Goal: Task Accomplishment & Management: Complete application form

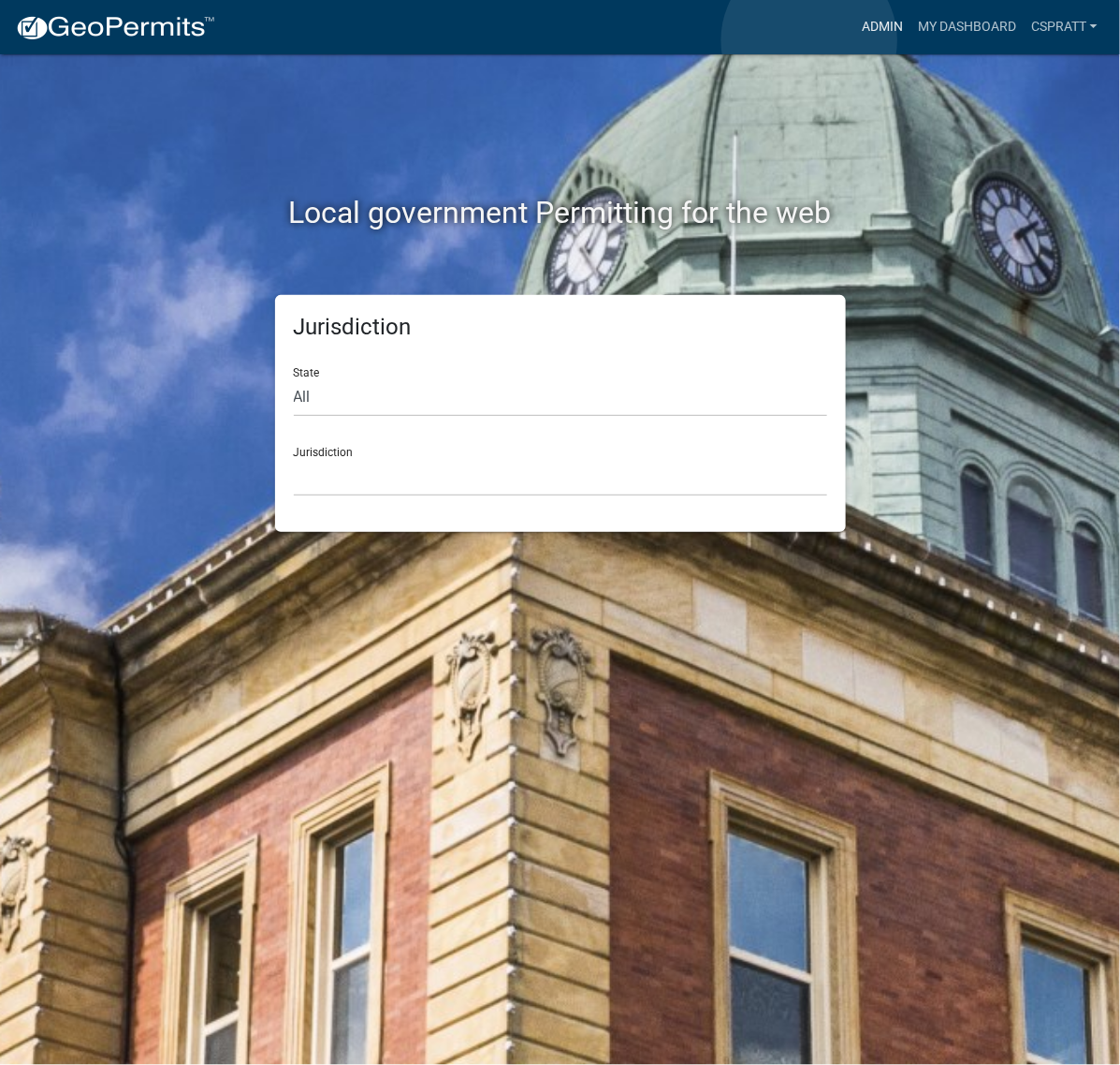
click at [855, 41] on link "Admin" at bounding box center [882, 27] width 56 height 36
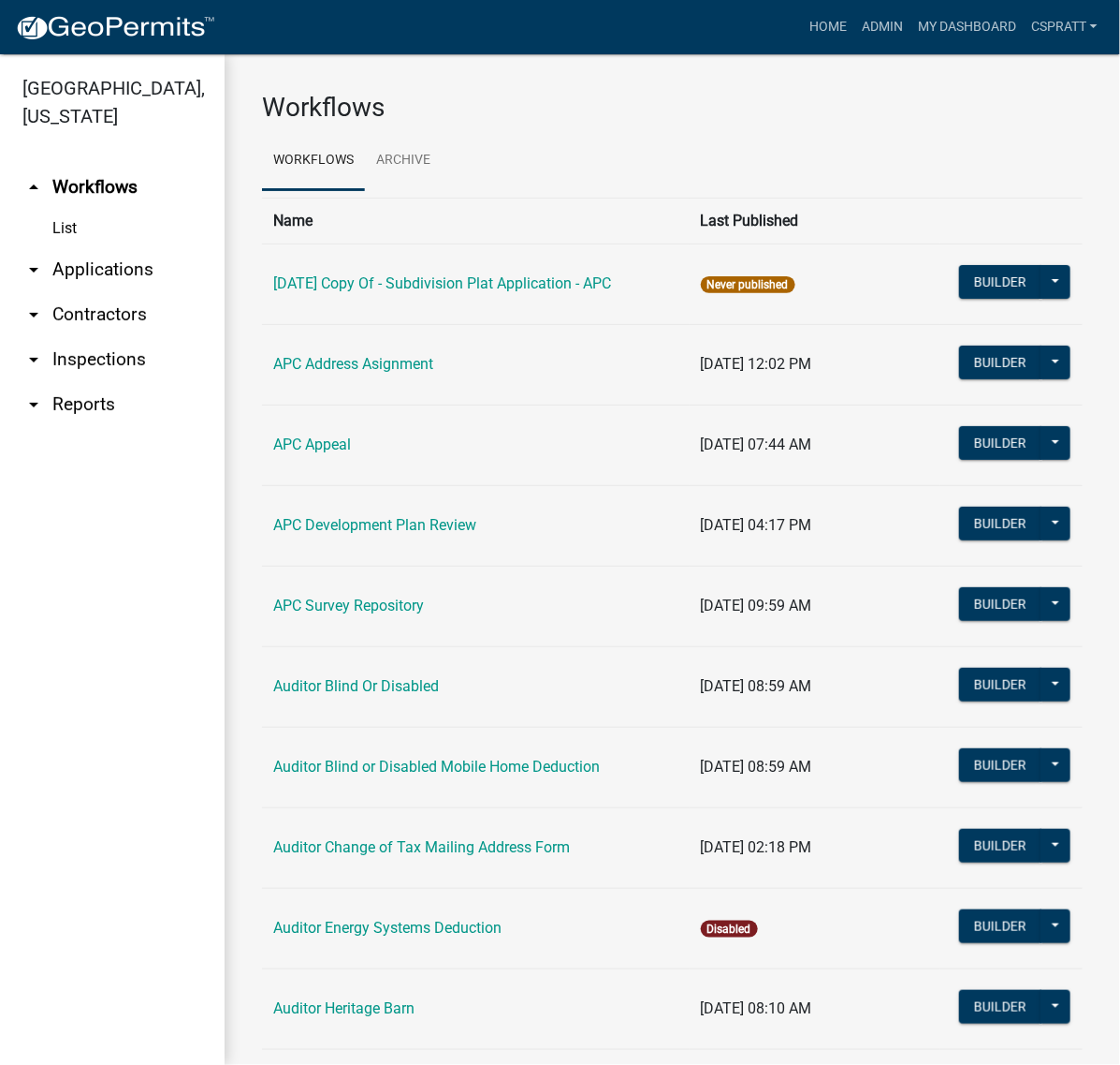
click at [120, 292] on link "arrow_drop_down Applications" at bounding box center [112, 268] width 225 height 45
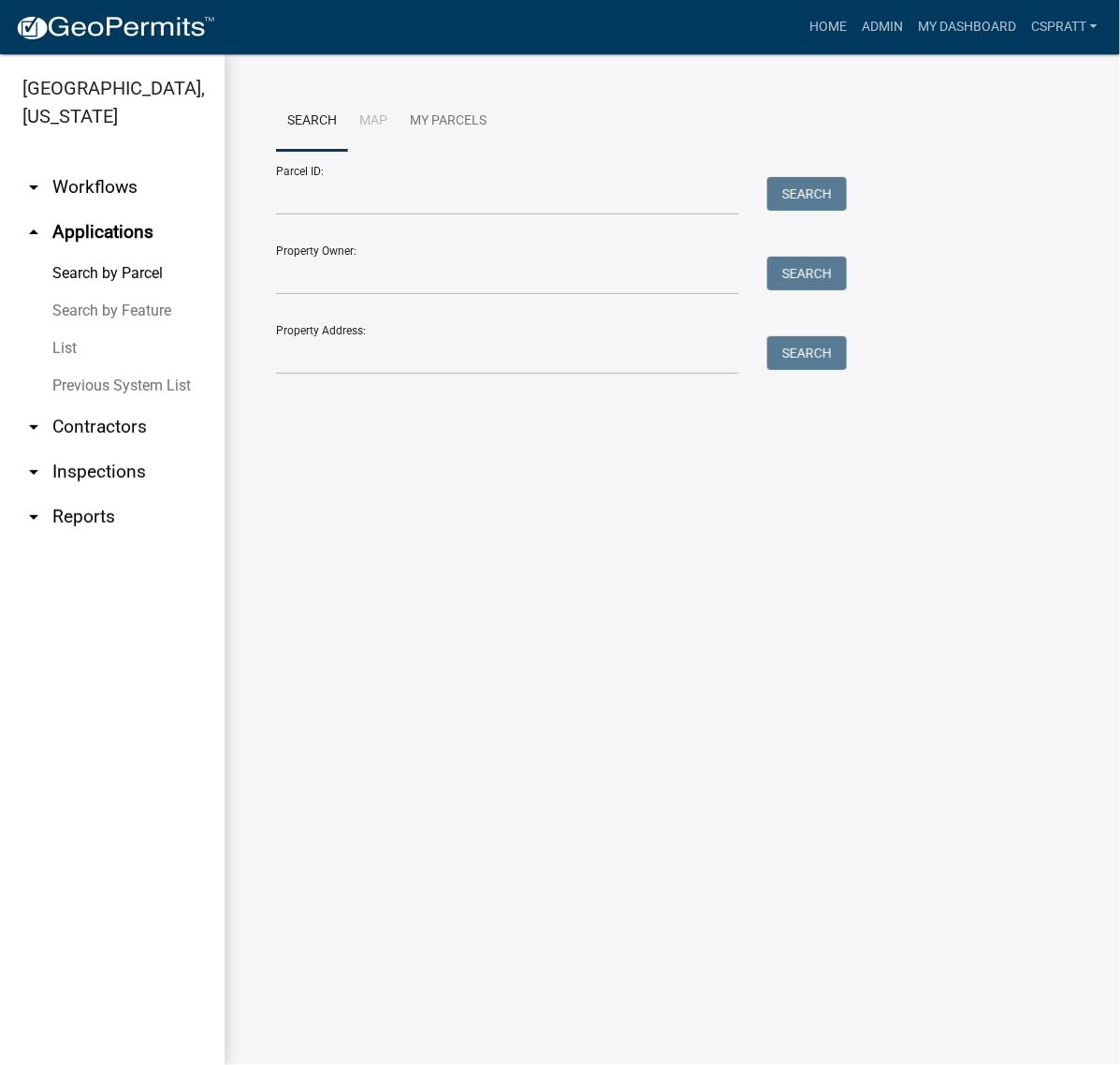
click at [76, 367] on link "List" at bounding box center [112, 349] width 225 height 38
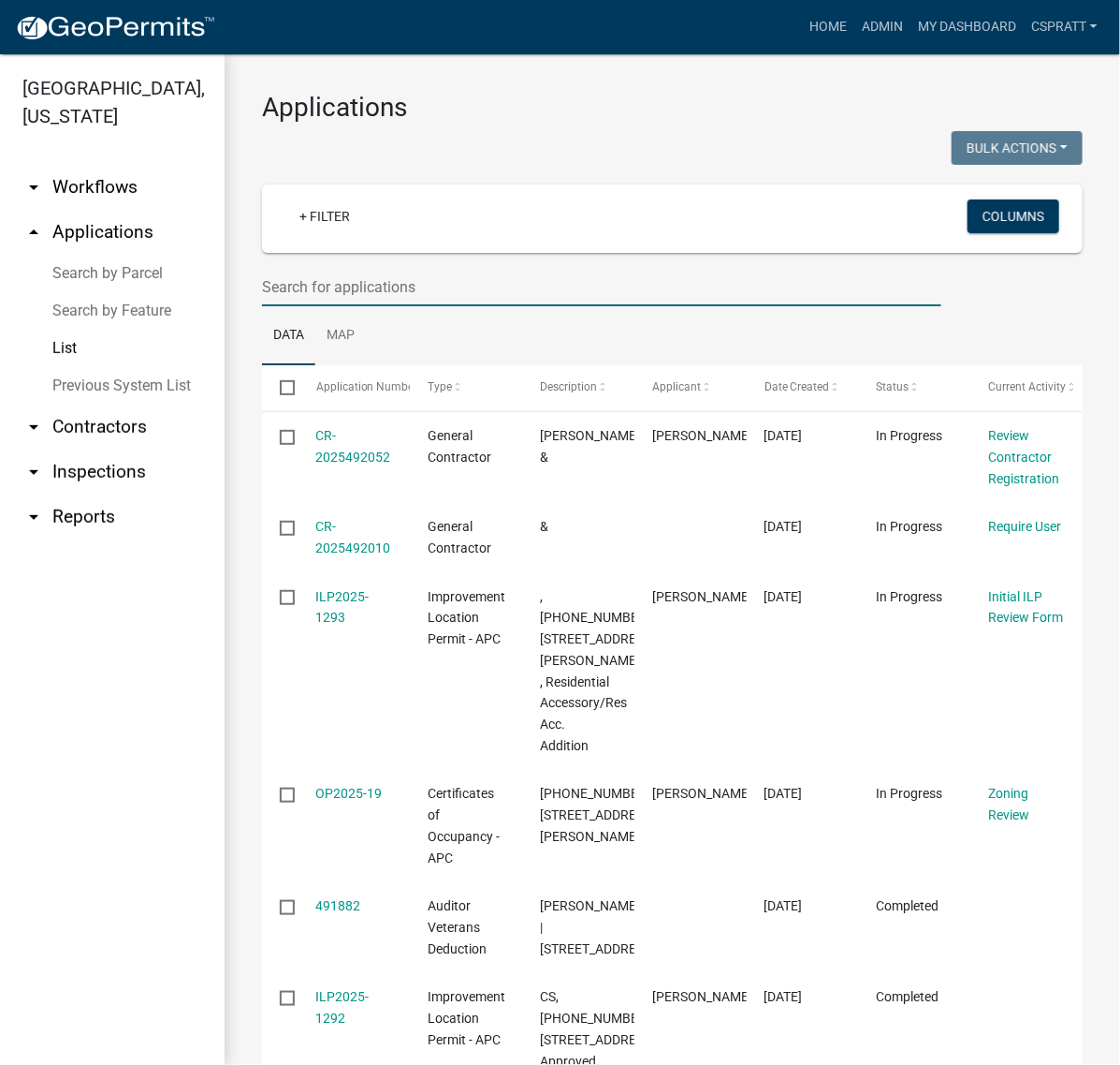
click at [323, 306] on input "text" at bounding box center [602, 286] width 679 height 39
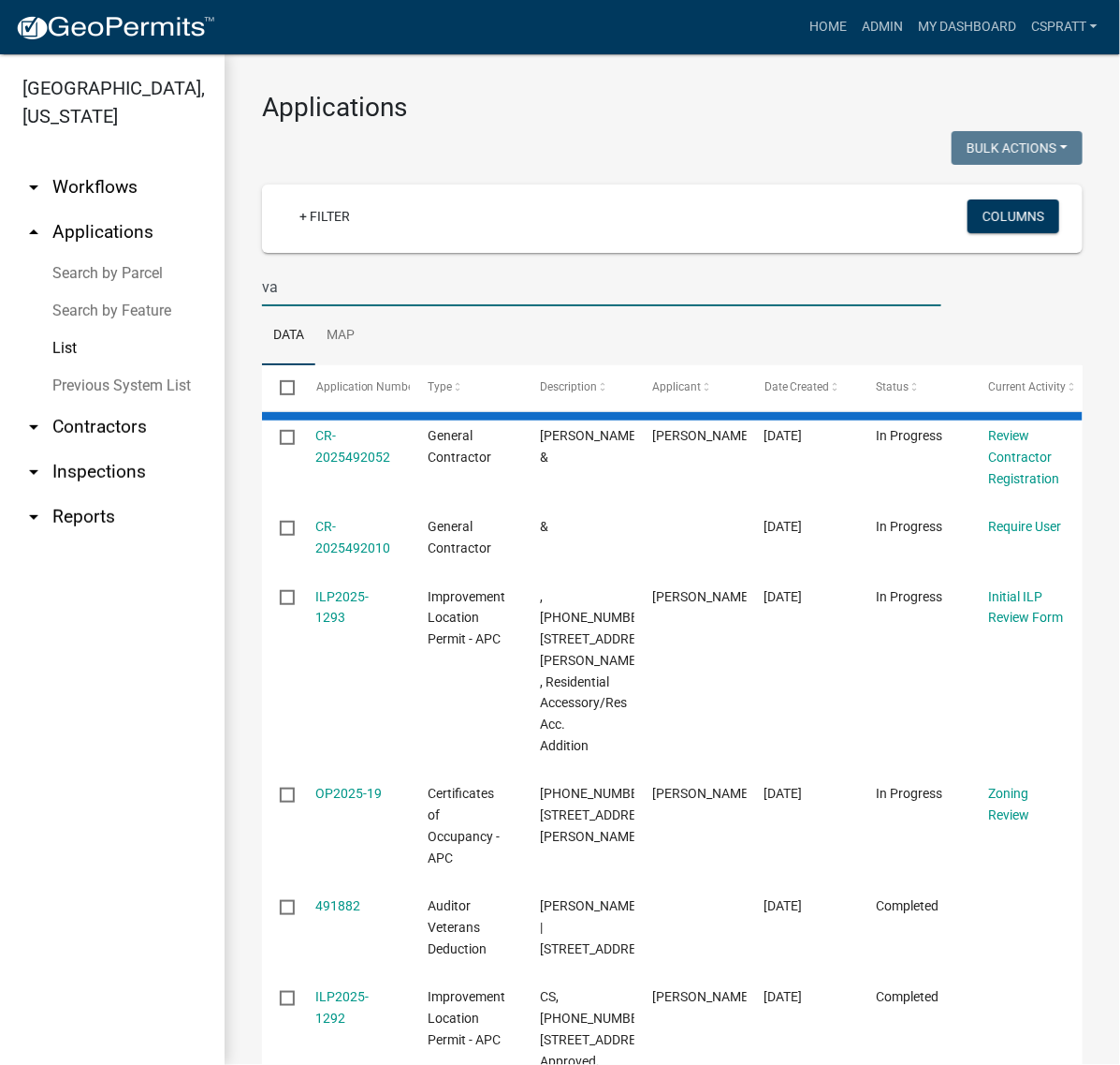
type input "v"
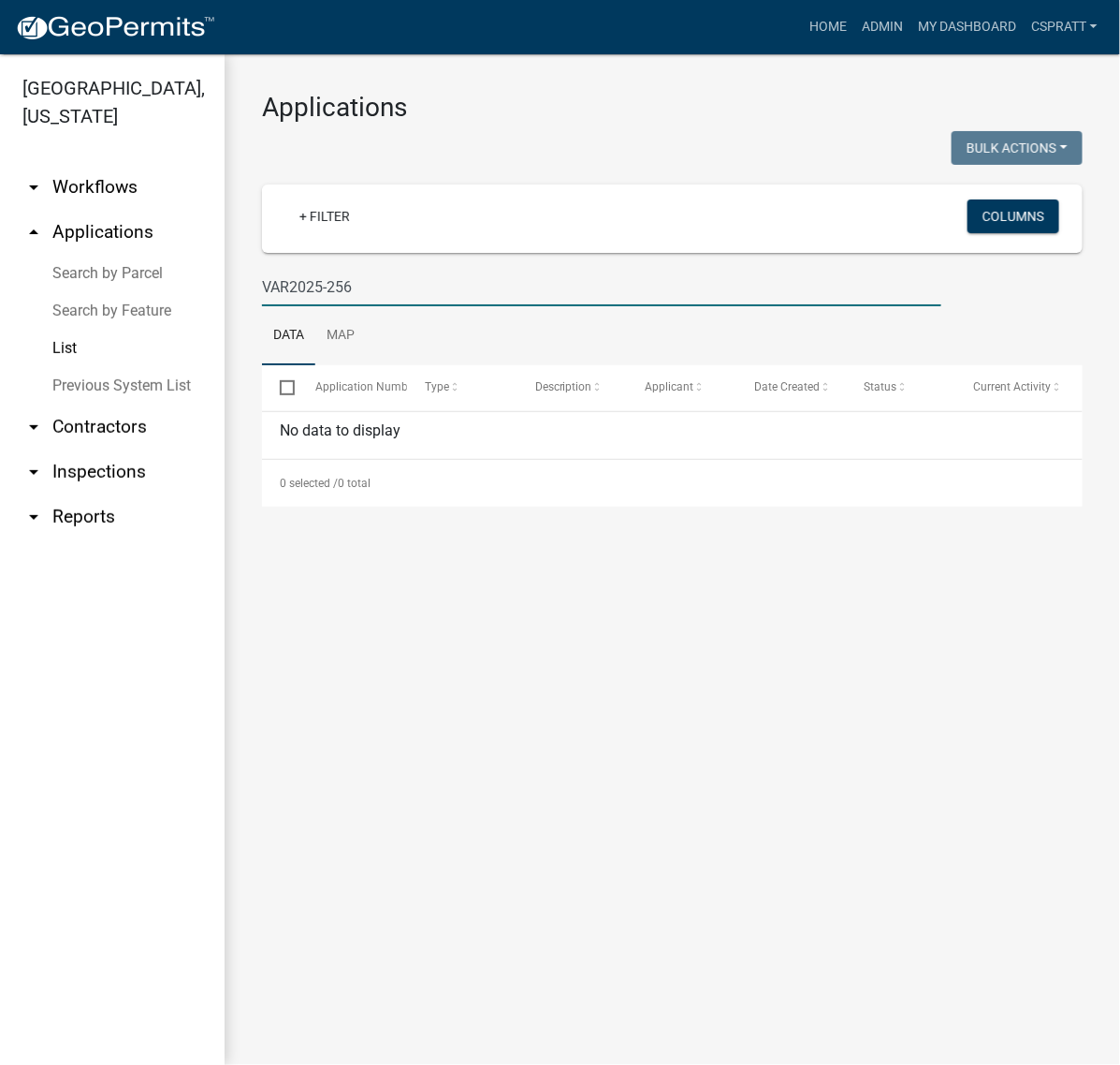
click at [298, 306] on input "VAR2025-256" at bounding box center [602, 286] width 679 height 39
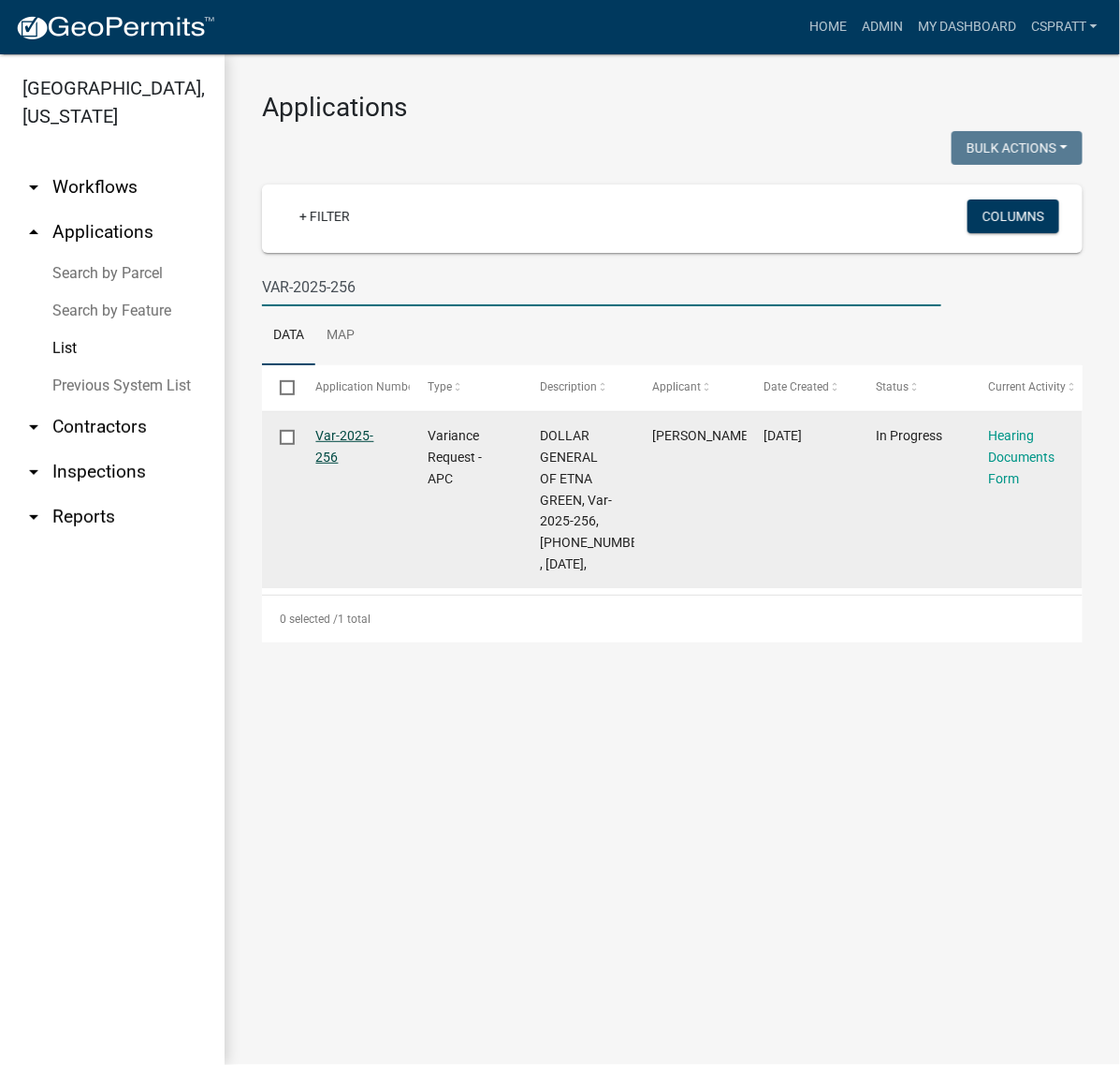
type input "VAR-2025-256"
click at [361, 465] on link "Var-2025-256" at bounding box center [345, 446] width 58 height 37
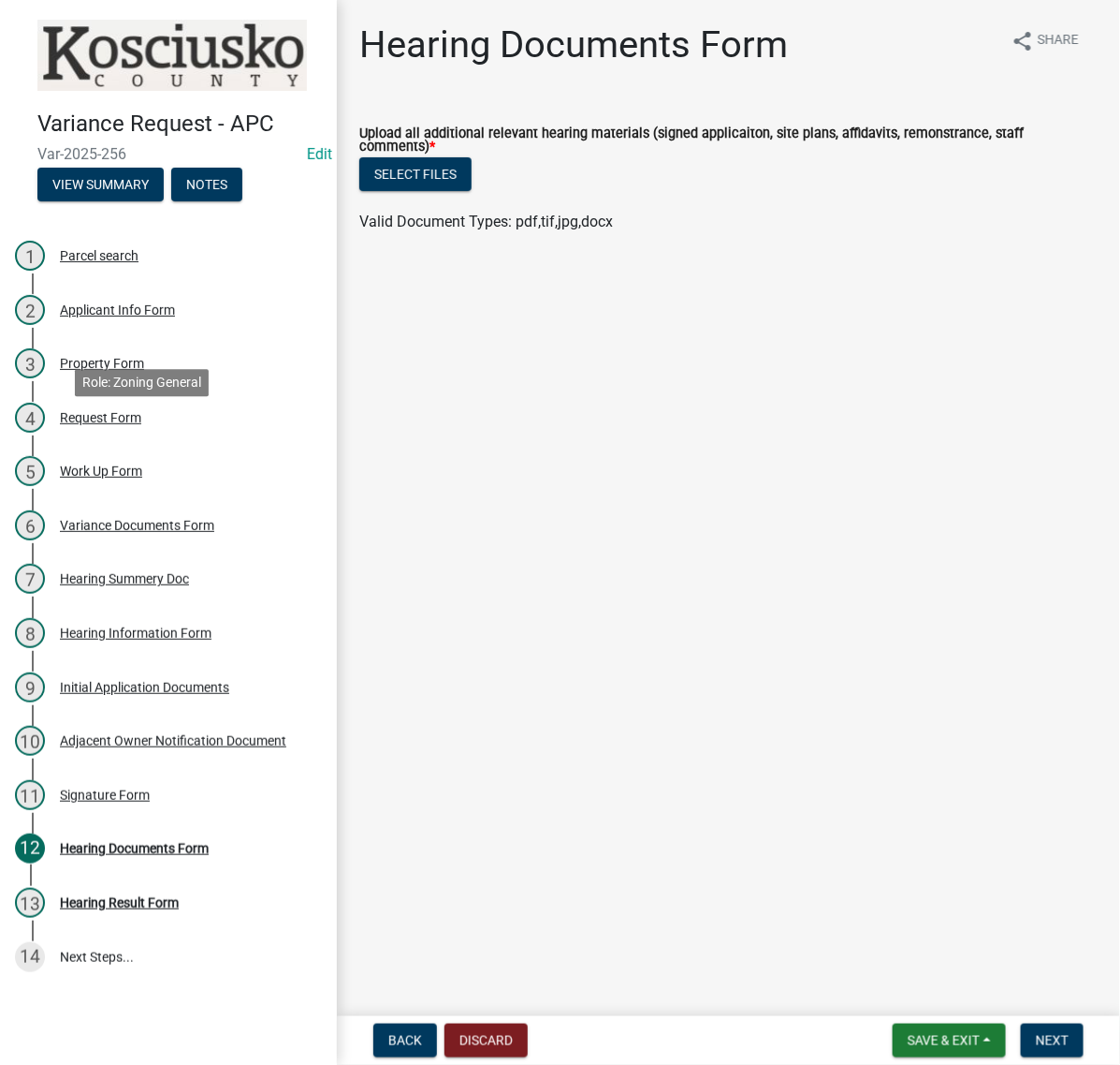
click at [142, 316] on div "Applicant Info Form" at bounding box center [117, 309] width 115 height 13
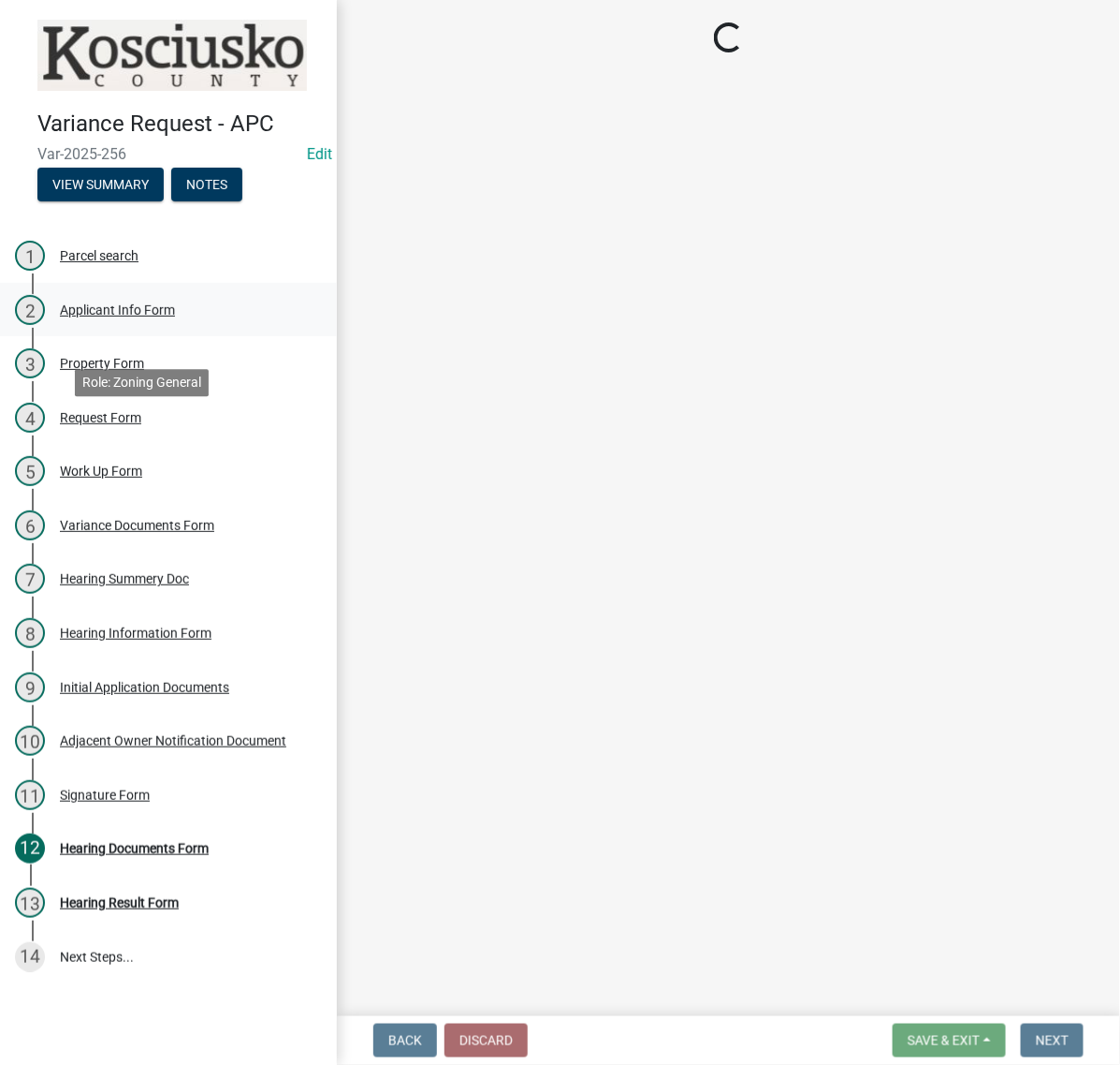
select select "c872cdc8-ca01-49f1-a213-e4b05fa58cd2"
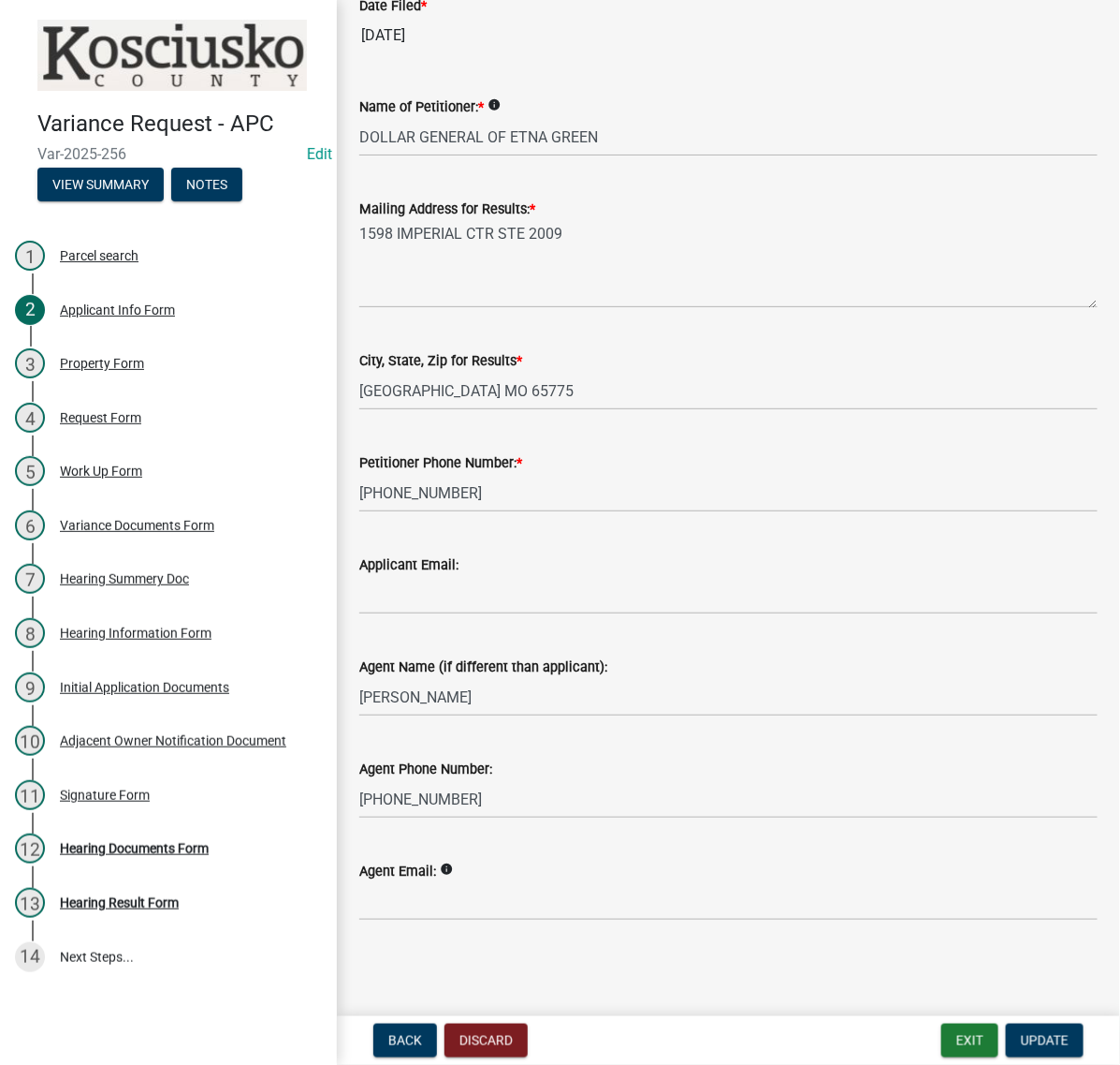
scroll to position [563, 0]
click at [942, 1023] on button "Exit" at bounding box center [970, 1040] width 57 height 34
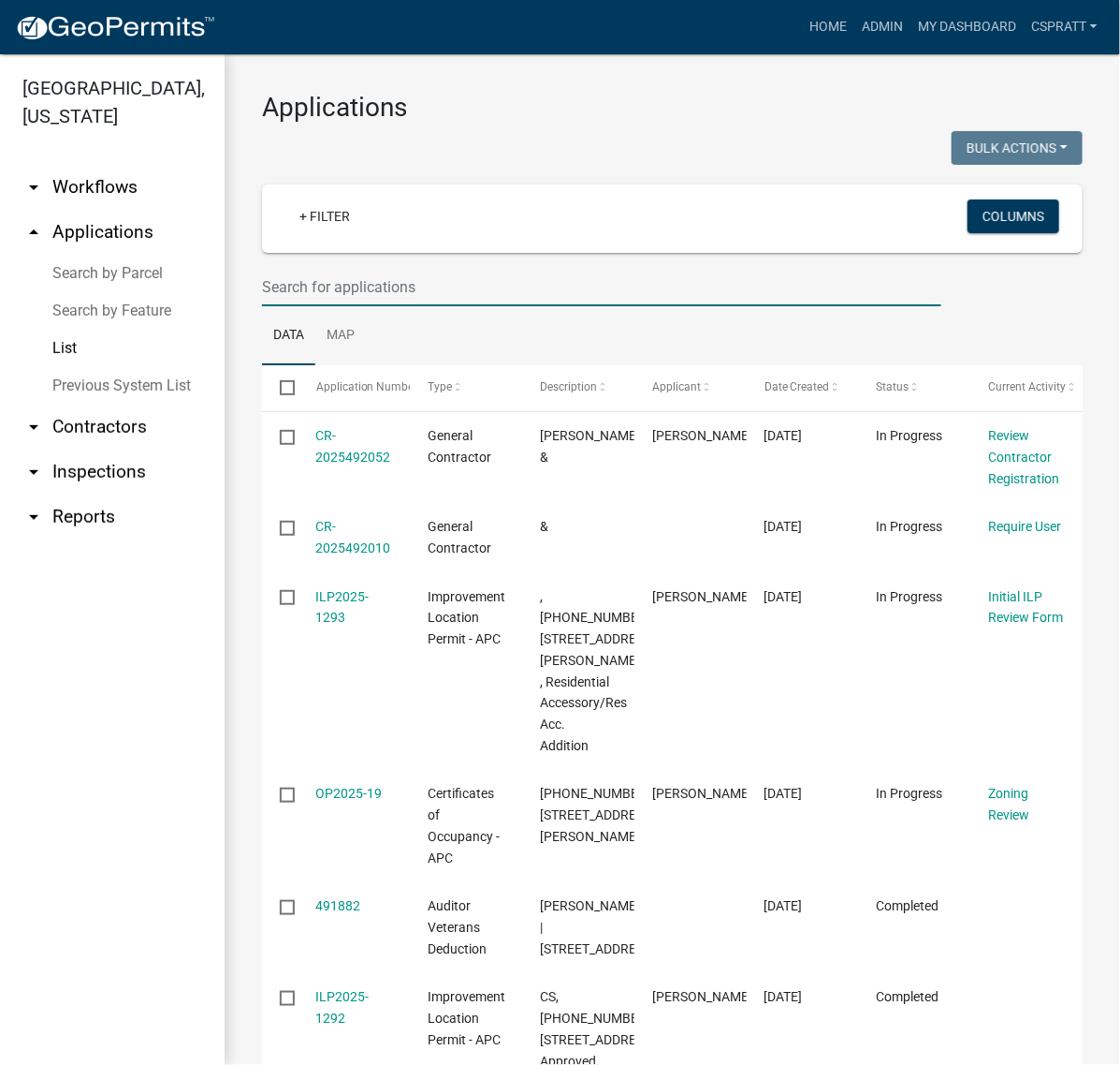
click at [291, 306] on input "text" at bounding box center [602, 286] width 679 height 39
type input "v"
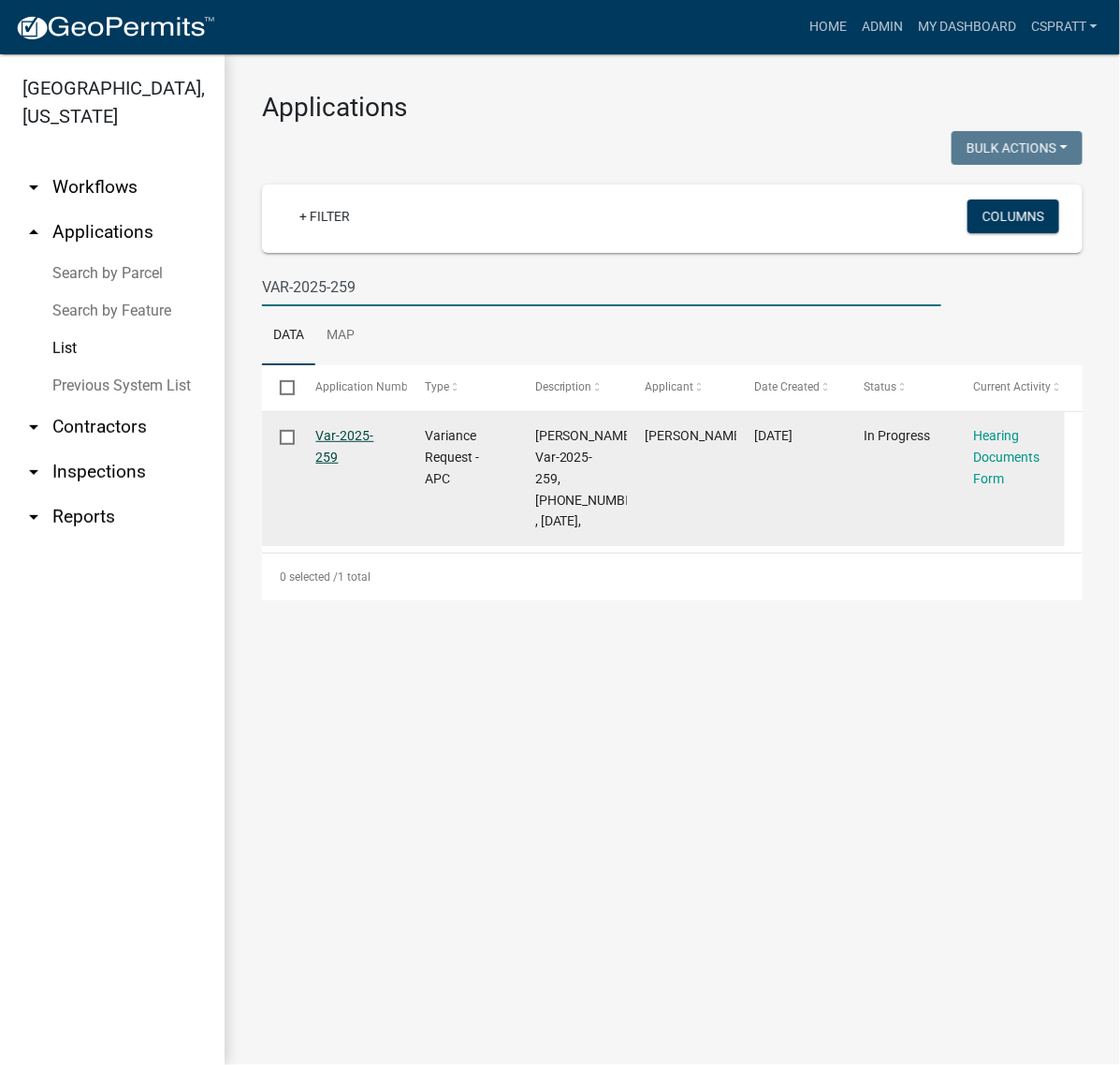
type input "VAR-2025-259"
click at [365, 465] on link "Var-2025-259" at bounding box center [345, 446] width 58 height 37
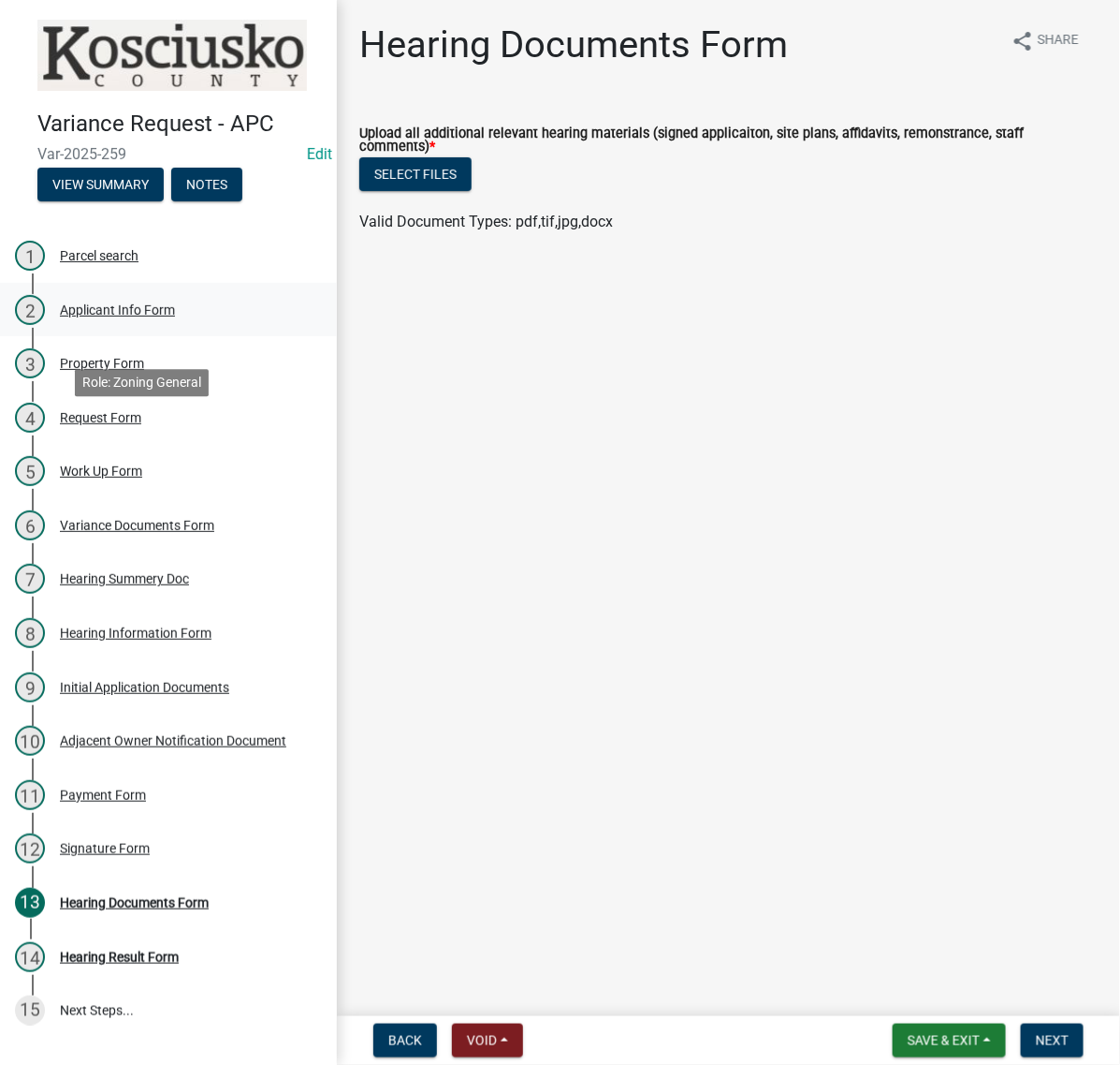
click at [175, 316] on div "Applicant Info Form" at bounding box center [117, 309] width 115 height 13
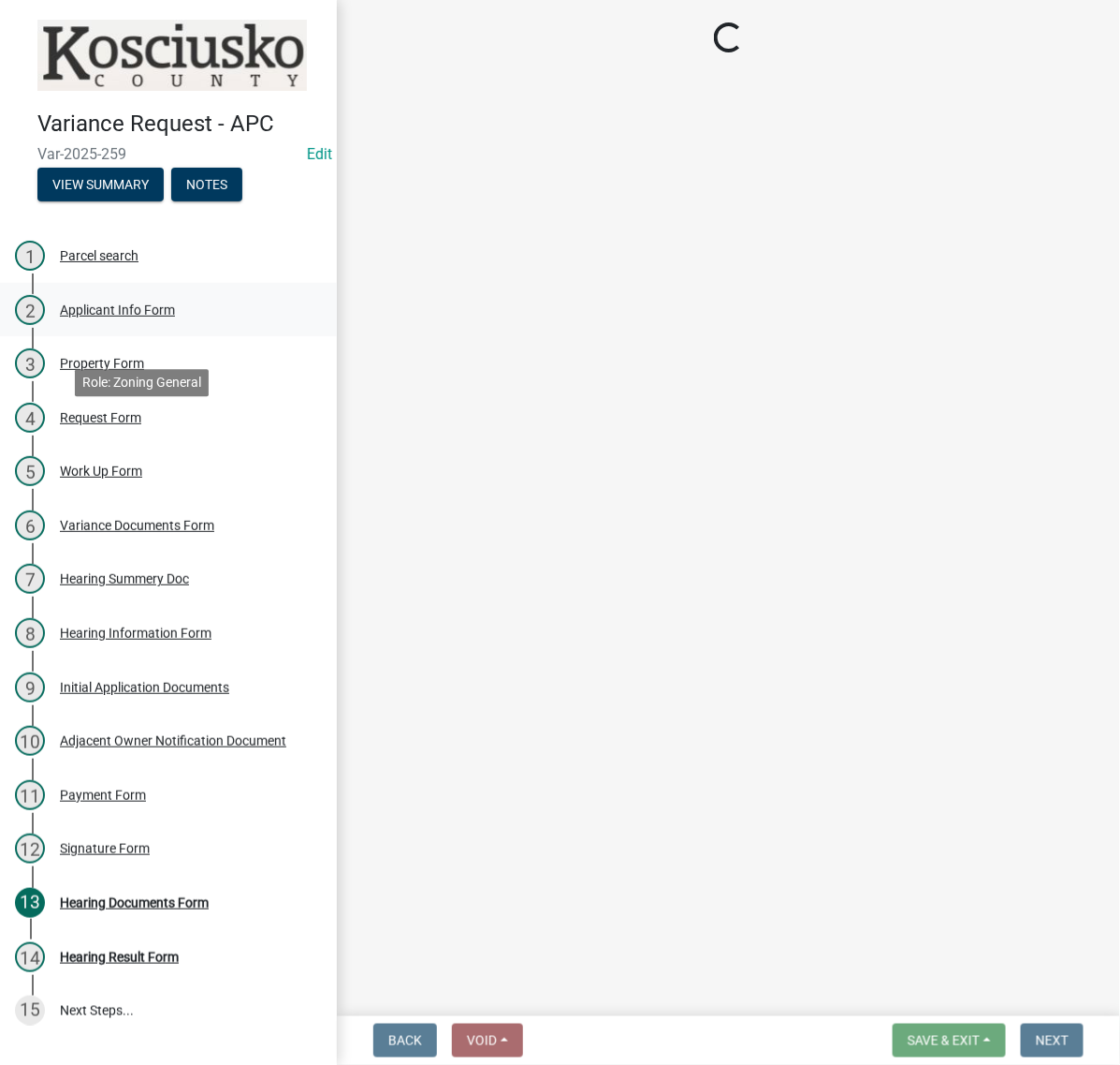
select select "d95389f4-ab5a-4603-9826-29cf73316391"
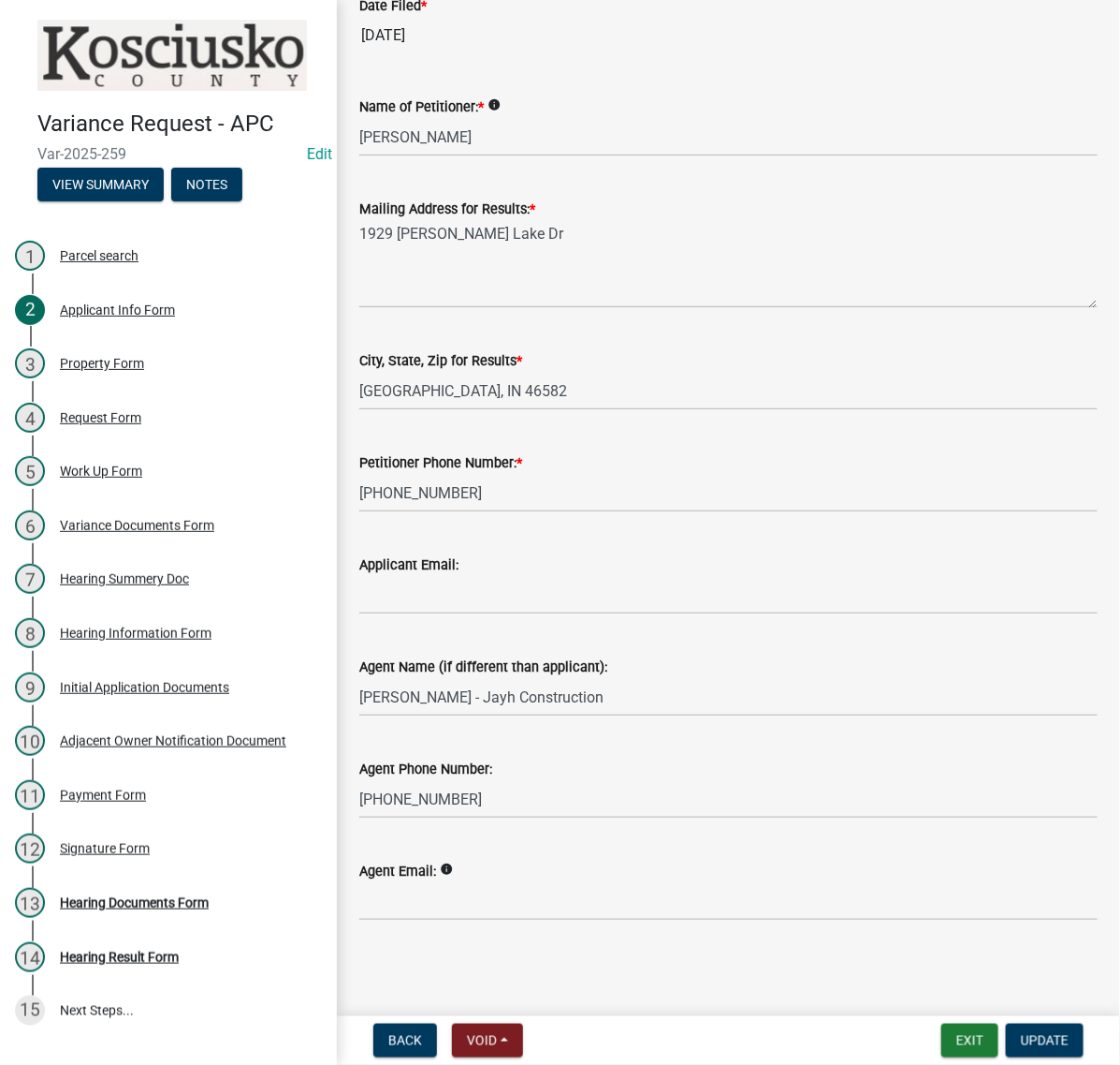
scroll to position [563, 0]
click at [942, 1048] on button "Exit" at bounding box center [970, 1040] width 57 height 34
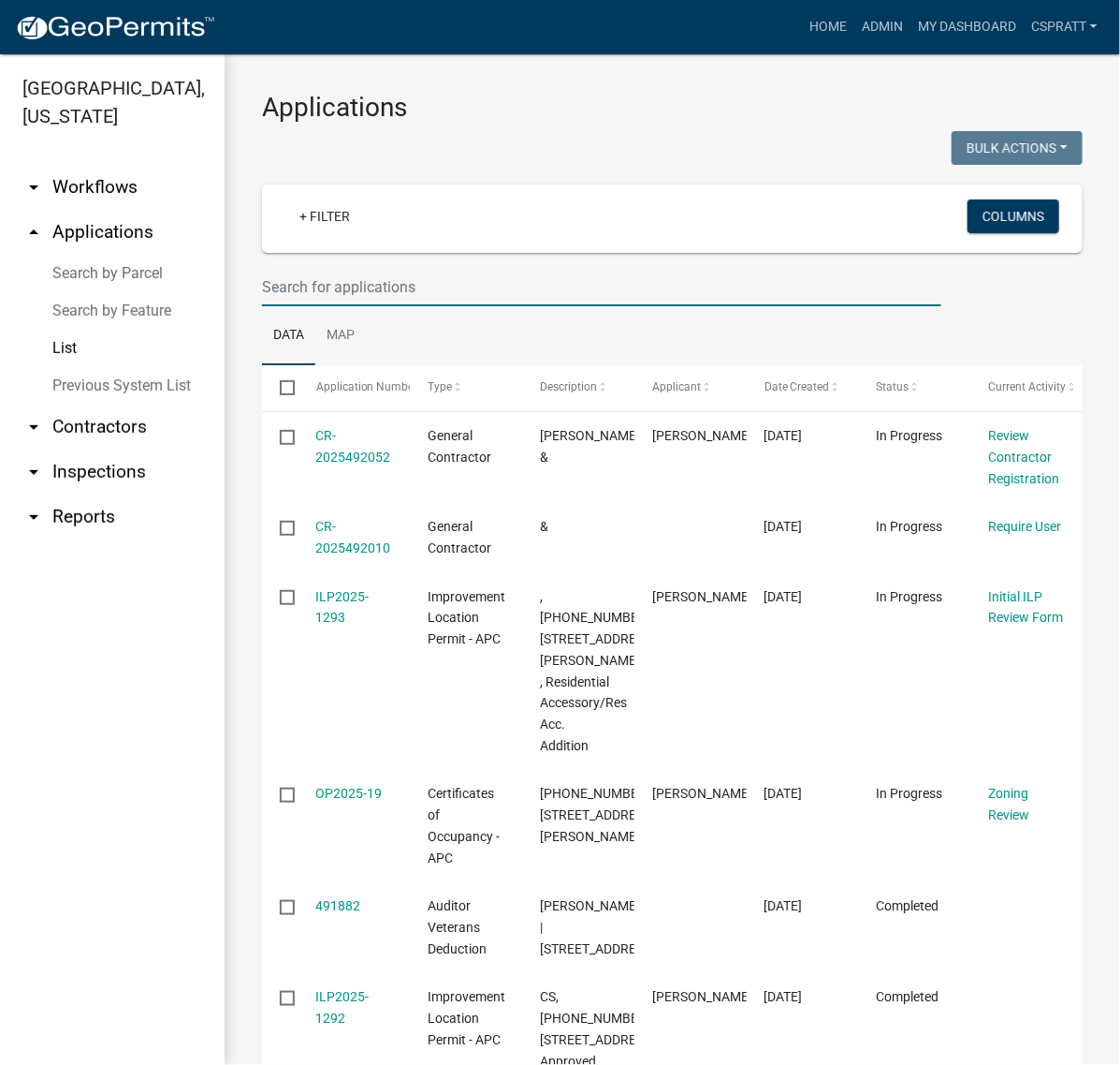
click at [299, 306] on input "text" at bounding box center [602, 286] width 679 height 39
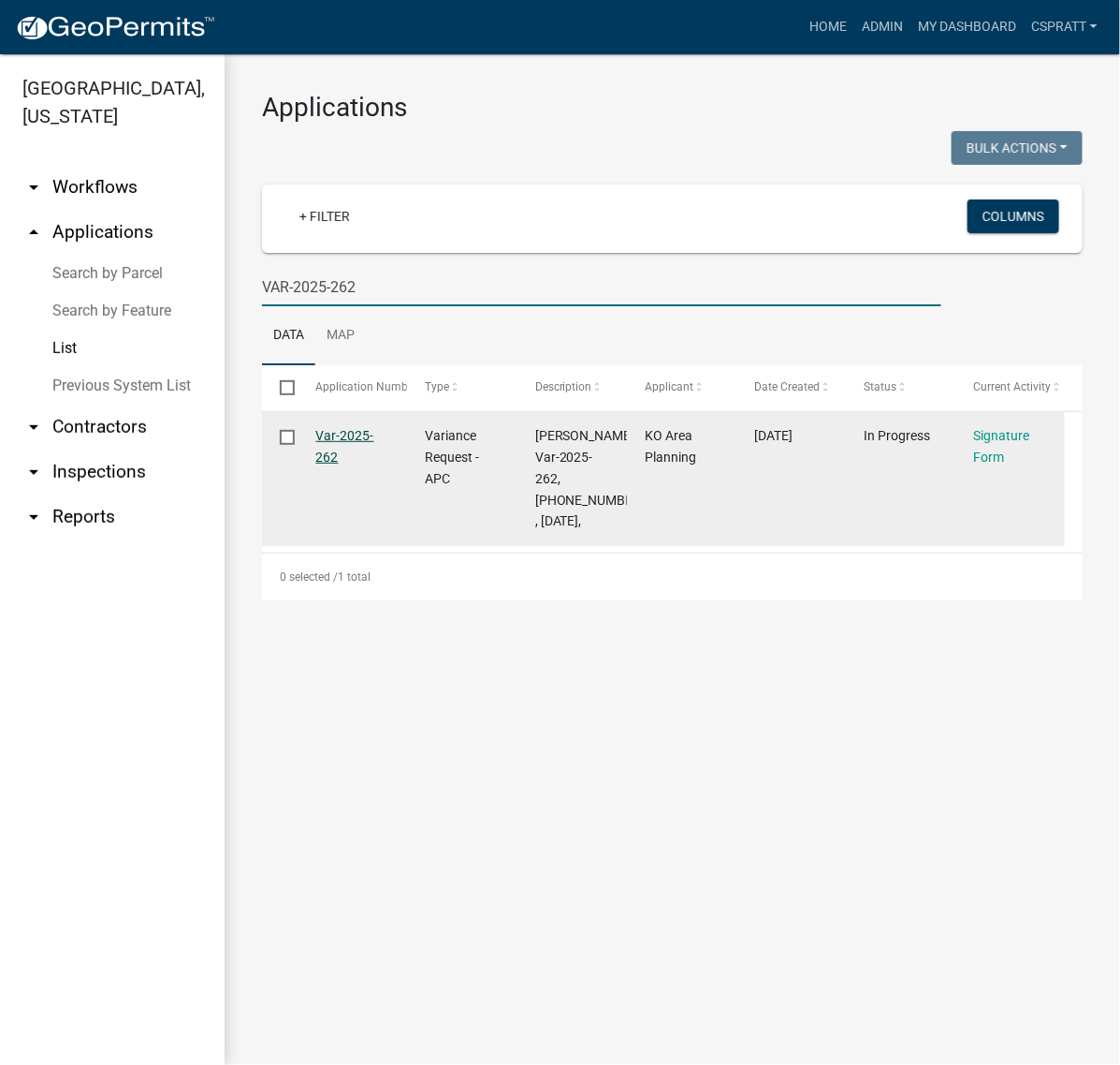
type input "VAR-2025-262"
click at [357, 465] on link "Var-2025-262" at bounding box center [345, 446] width 58 height 37
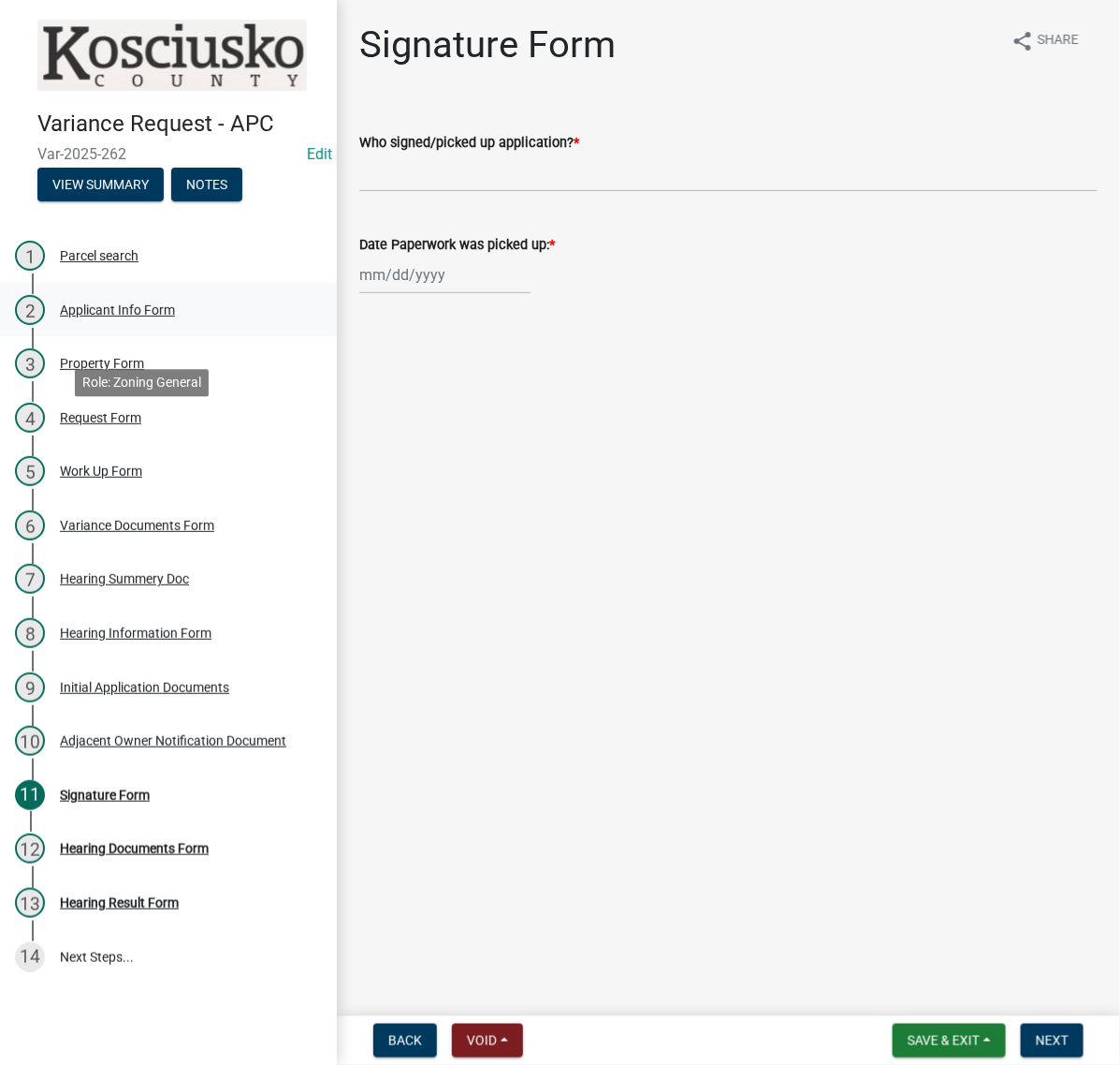
click at [174, 316] on div "Applicant Info Form" at bounding box center [117, 309] width 115 height 13
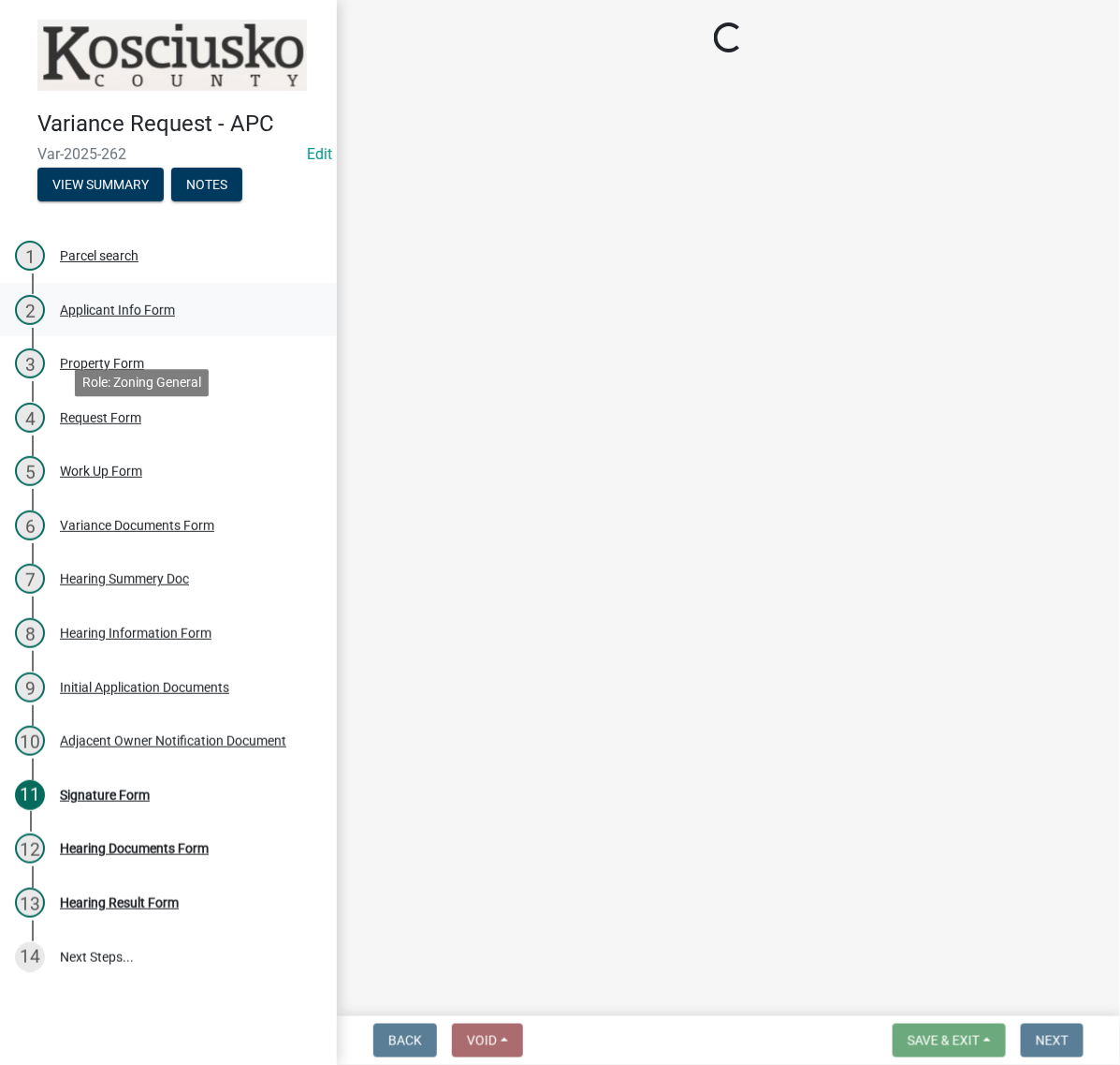
select select "fc758b50-acba-4166-9f24-5248f0f78016"
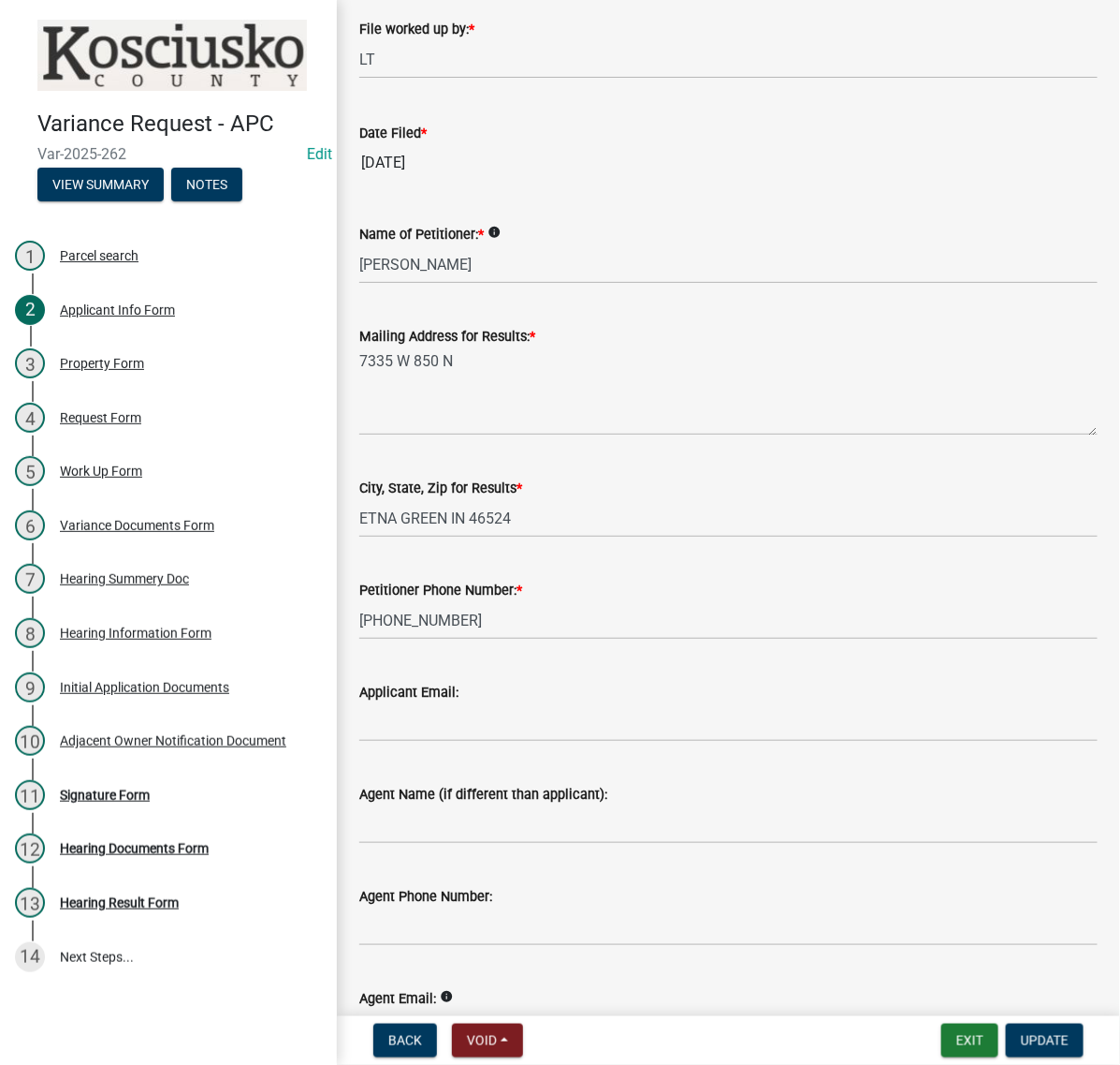
scroll to position [117, 0]
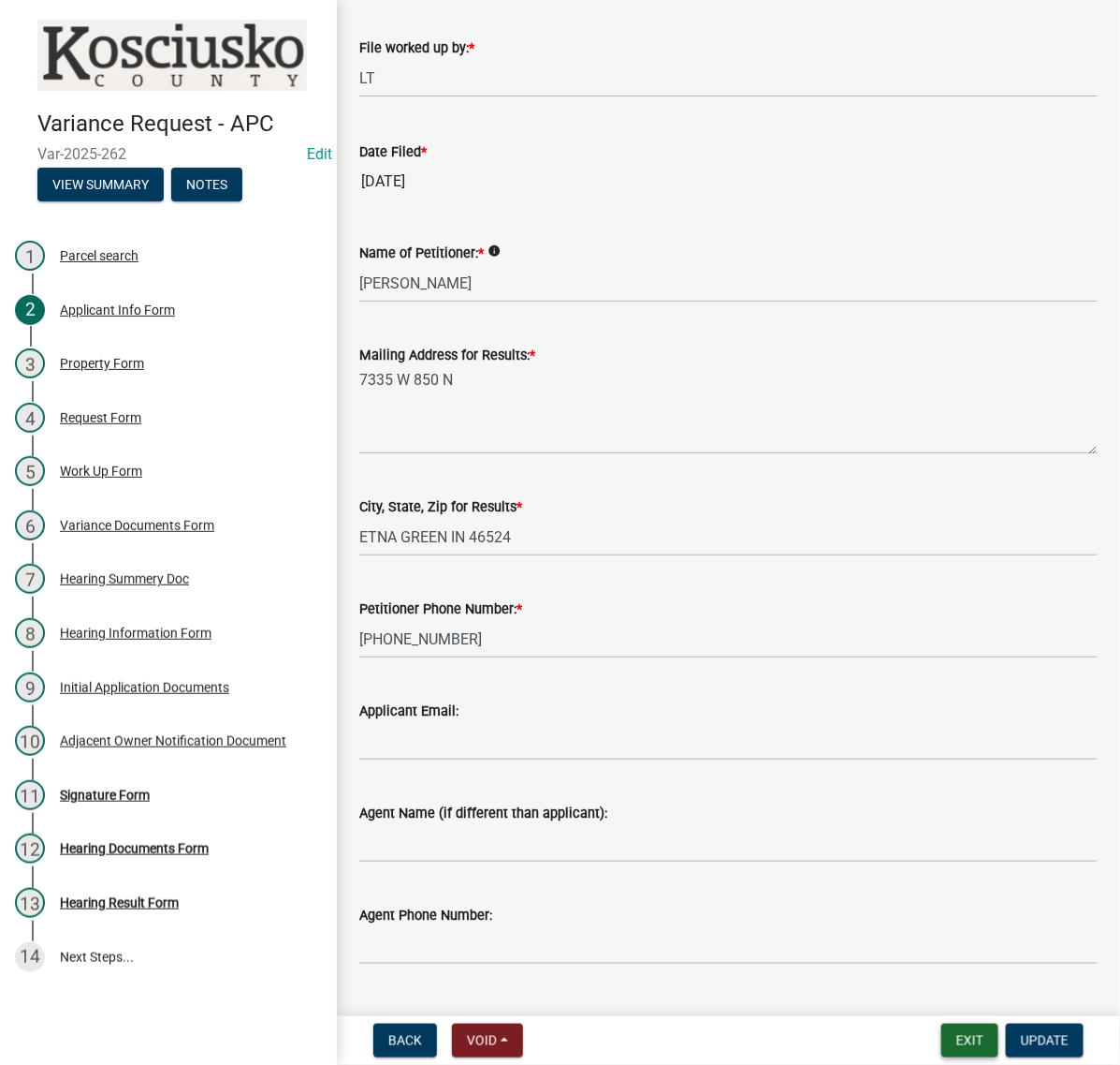
click at [951, 1046] on button "Exit" at bounding box center [970, 1040] width 57 height 34
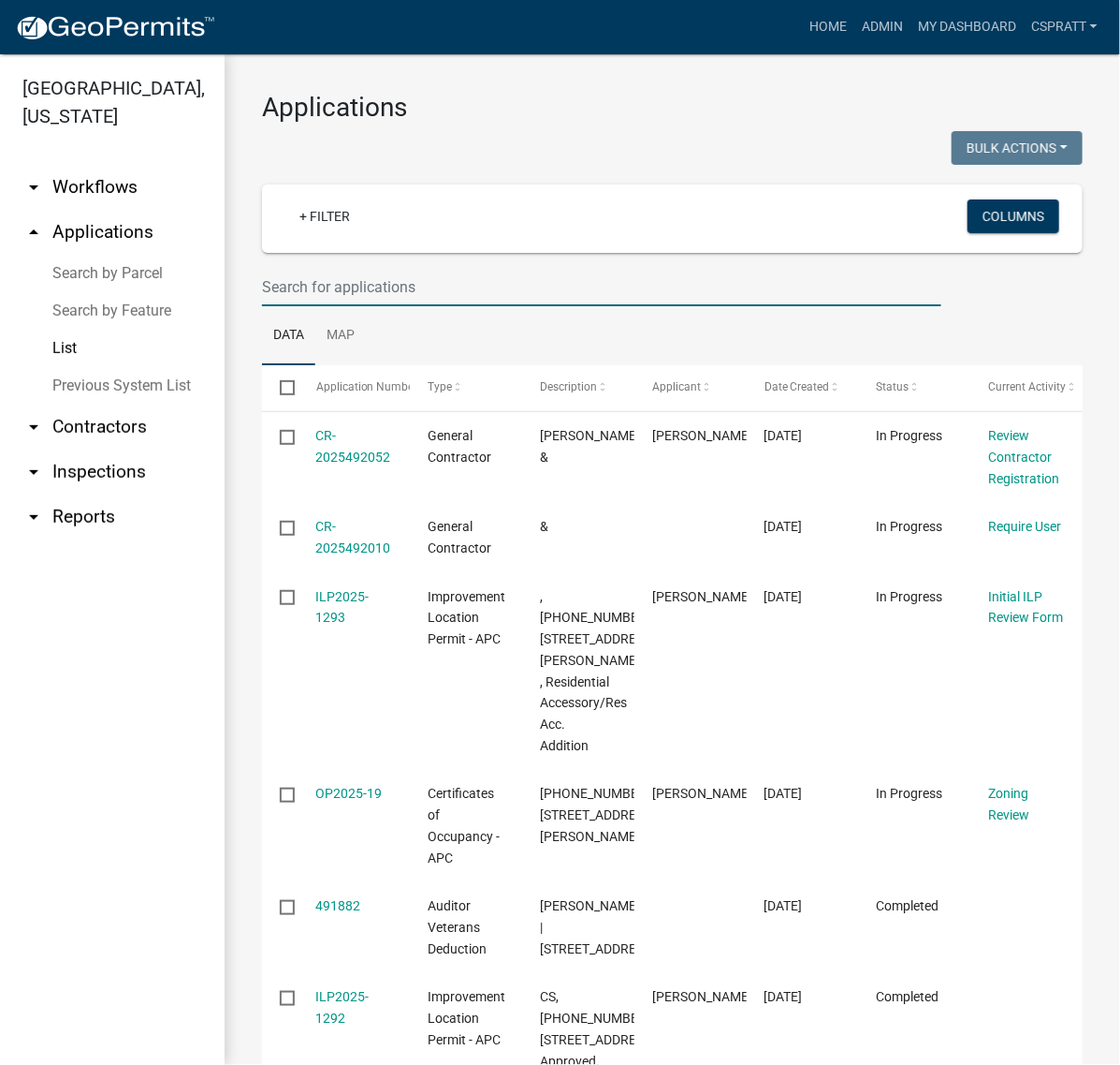
click at [326, 306] on input "text" at bounding box center [602, 286] width 679 height 39
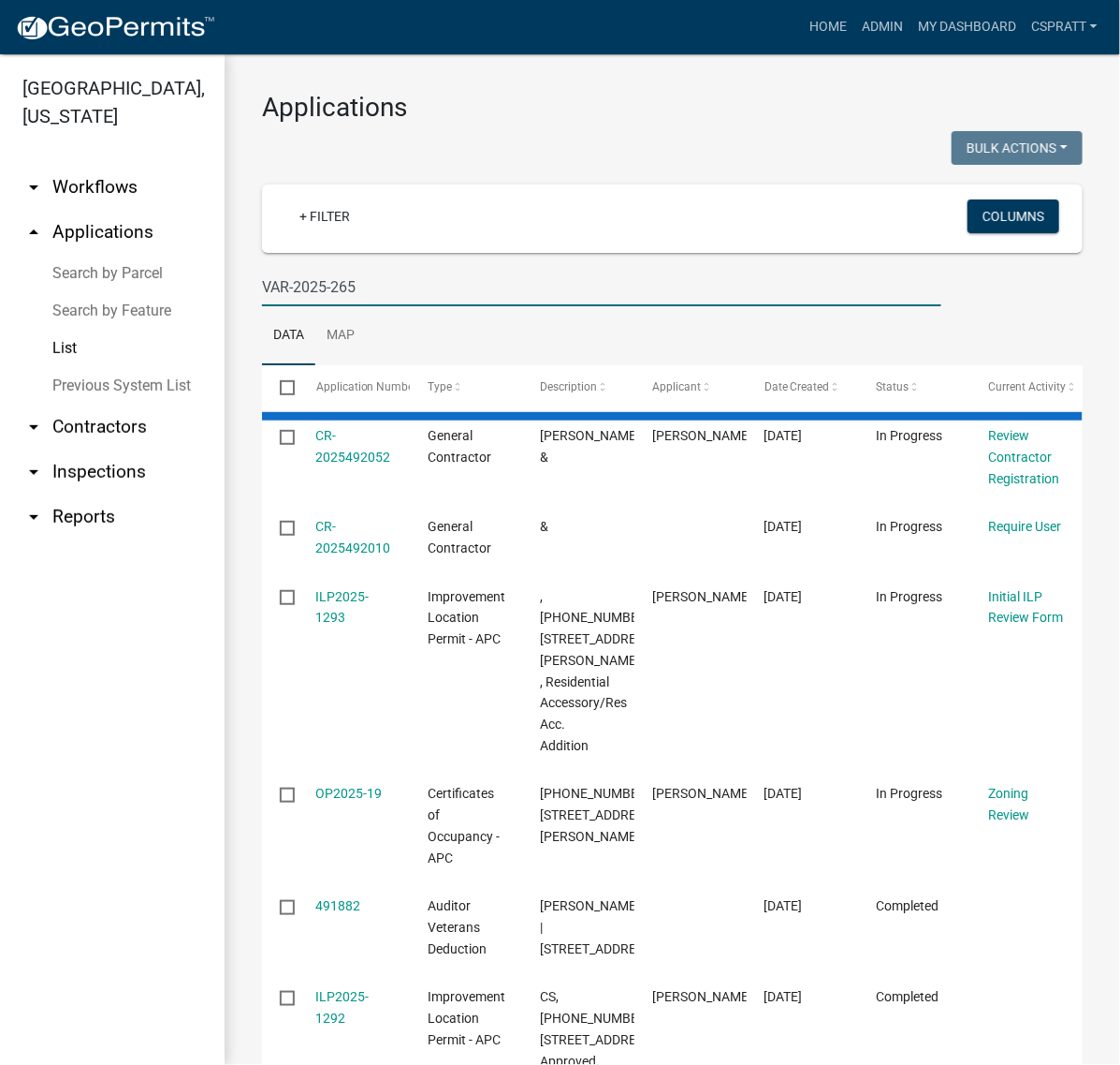
type input "VAR-2025-265"
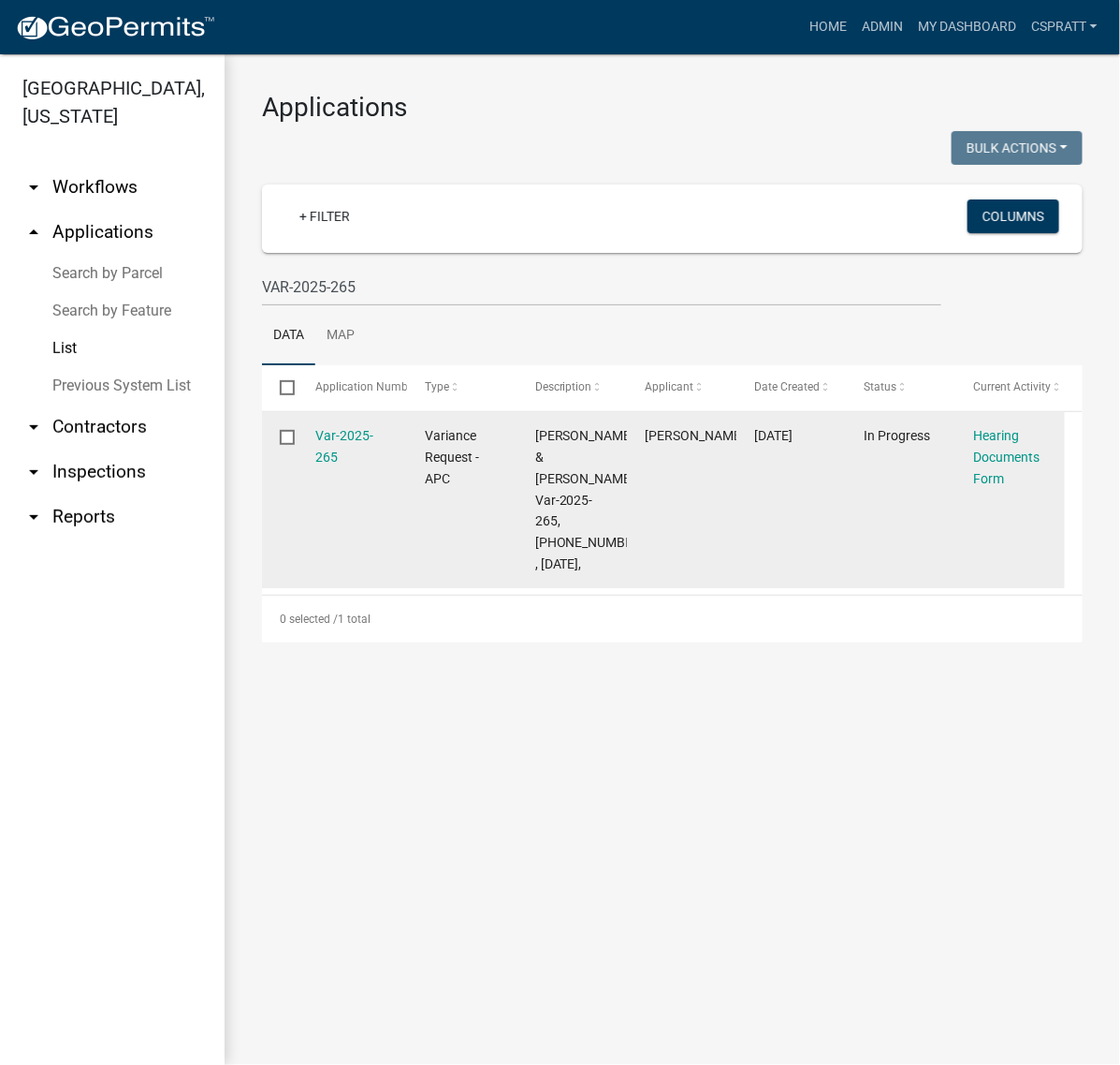
click at [347, 469] on div "Var-2025-265" at bounding box center [353, 446] width 74 height 43
click at [352, 469] on div "Var-2025-265" at bounding box center [353, 446] width 74 height 43
click at [352, 465] on link "Var-2025-265" at bounding box center [345, 446] width 58 height 37
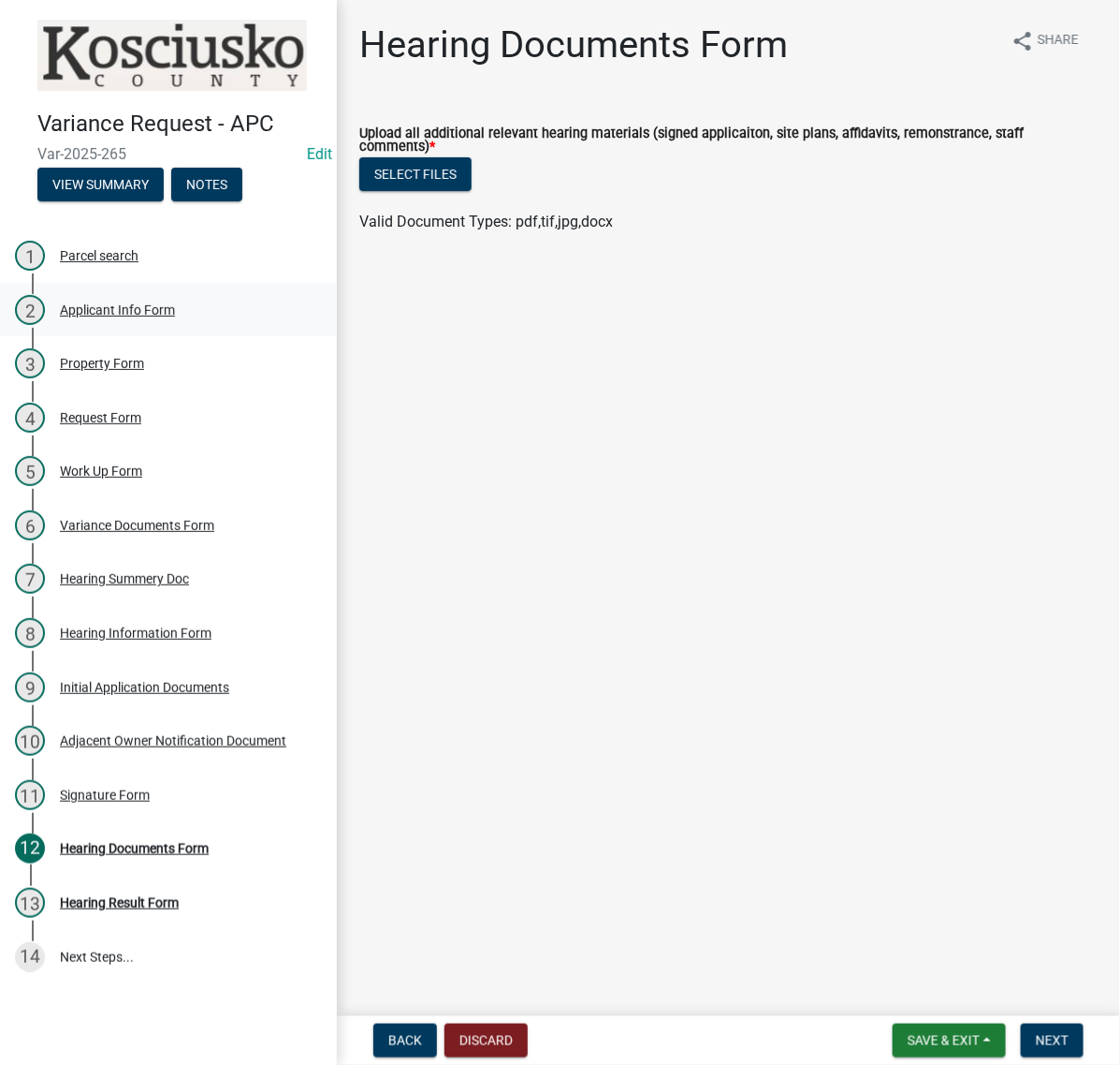
click at [169, 316] on div "Applicant Info Form" at bounding box center [117, 309] width 115 height 13
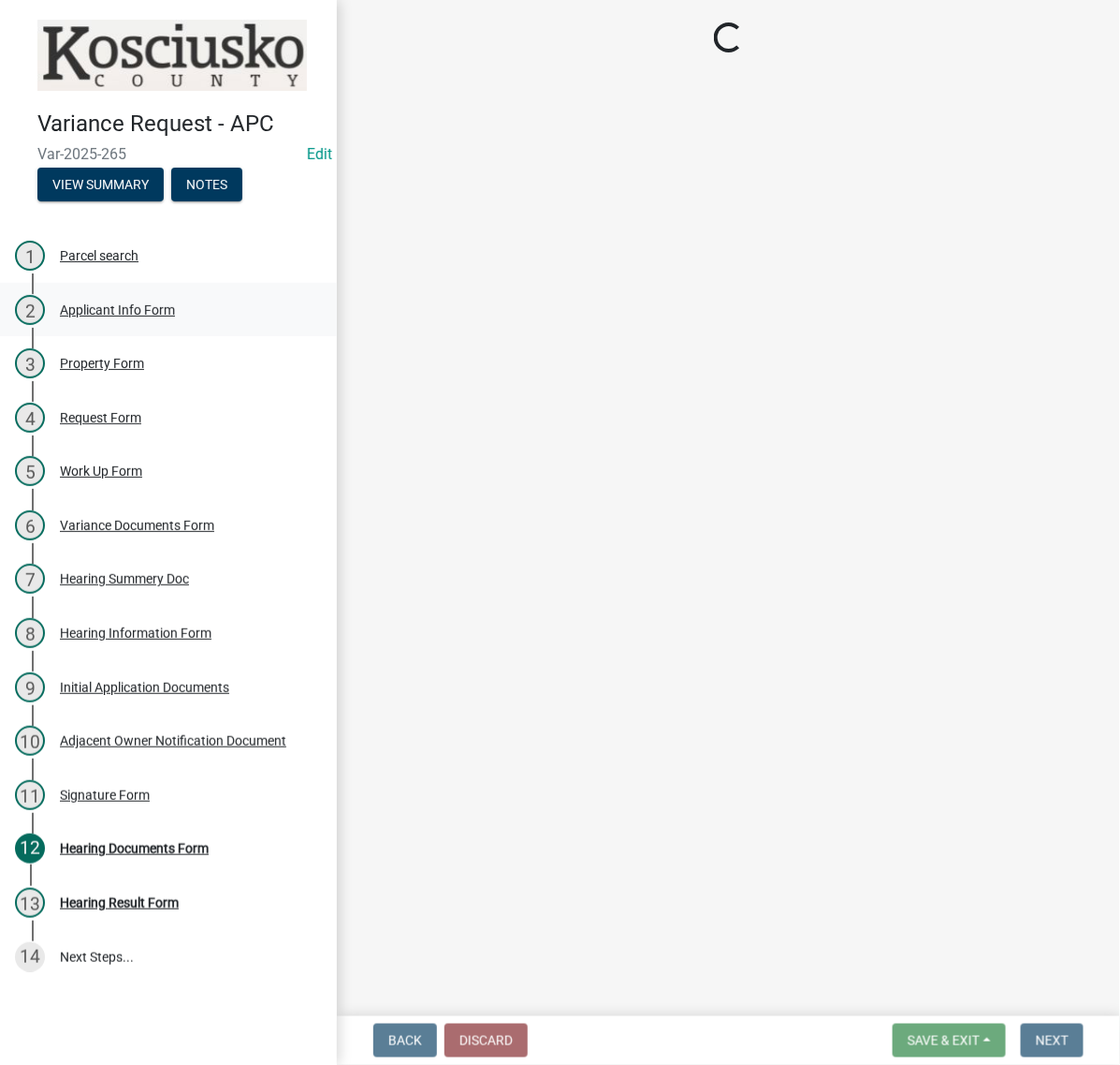
select select "c872cdc8-ca01-49f1-a213-e4b05fa58cd2"
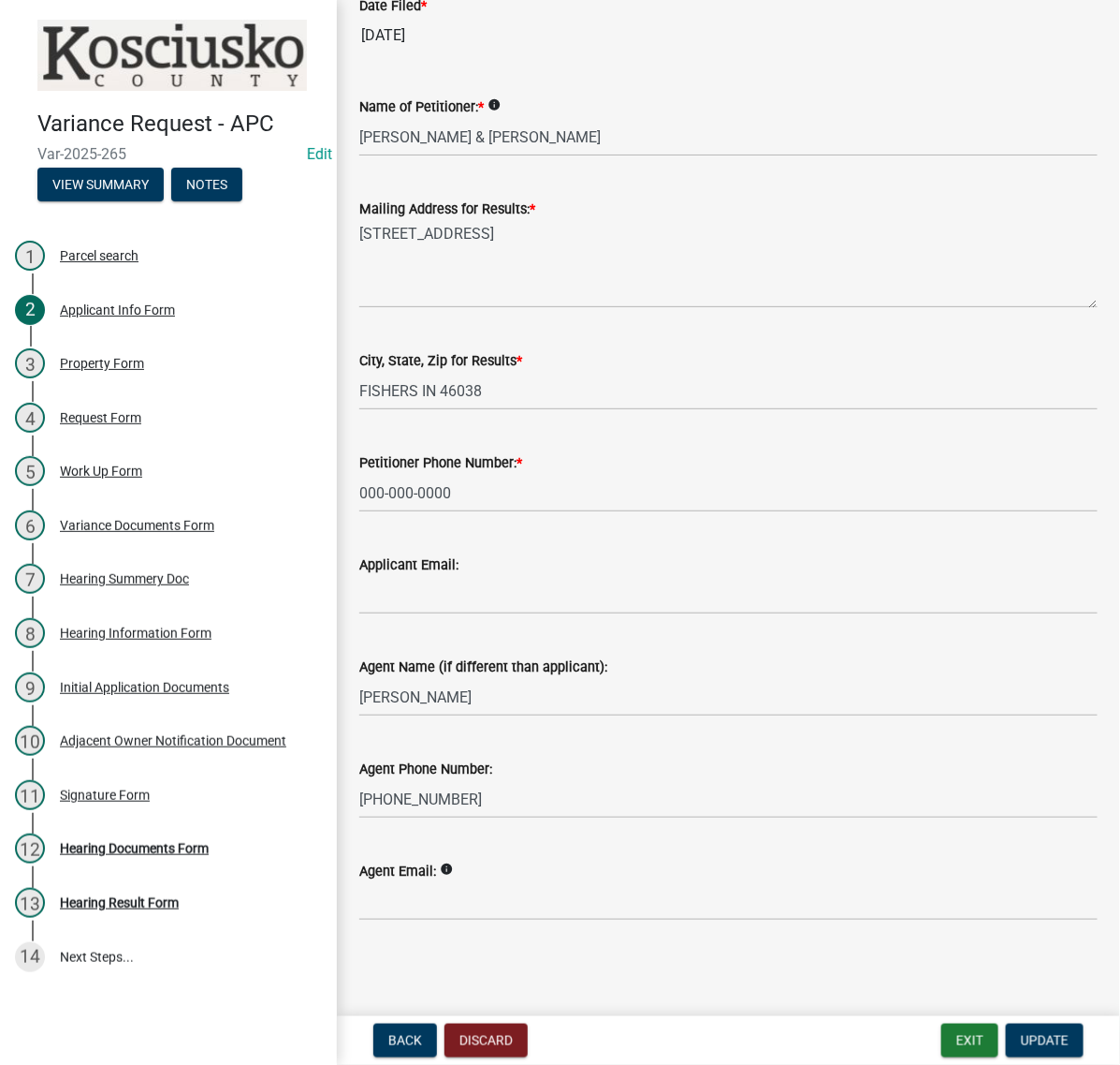
scroll to position [563, 0]
click at [942, 1023] on button "Exit" at bounding box center [970, 1040] width 57 height 34
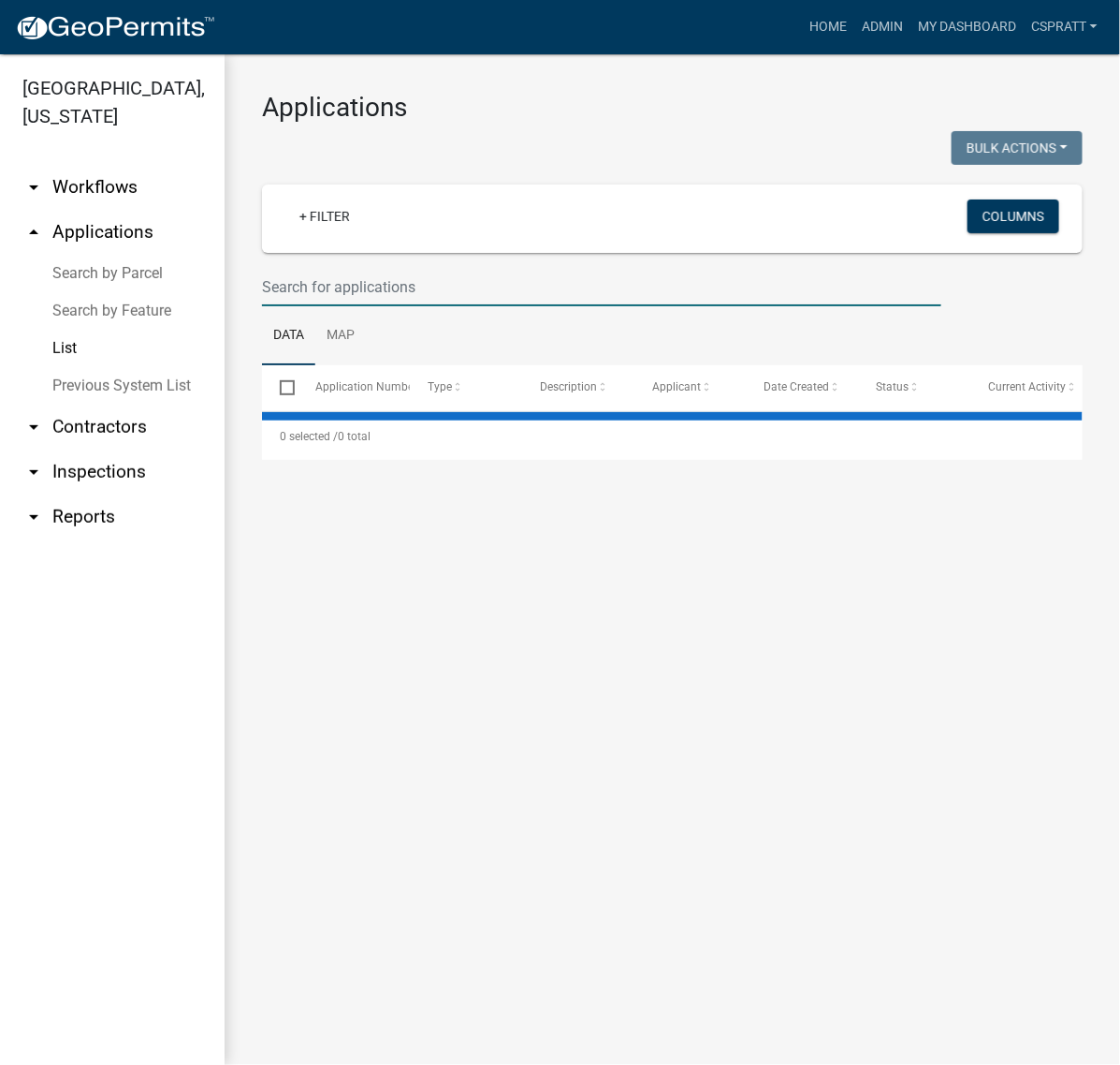
click at [328, 306] on input "text" at bounding box center [602, 286] width 679 height 39
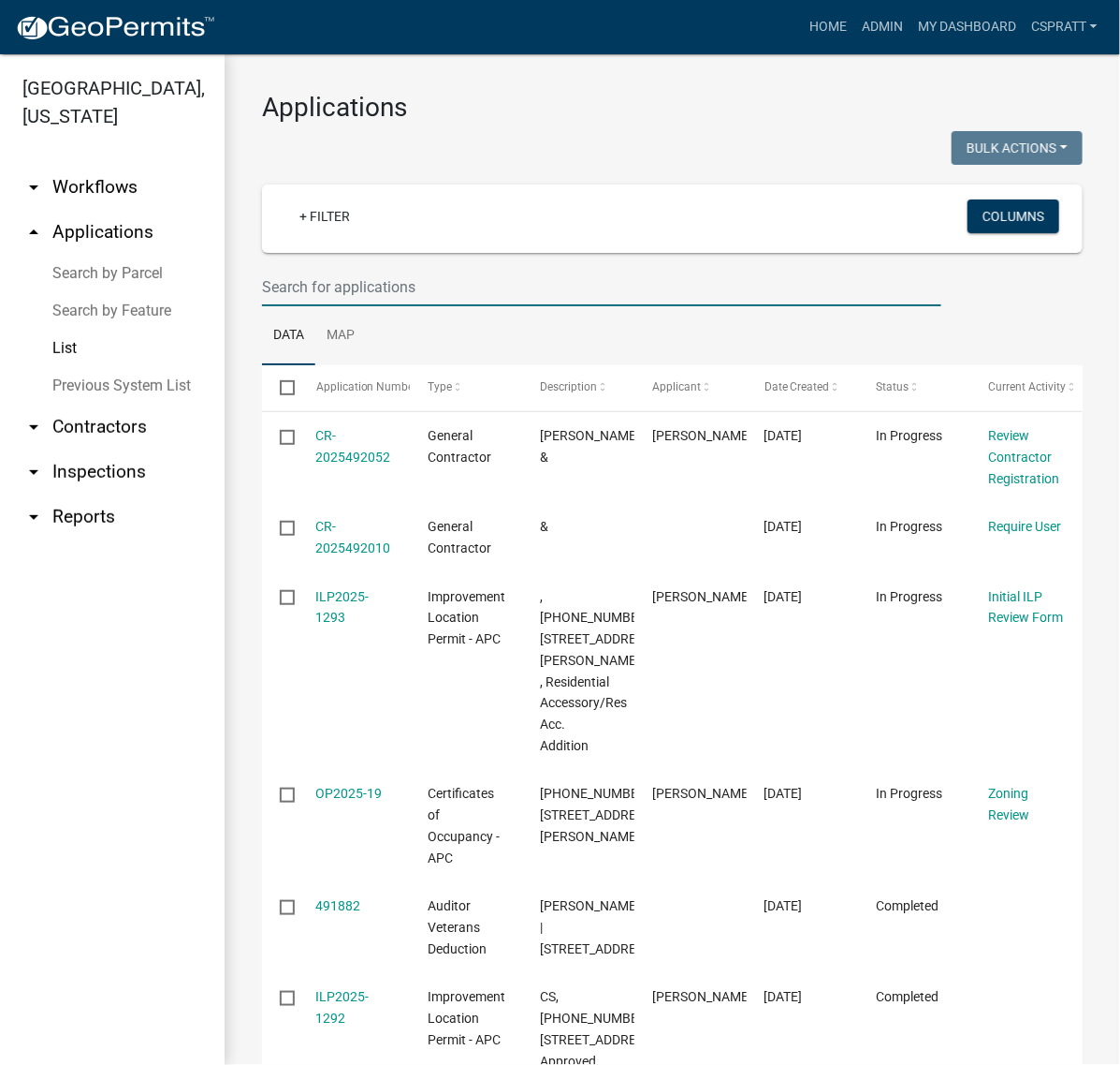
type input "C"
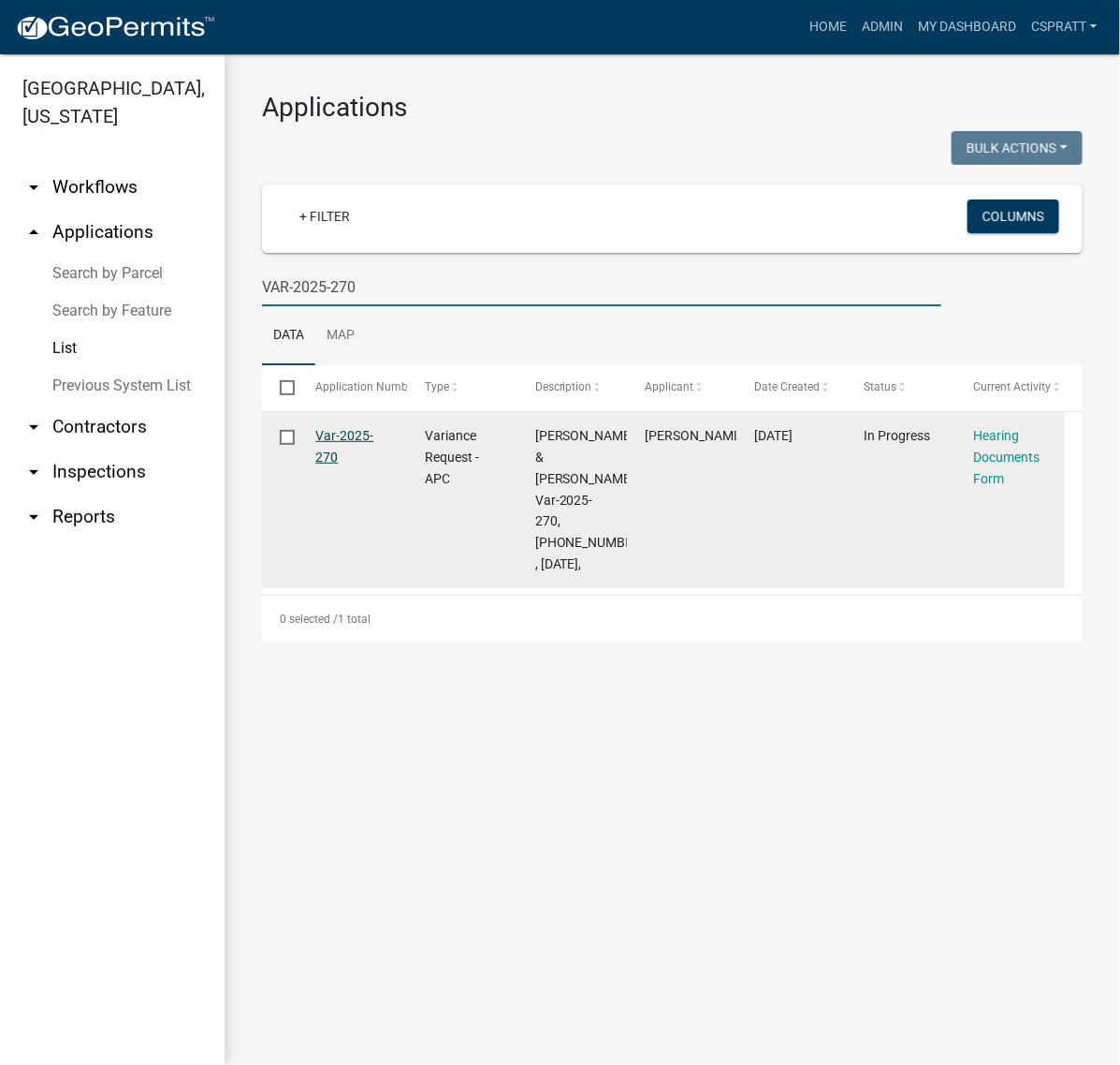
type input "VAR-2025-270"
click at [357, 465] on link "Var-2025-270" at bounding box center [345, 446] width 58 height 37
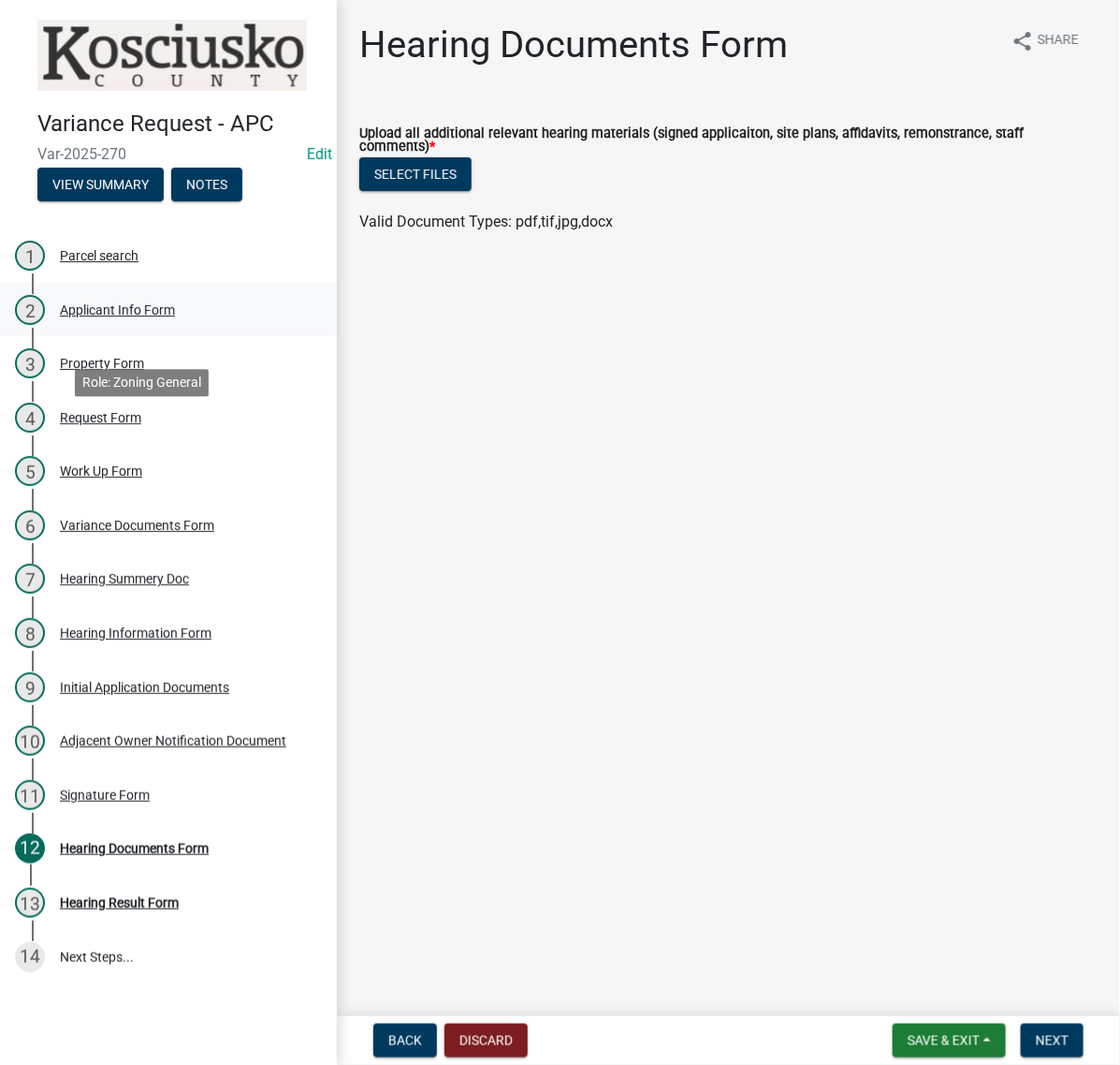
click at [203, 325] on div "2 Applicant Info Form" at bounding box center [160, 310] width 292 height 30
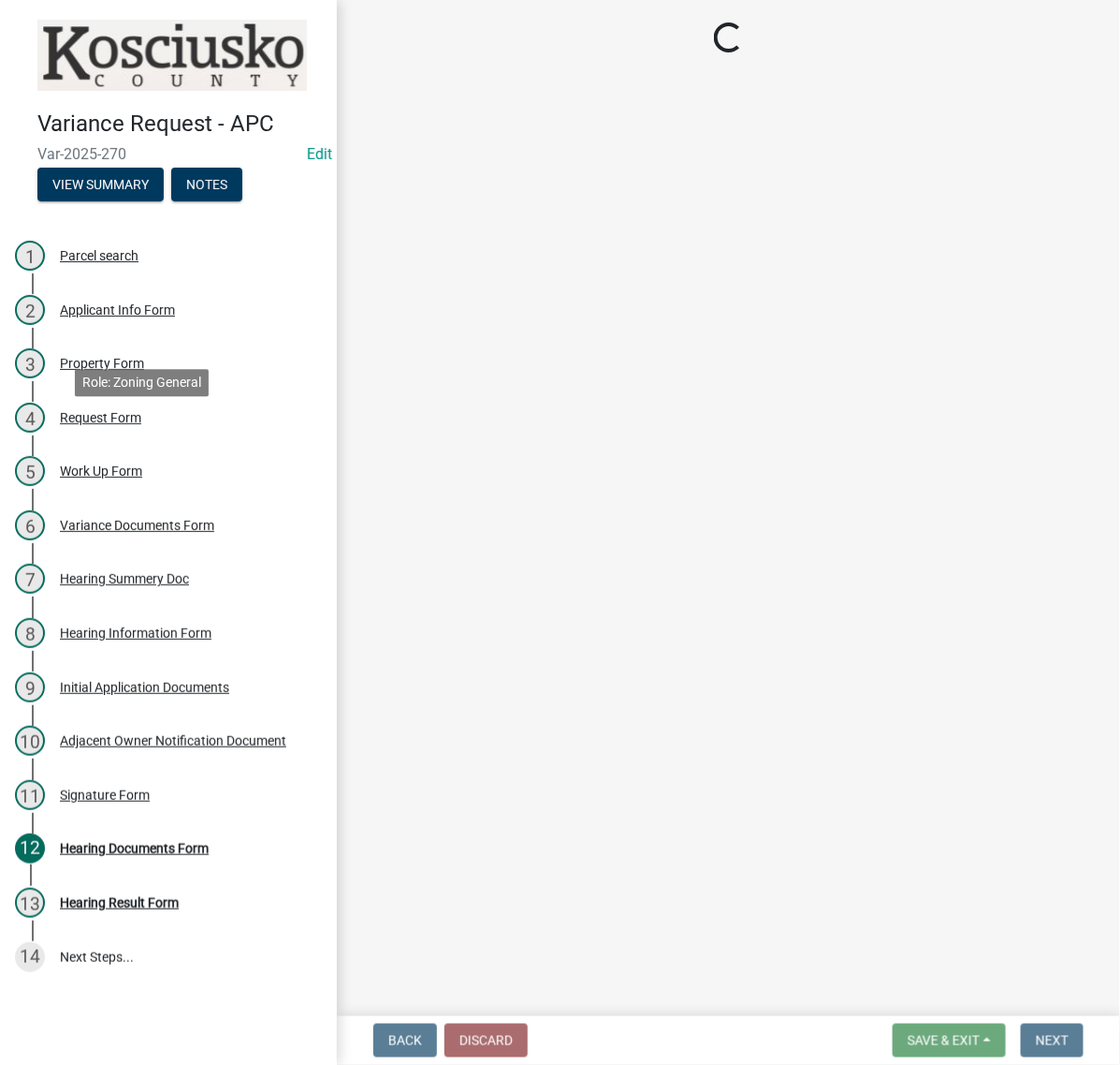
select select "c872cdc8-ca01-49f1-a213-e4b05fa58cd2"
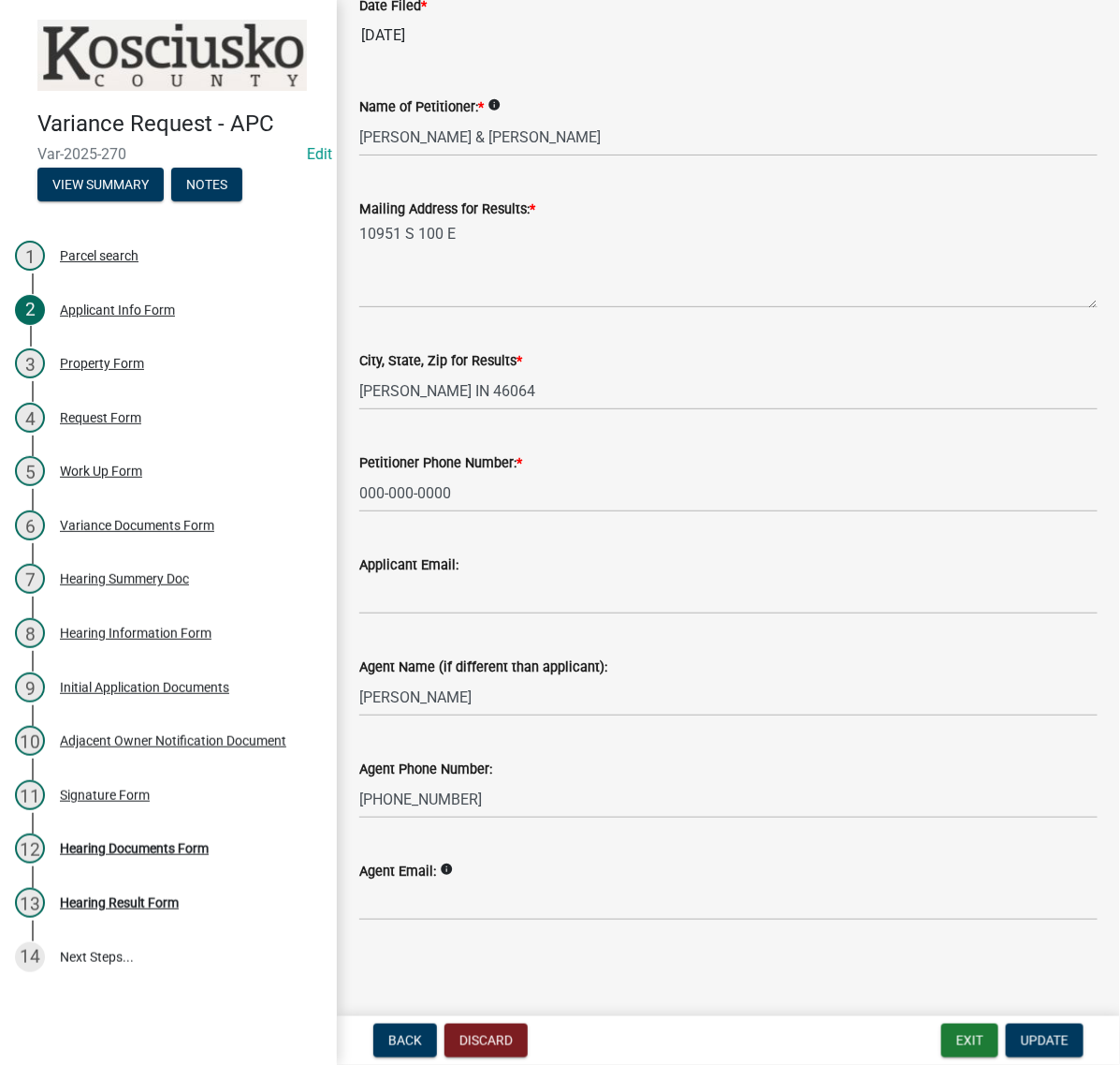
scroll to position [469, 0]
click at [942, 1031] on button "Exit" at bounding box center [970, 1040] width 57 height 34
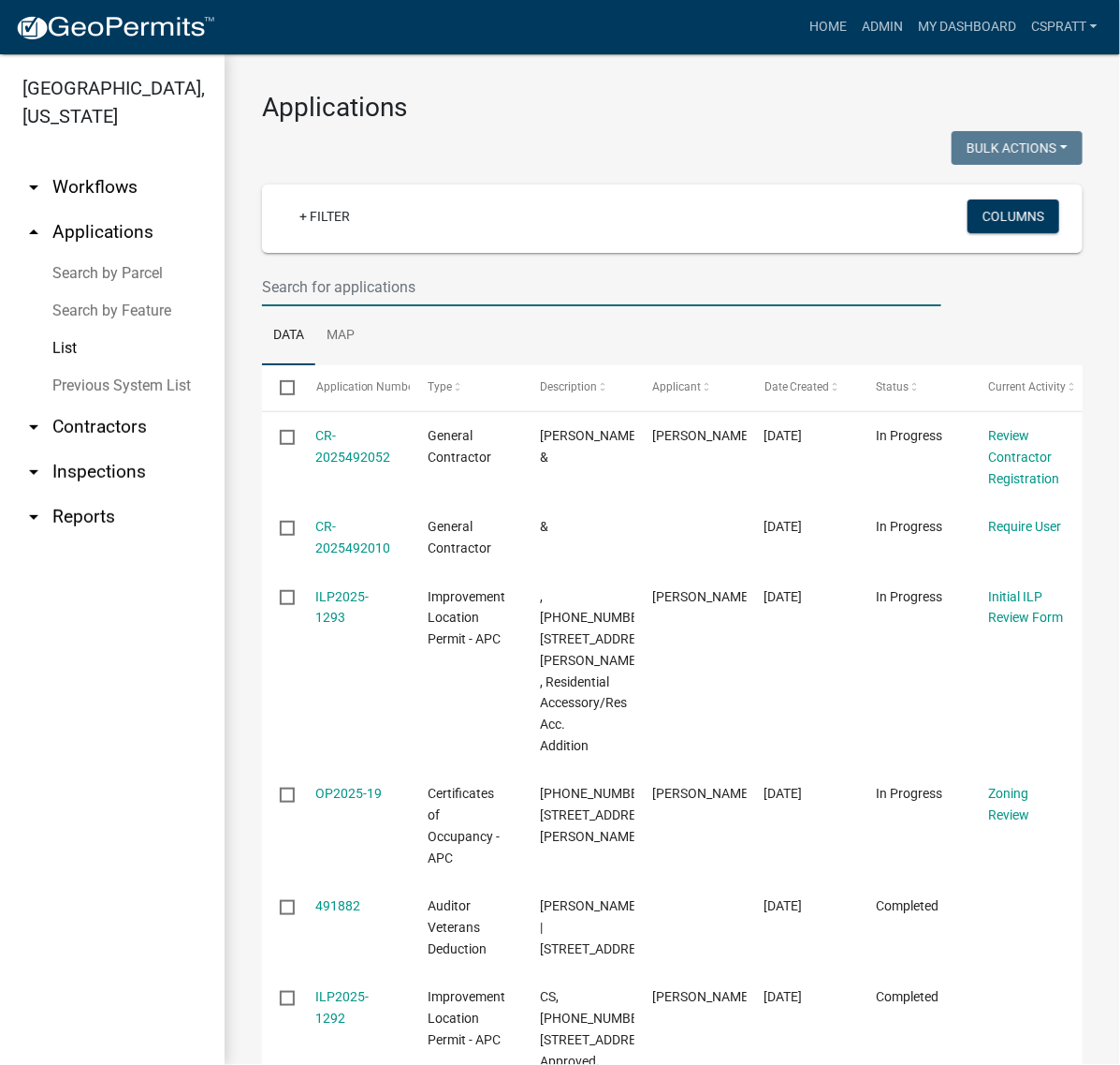
click at [331, 306] on input "text" at bounding box center [602, 286] width 679 height 39
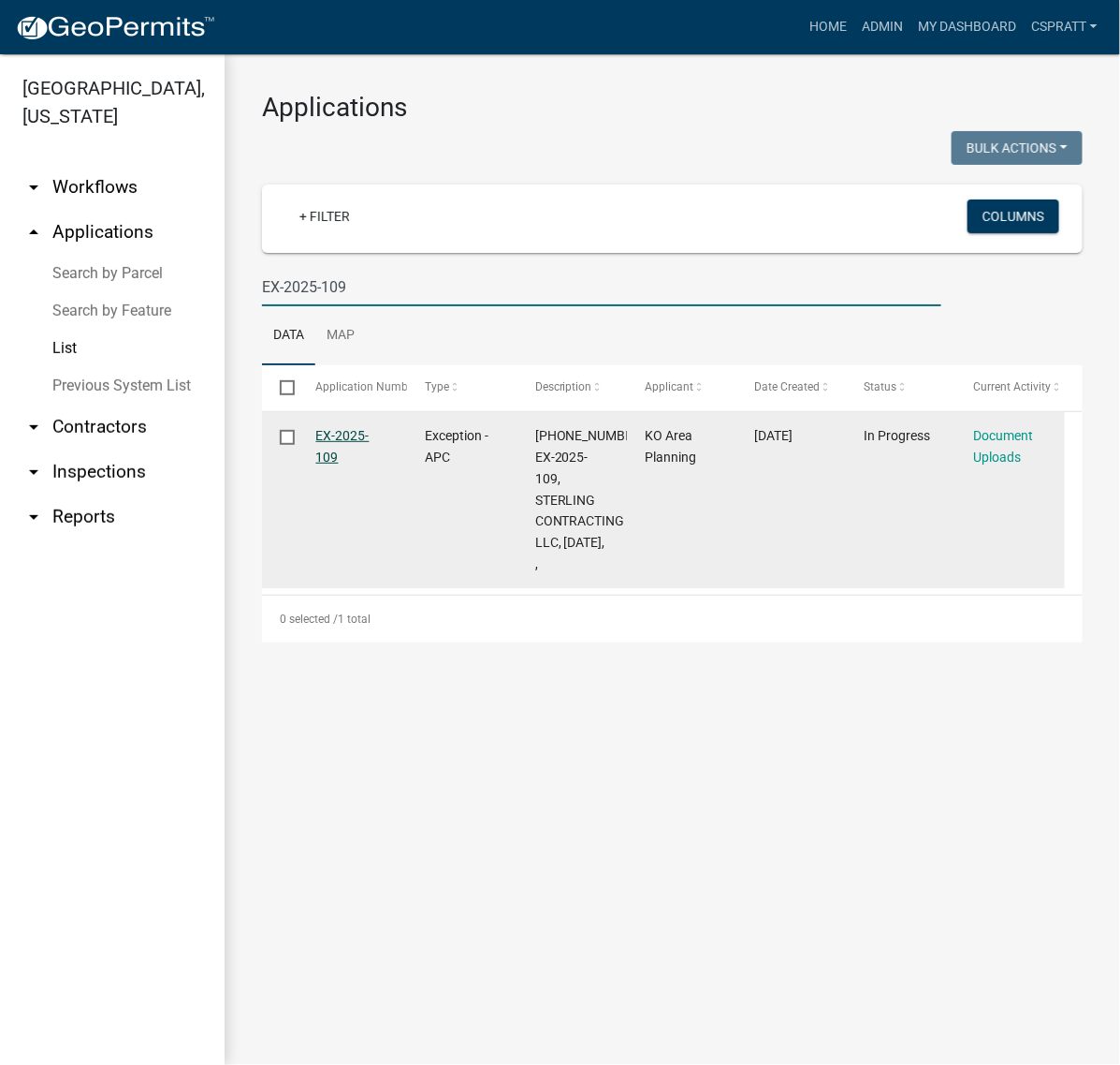
type input "EX-2025-109"
click at [369, 465] on link "EX-2025-109" at bounding box center [343, 446] width 53 height 37
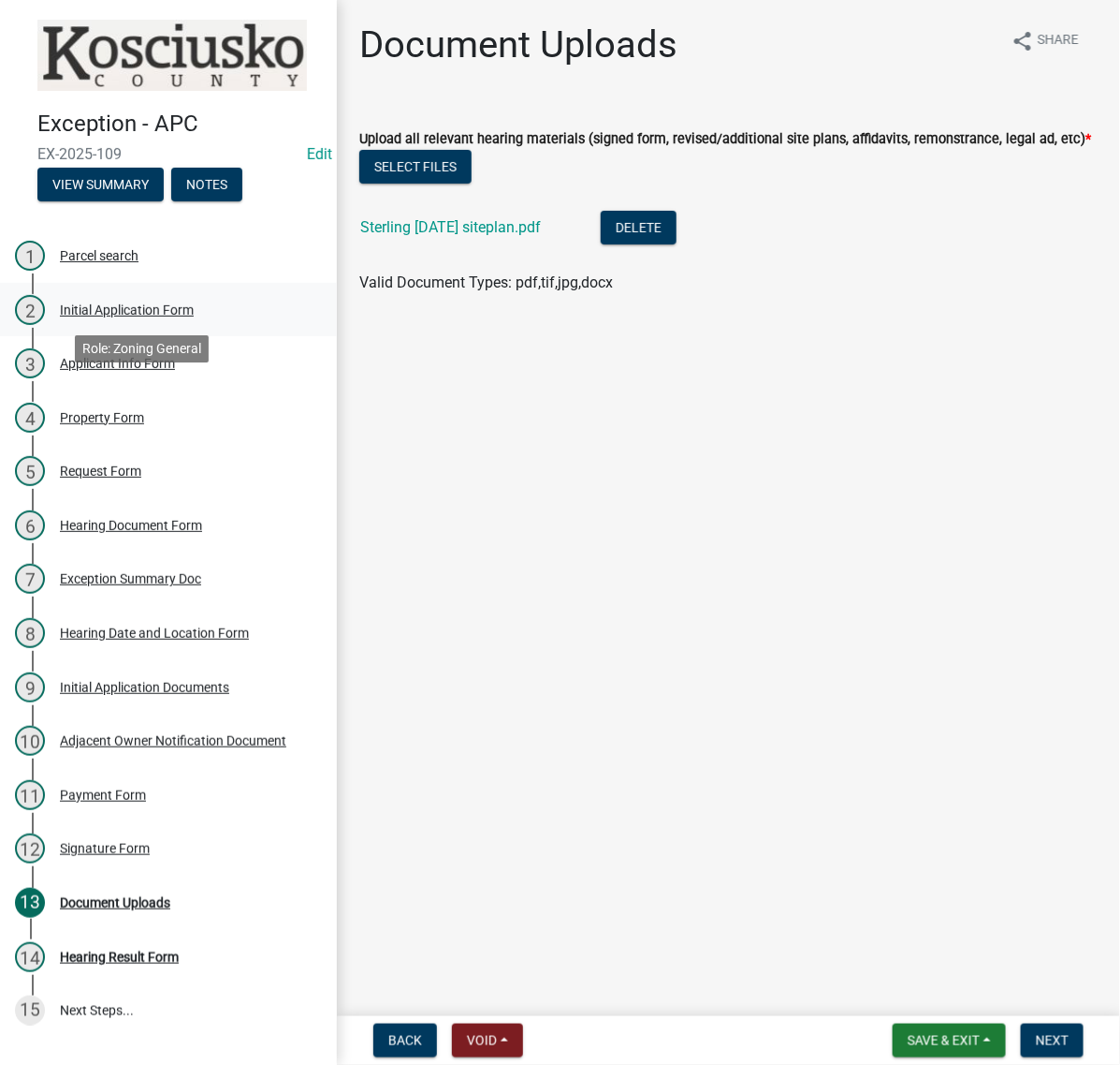
click at [194, 316] on div "Initial Application Form" at bounding box center [126, 309] width 134 height 13
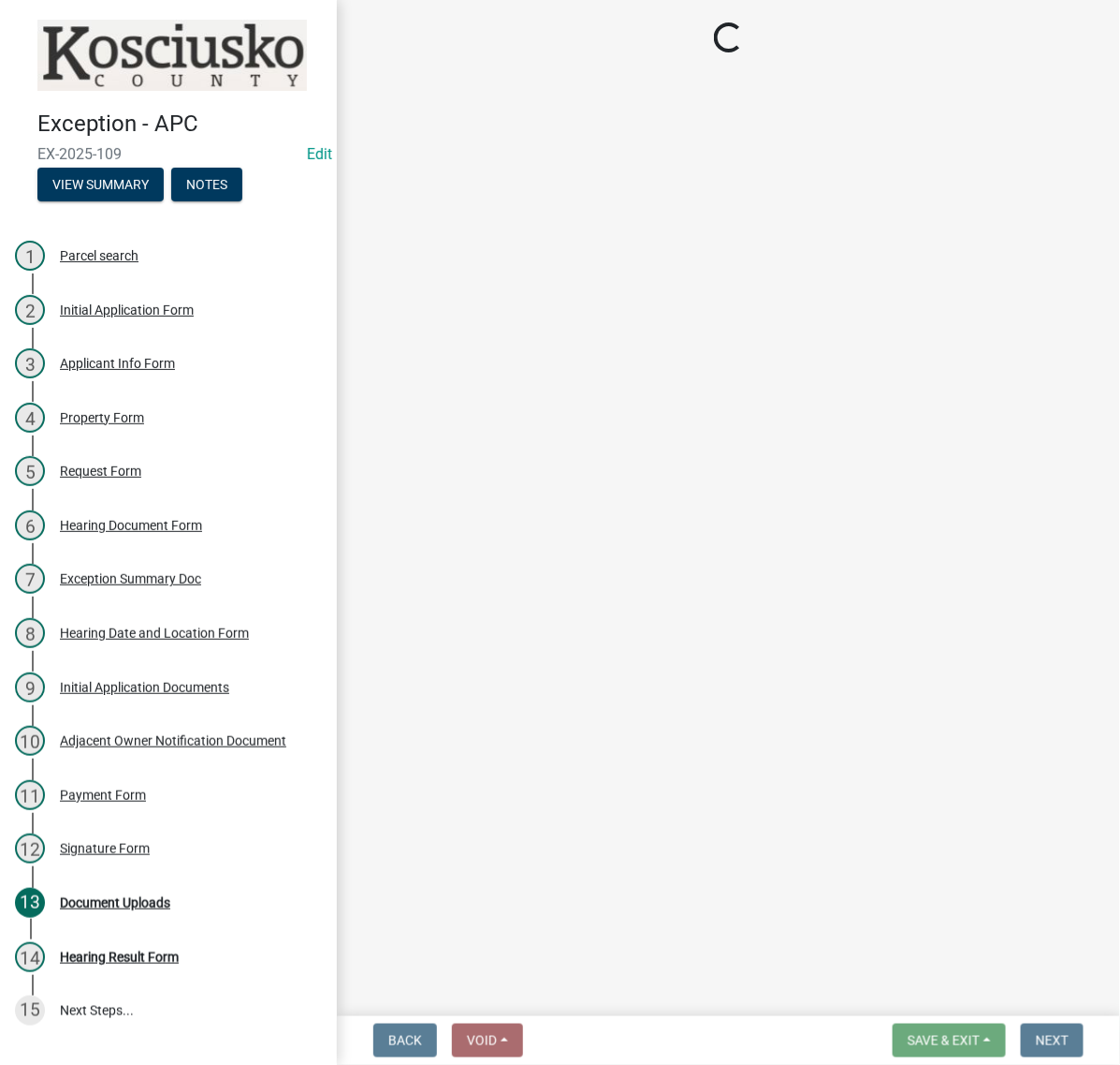
select select "fc758b50-acba-4166-9f24-5248f0f78016"
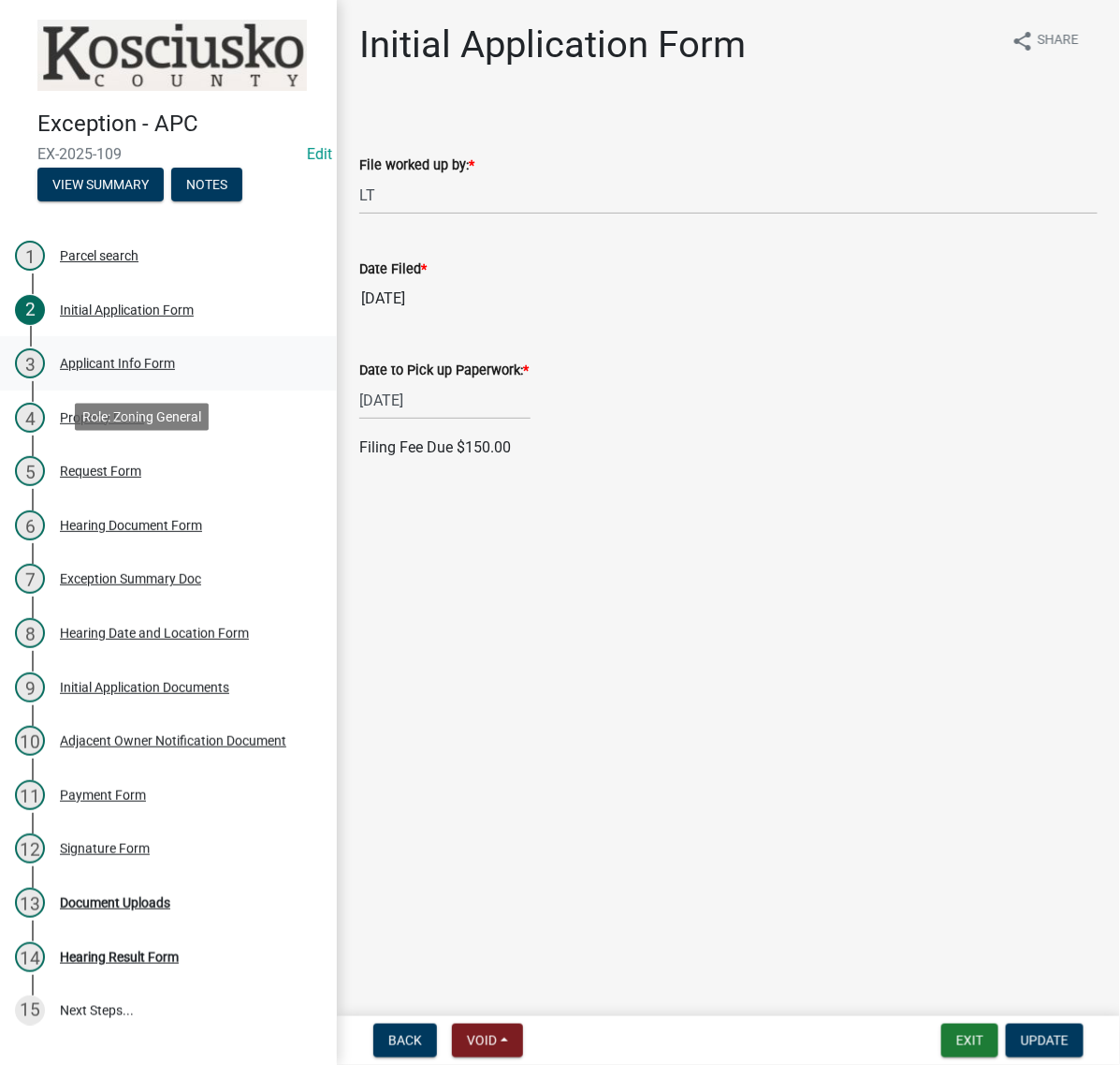
click at [175, 370] on div "Applicant Info Form" at bounding box center [117, 363] width 115 height 13
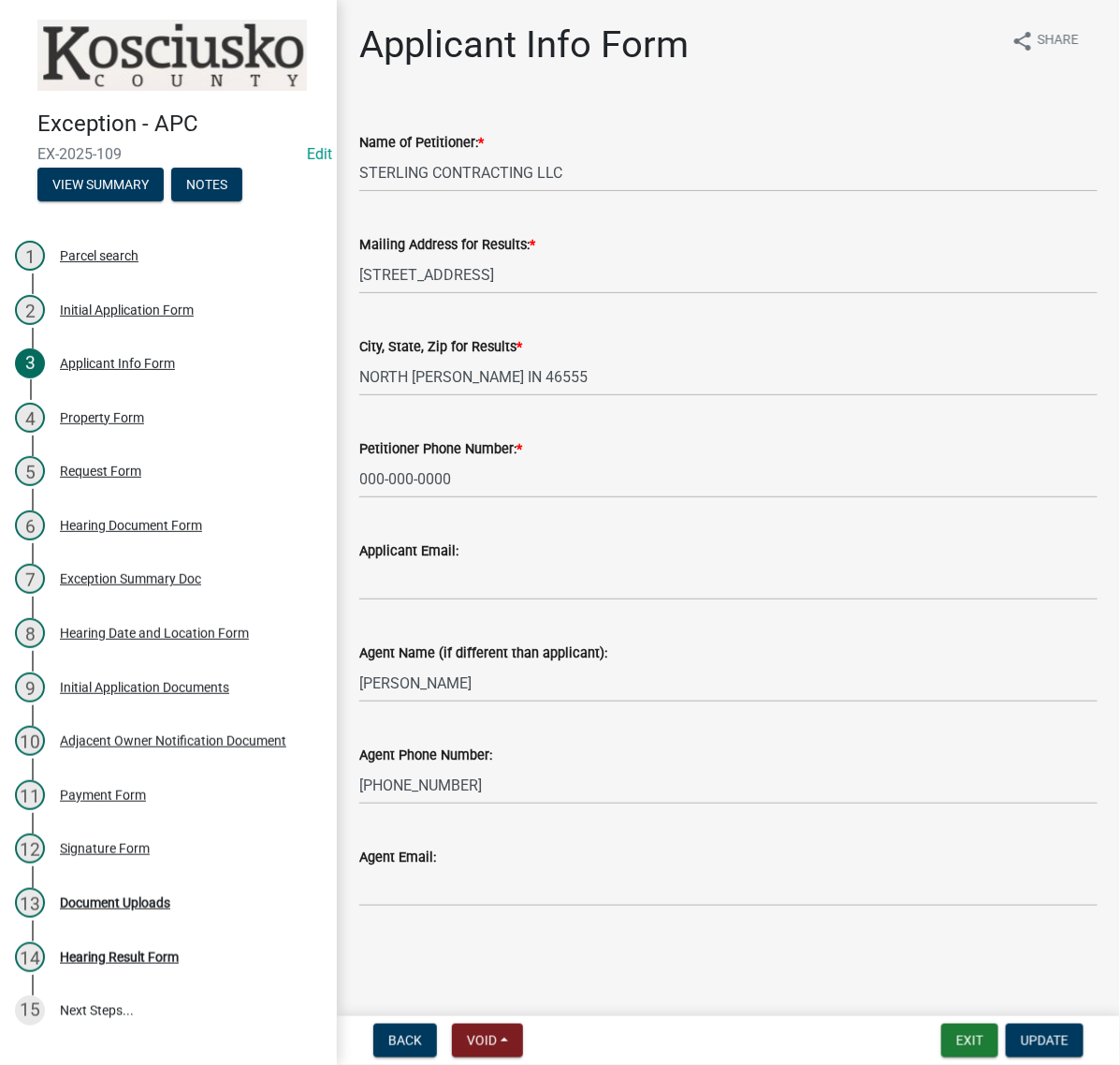
scroll to position [216, 0]
click at [942, 1034] on button "Exit" at bounding box center [970, 1040] width 57 height 34
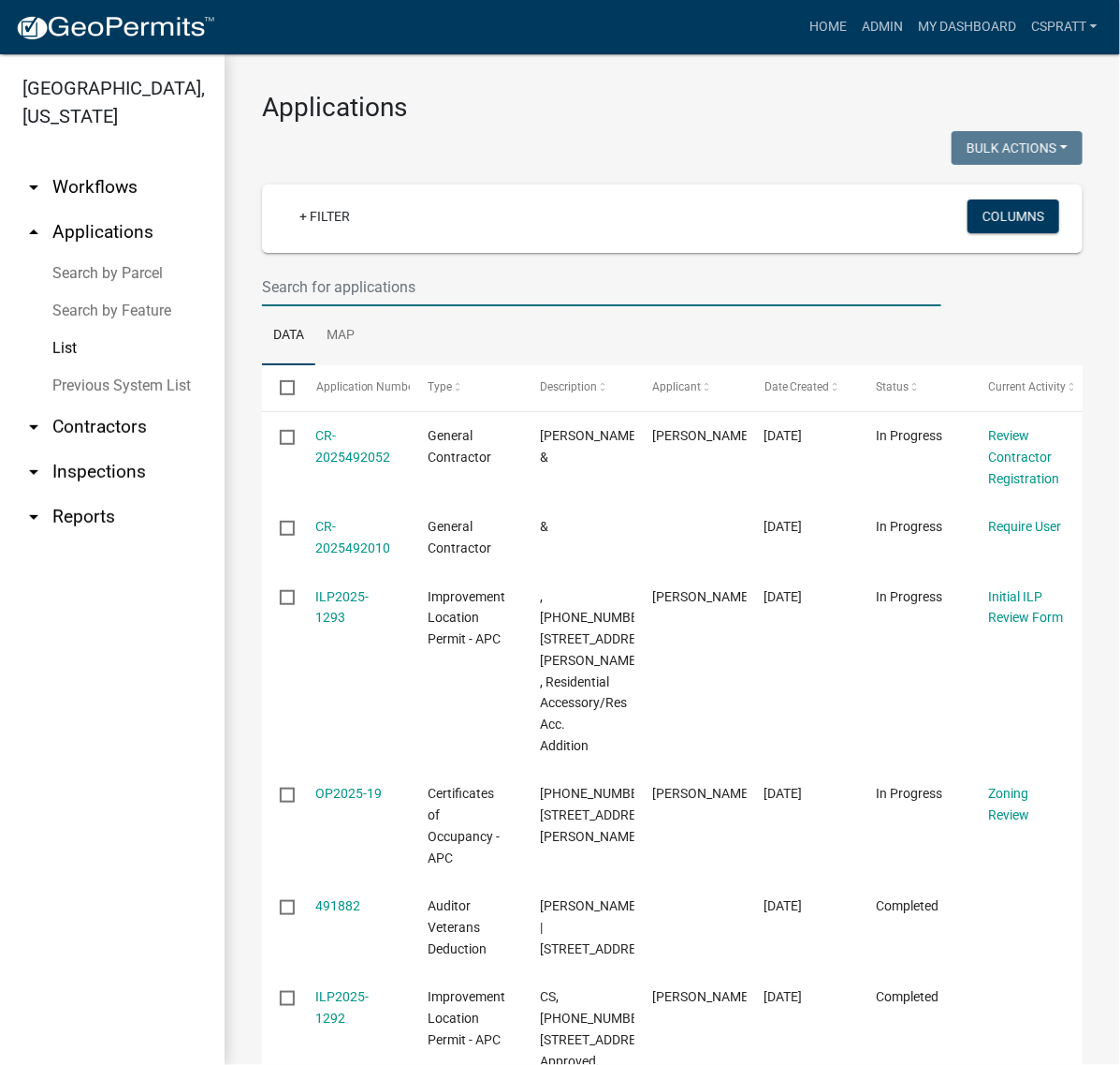
click at [318, 306] on input "text" at bounding box center [602, 286] width 679 height 39
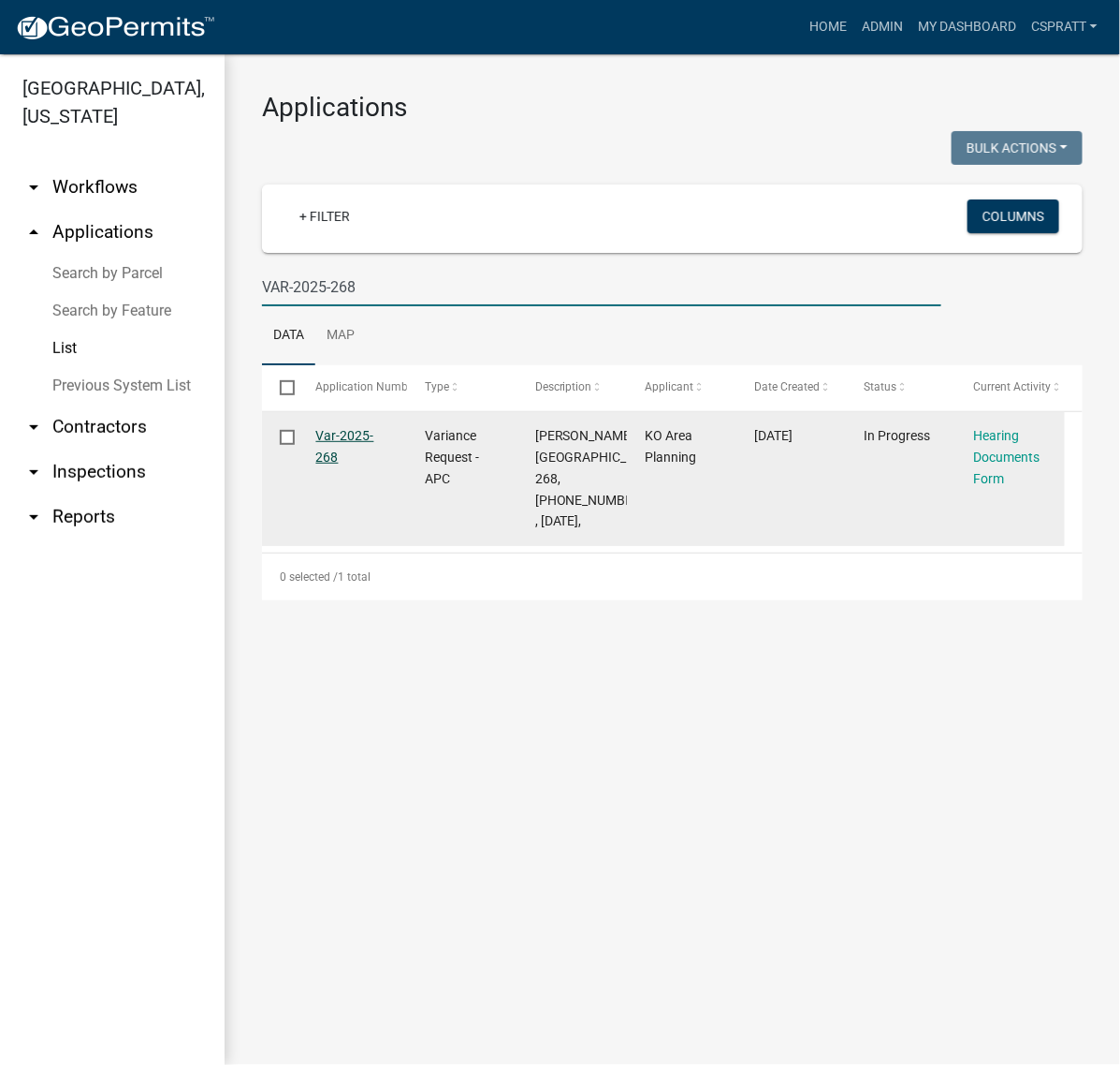
type input "VAR-2025-268"
click at [357, 465] on link "Var-2025-268" at bounding box center [345, 446] width 58 height 37
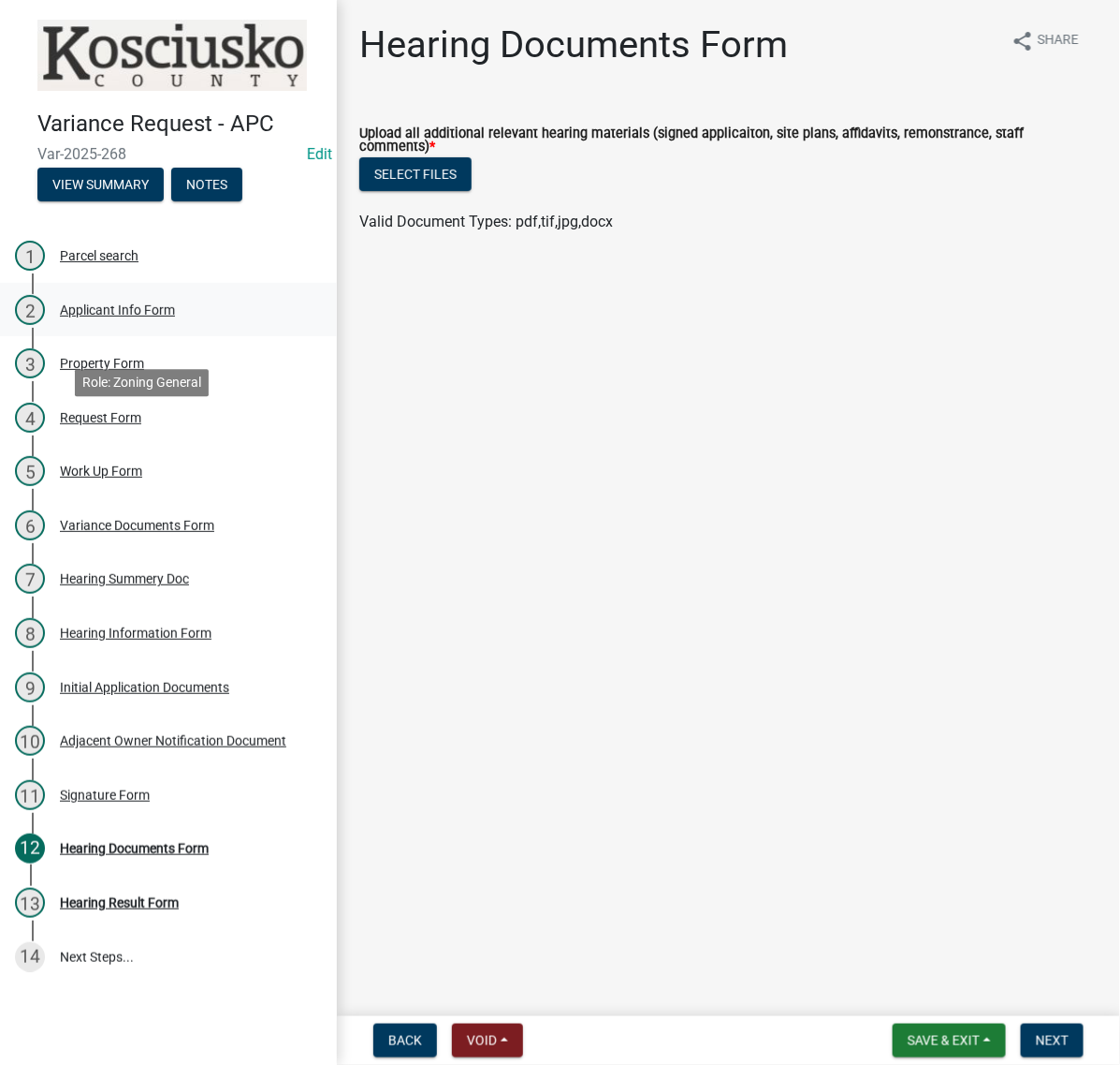
click at [175, 316] on div "Applicant Info Form" at bounding box center [117, 309] width 115 height 13
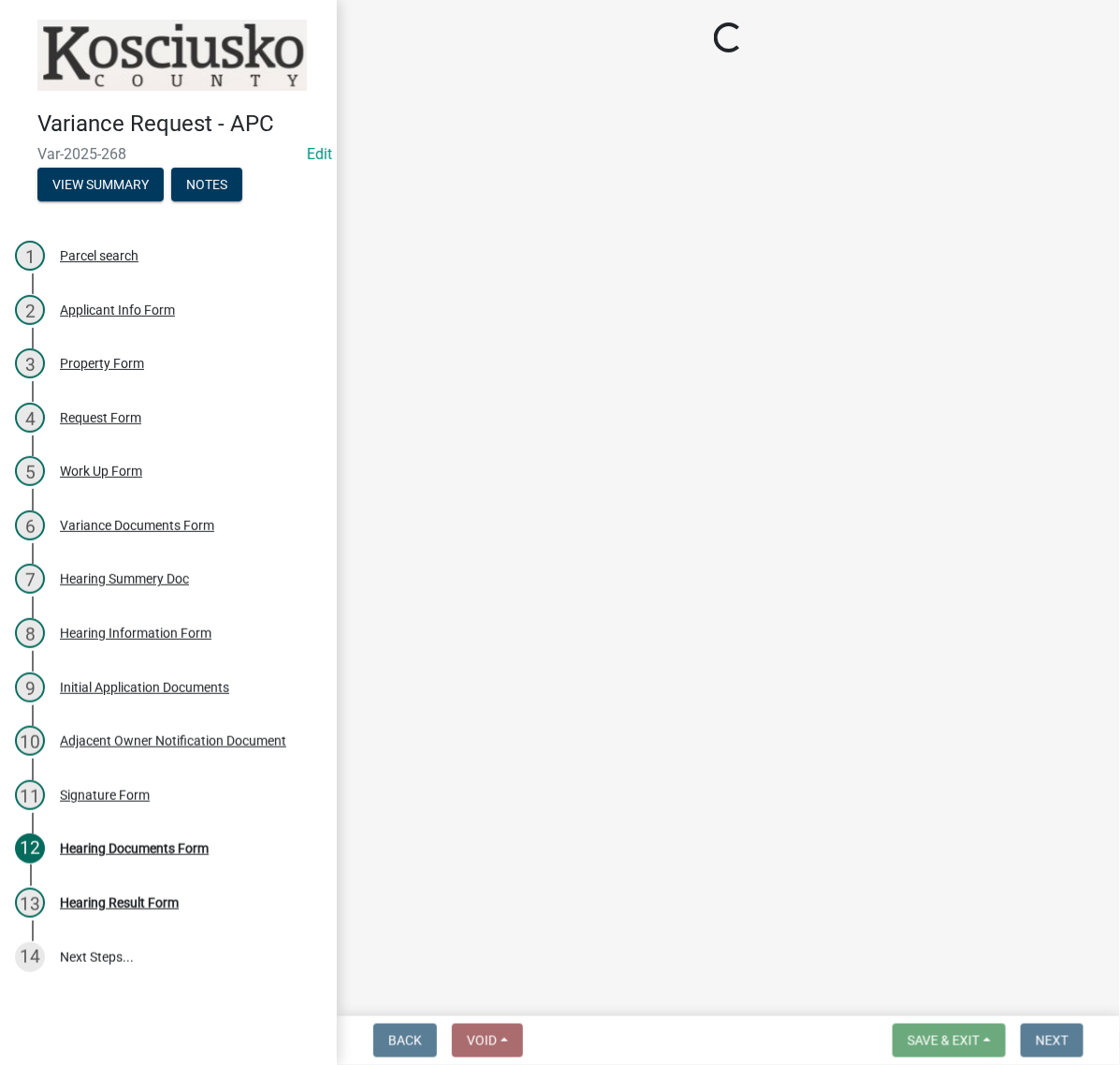
select select "fc758b50-acba-4166-9f24-5248f0f78016"
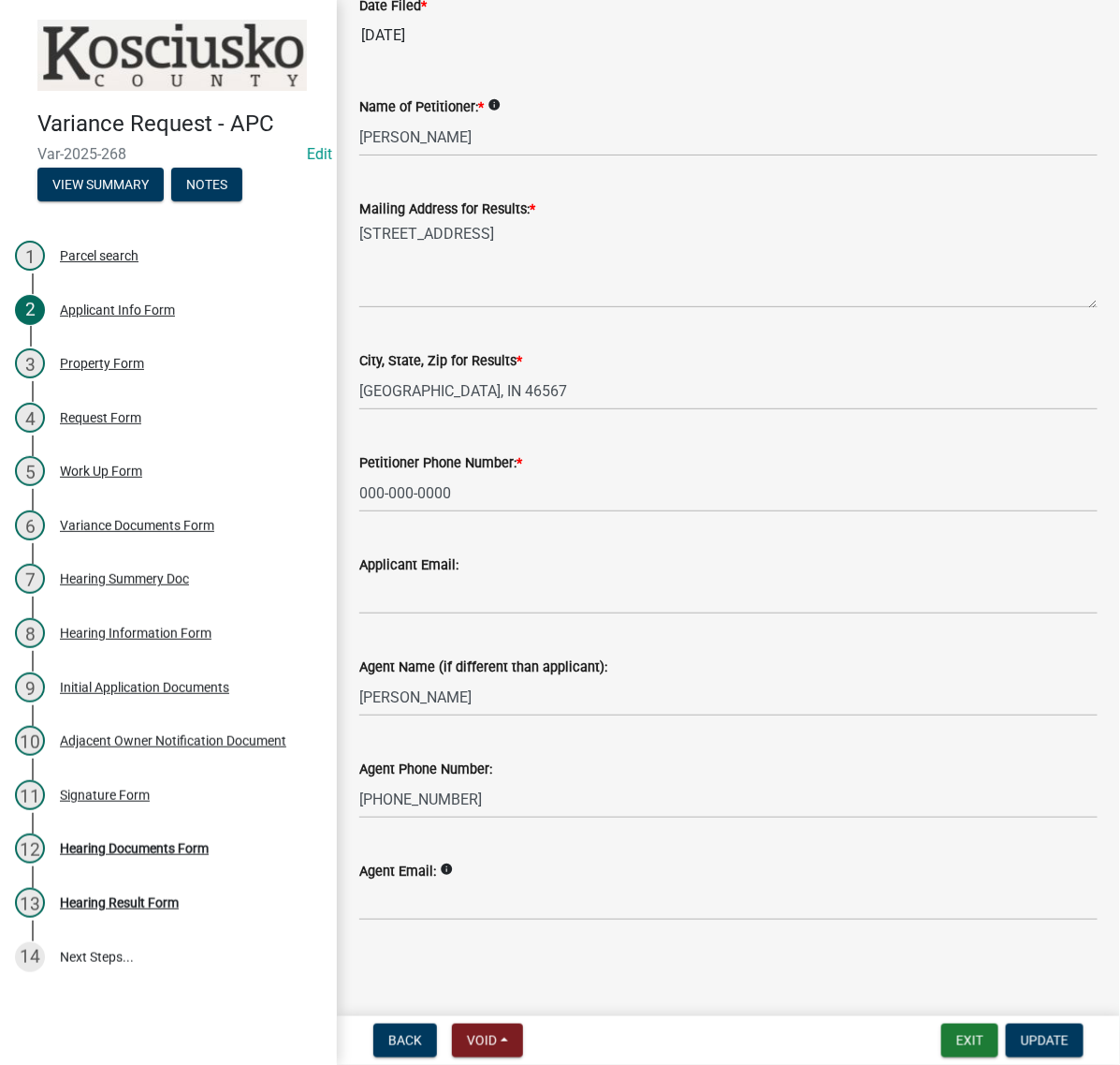
scroll to position [563, 0]
click at [958, 1028] on button "Exit" at bounding box center [970, 1040] width 57 height 34
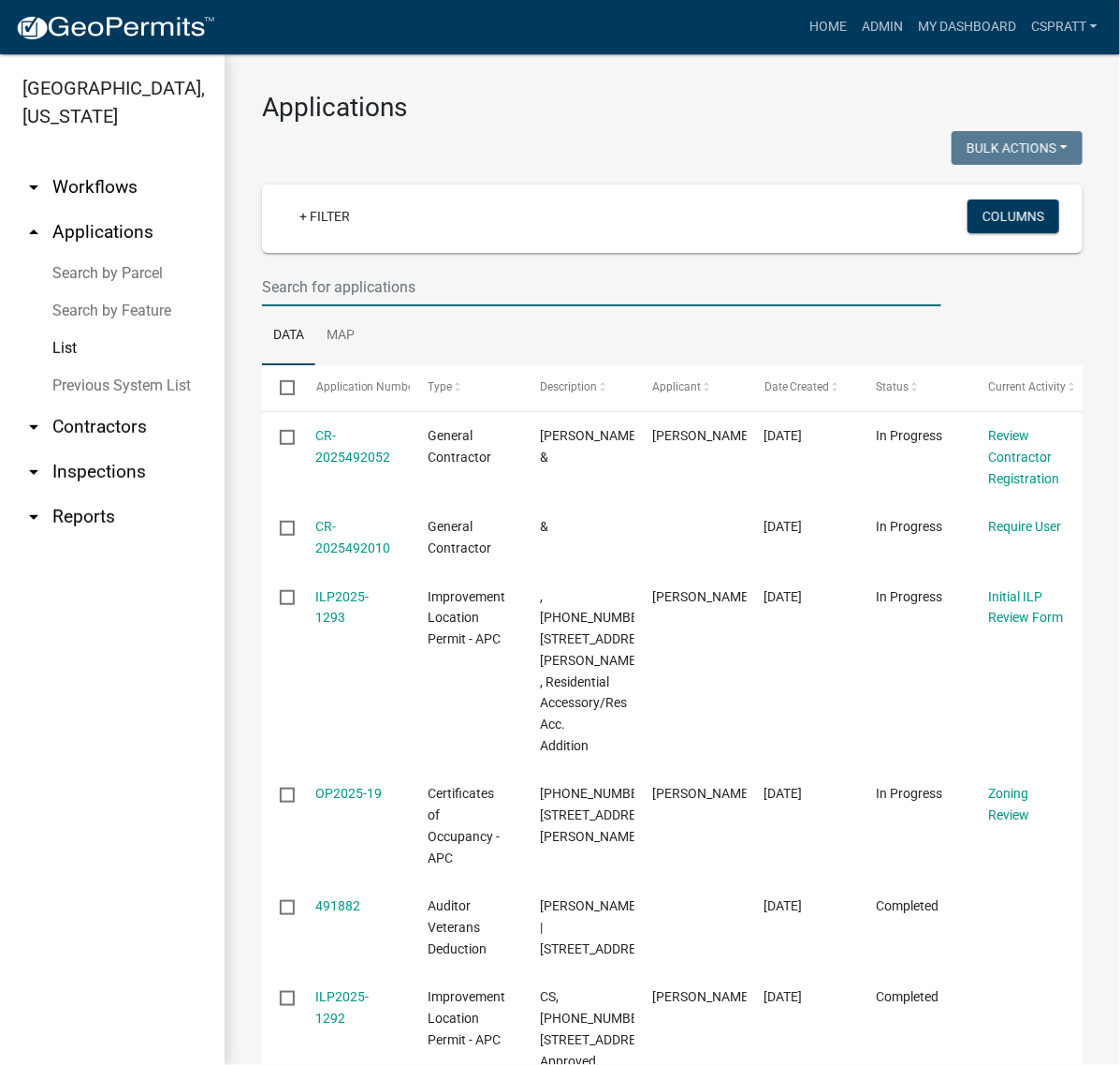
click at [299, 306] on input "text" at bounding box center [602, 286] width 679 height 39
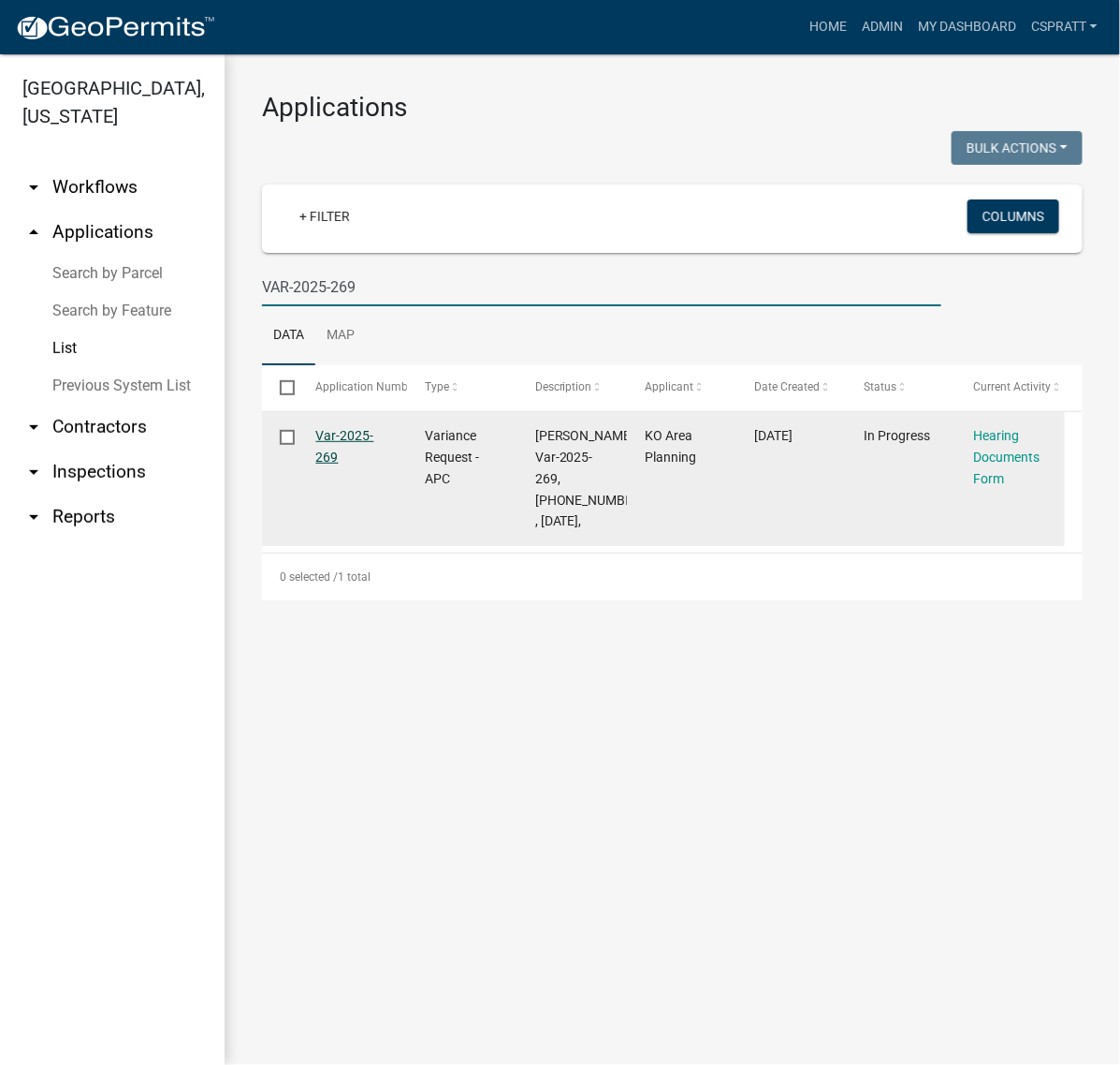
type input "VAR-2025-269"
click at [356, 465] on link "Var-2025-269" at bounding box center [345, 446] width 58 height 37
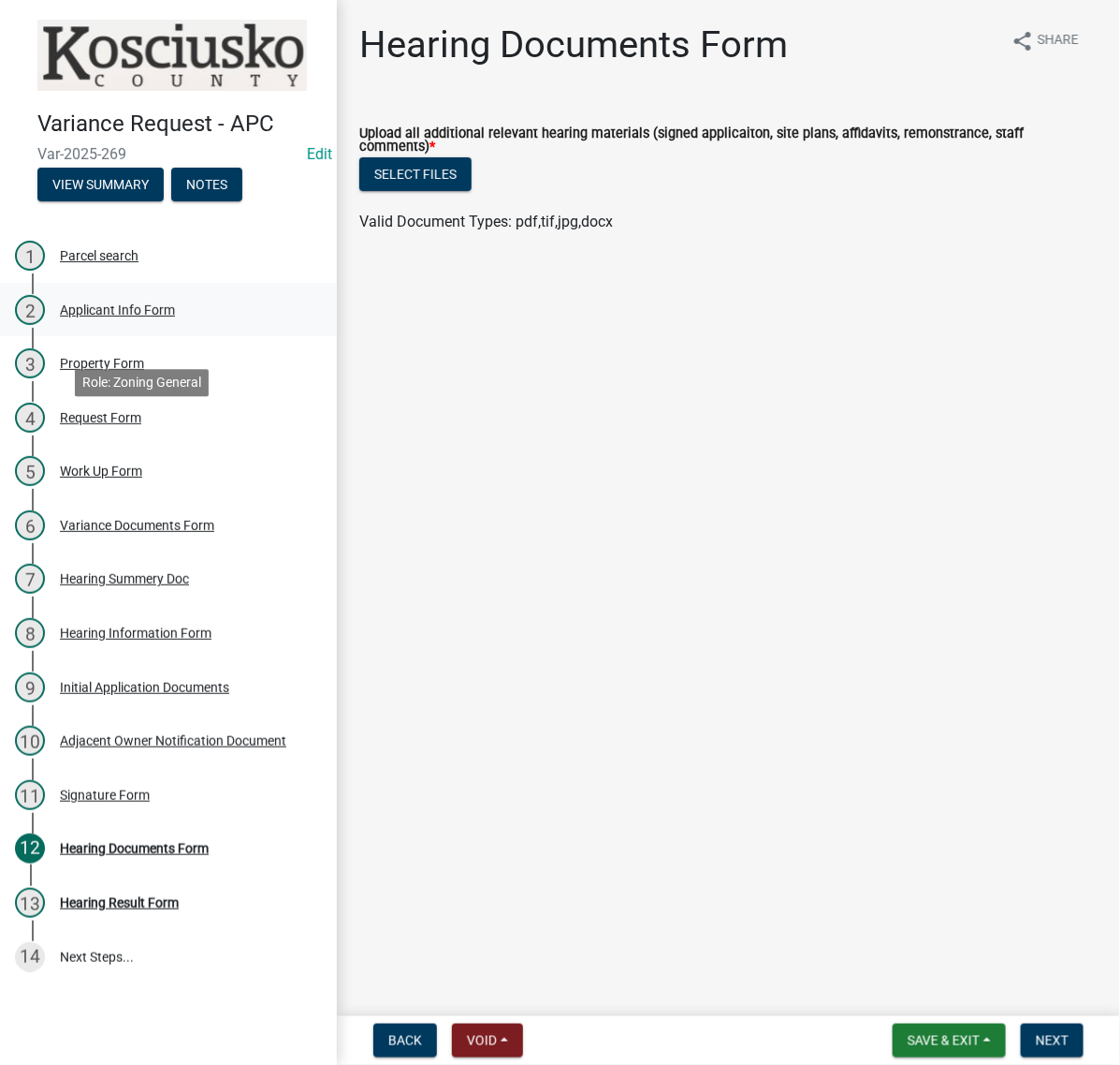
click at [157, 316] on div "Applicant Info Form" at bounding box center [117, 309] width 115 height 13
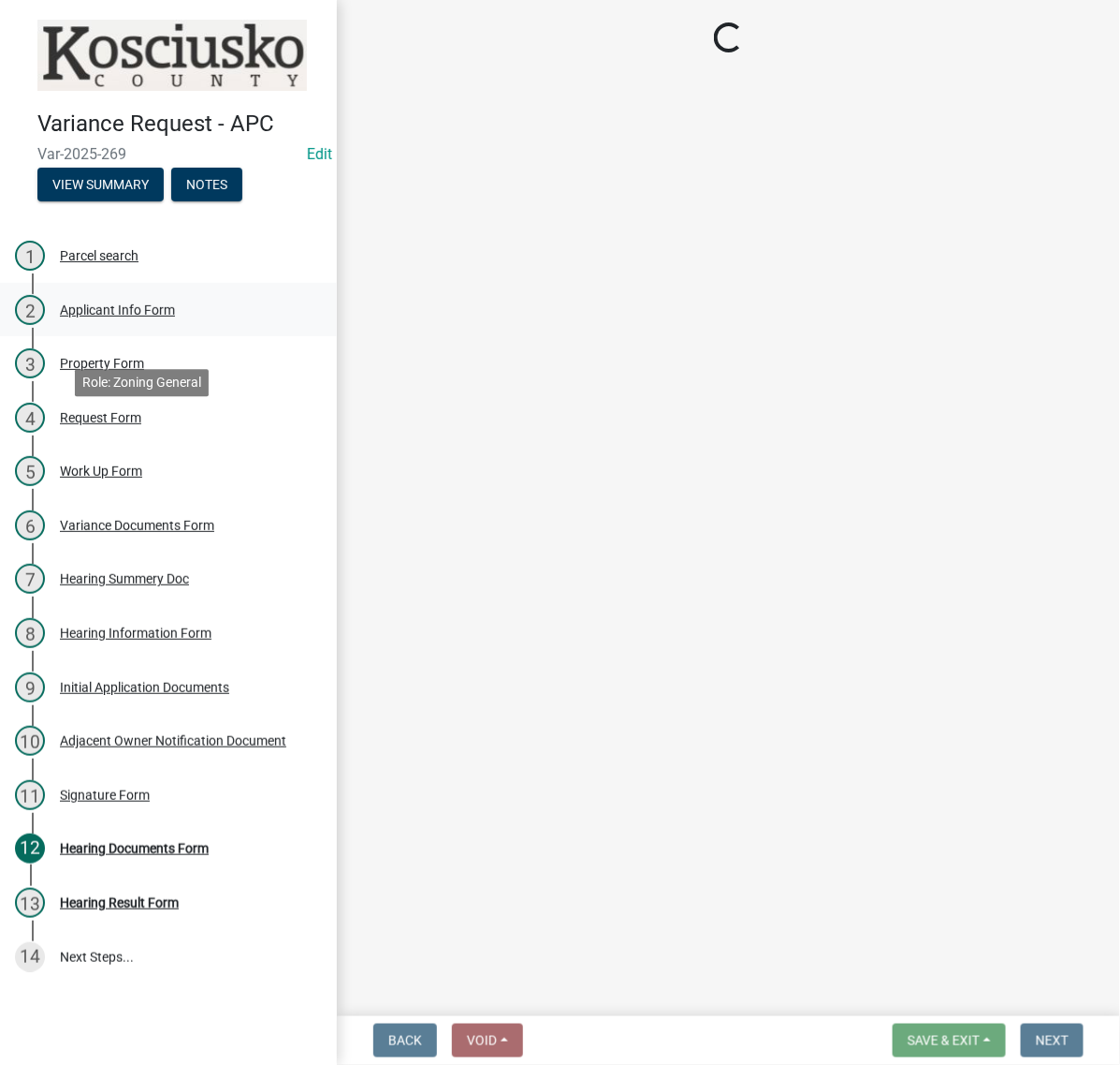
select select "4d3913d6-5a87-4fbb-afdb-cf4209782895"
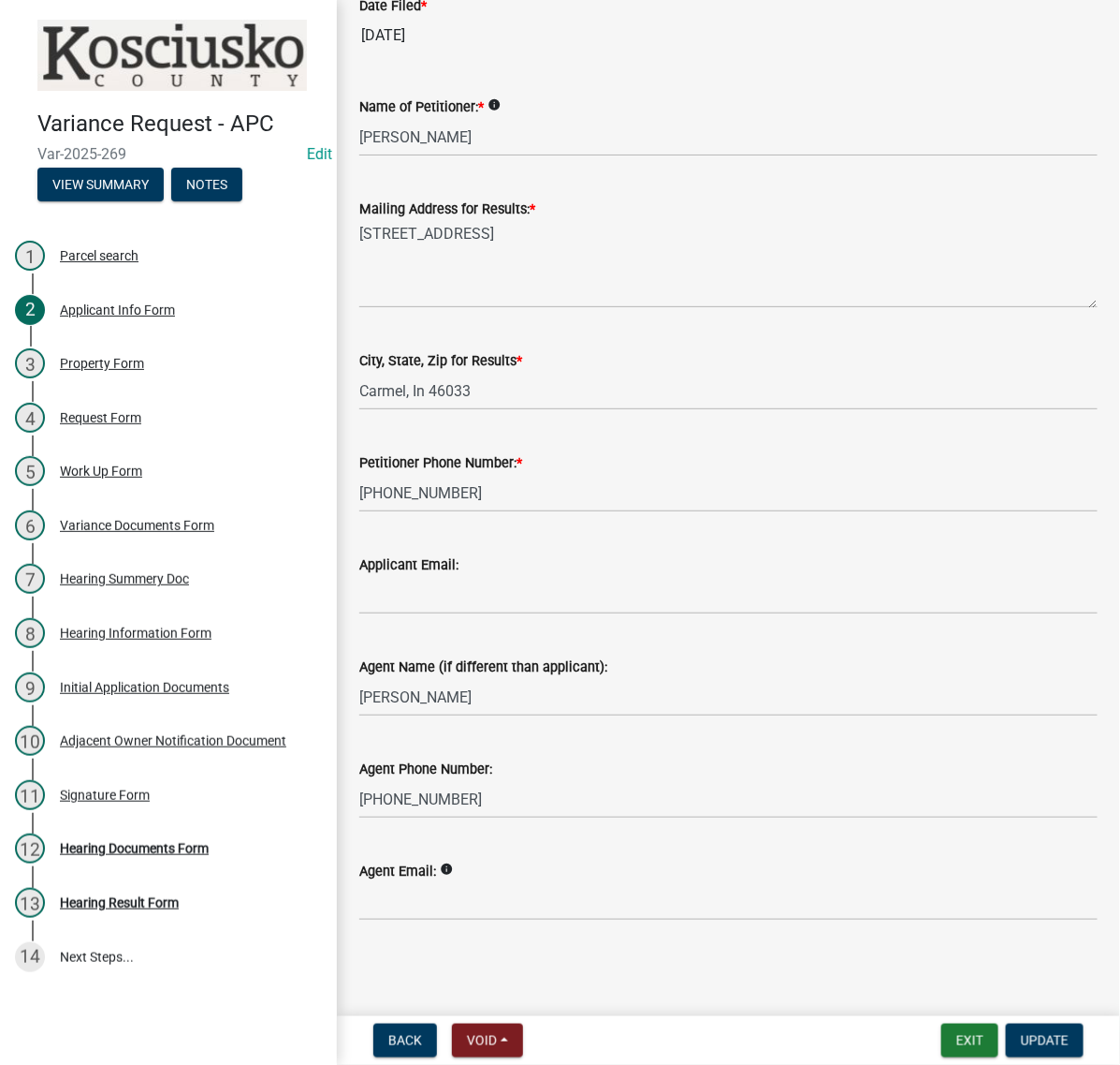
scroll to position [563, 0]
click at [942, 1023] on button "Exit" at bounding box center [970, 1040] width 57 height 34
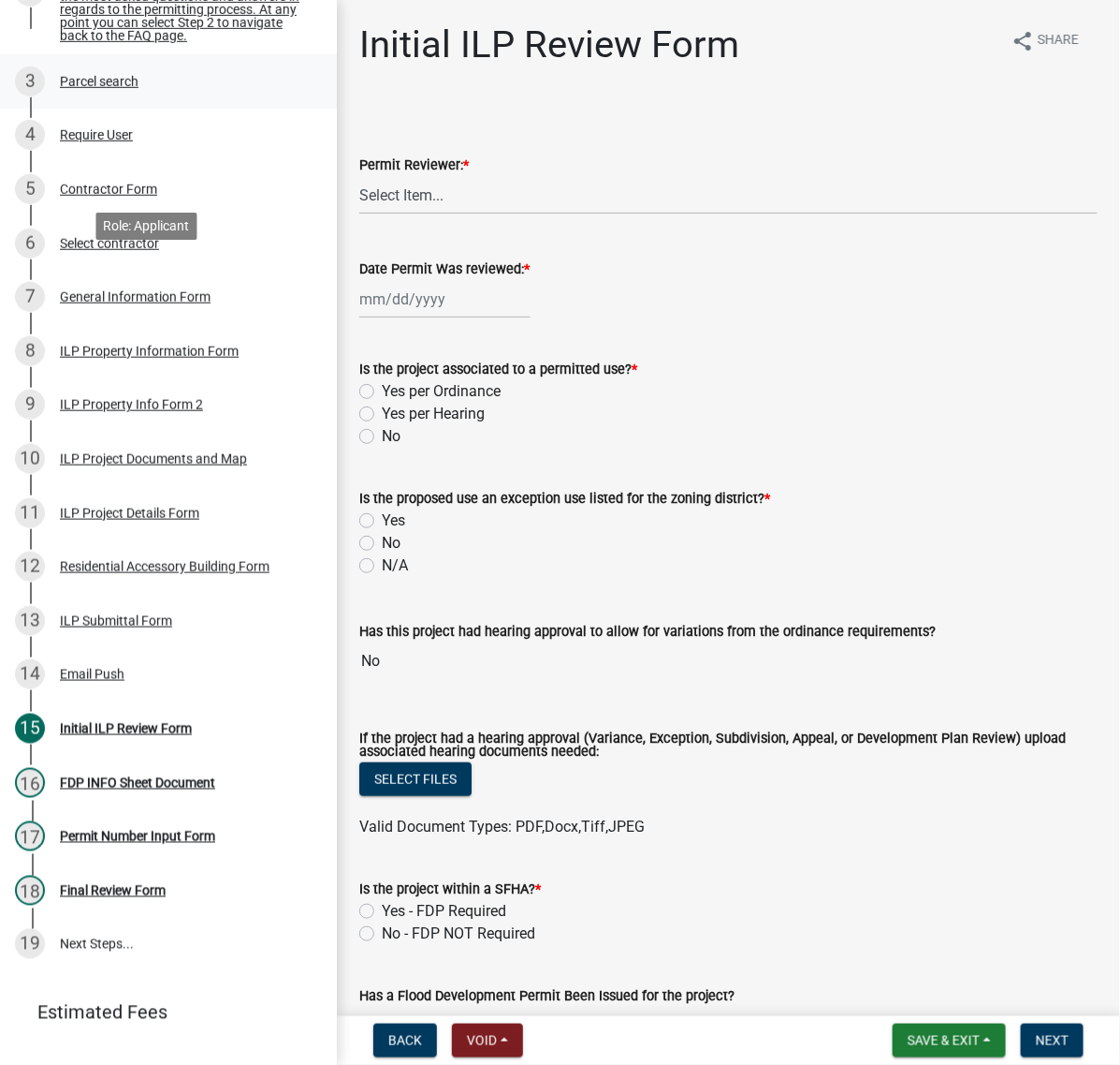
scroll to position [351, 0]
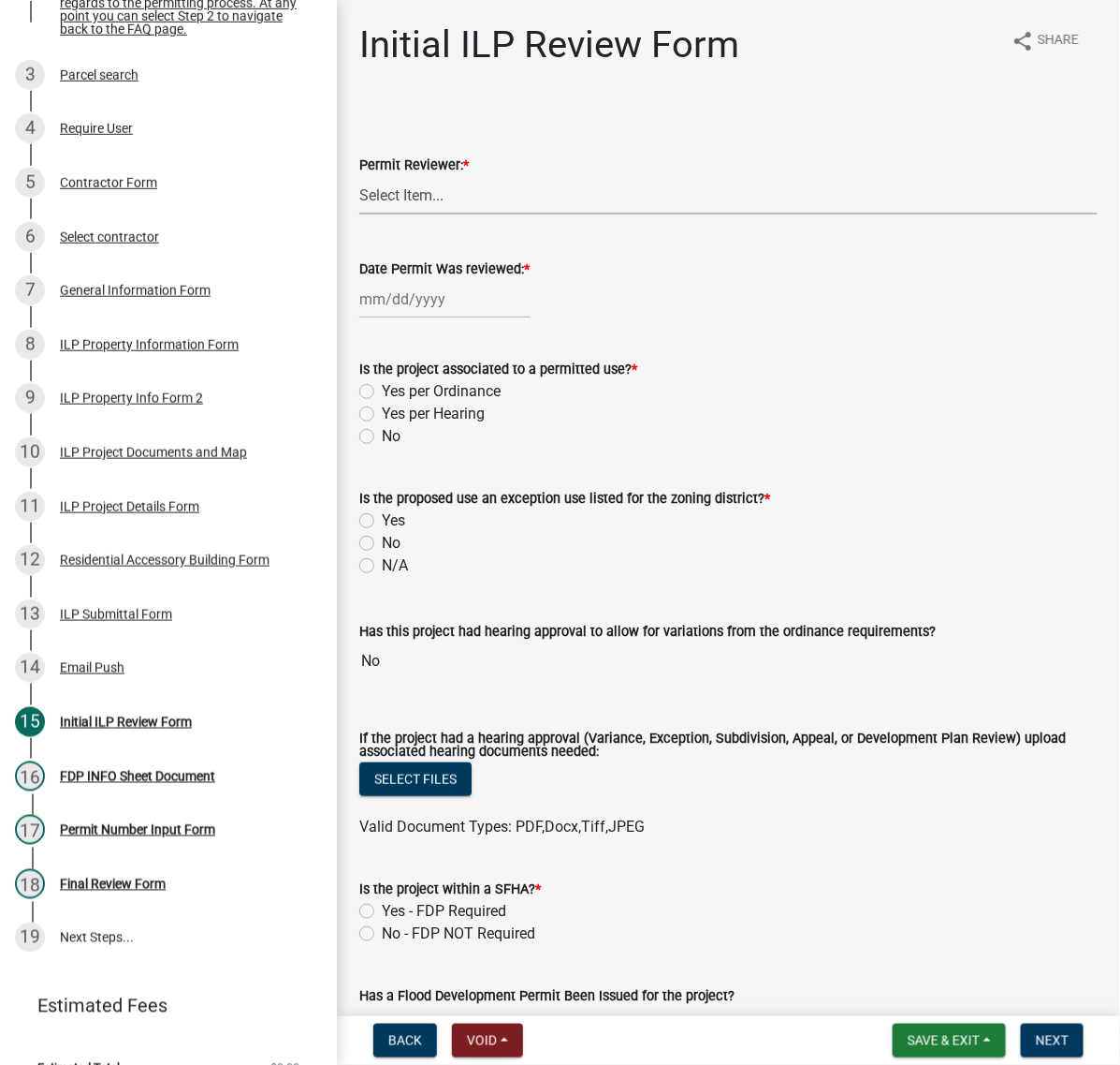
click at [460, 214] on select "Select Item... MMS LT AT CS Vacant Vacant" at bounding box center [729, 195] width 739 height 39
click at [365, 214] on select "Select Item... MMS LT AT CS Vacant Vacant" at bounding box center [729, 195] width 739 height 39
select select "c872cdc8-ca01-49f1-a213-e4b05fa58cd2"
click at [418, 318] on div at bounding box center [445, 299] width 171 height 39
select select "10"
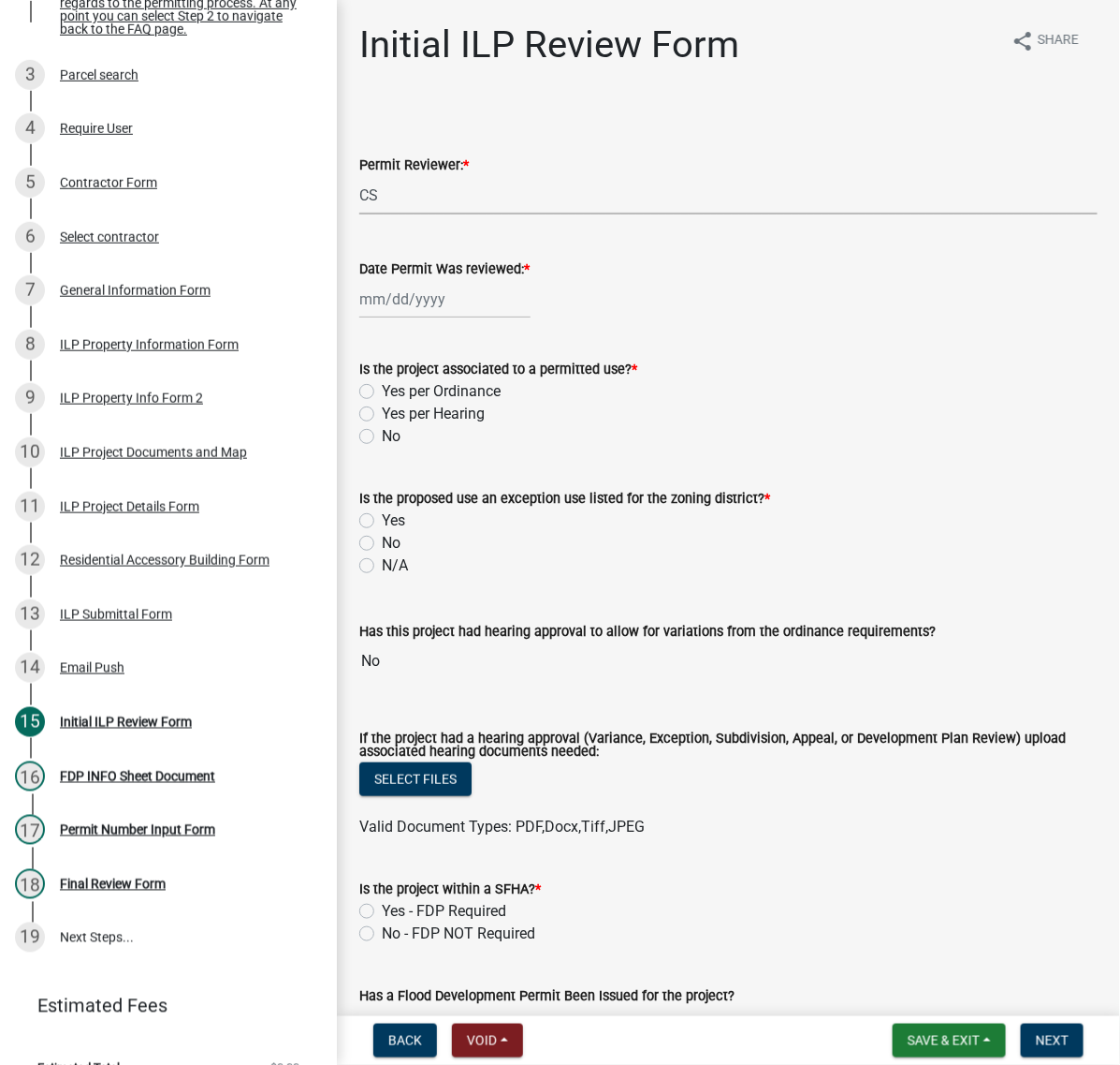
select select "2025"
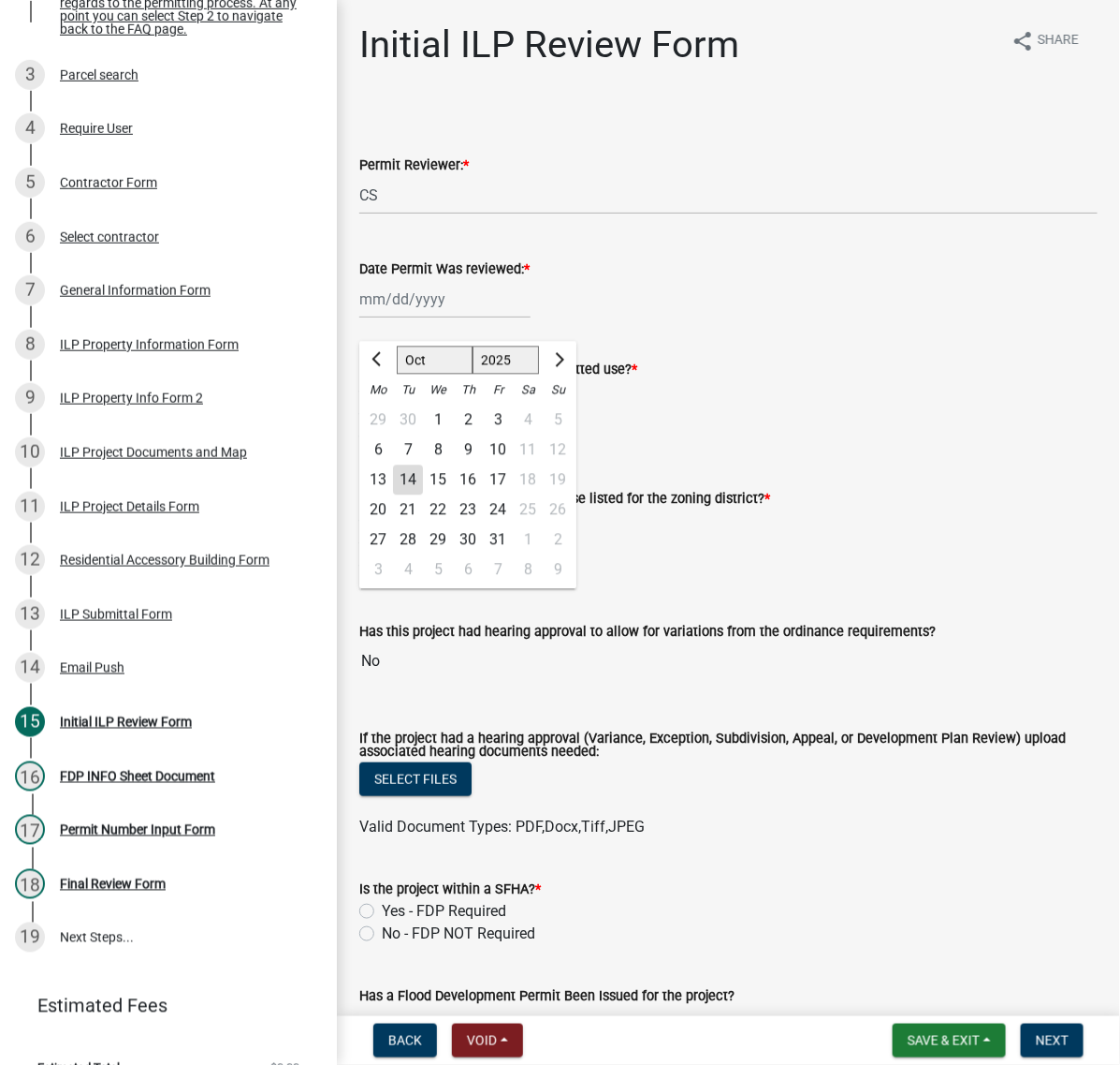
click at [423, 495] on div "14" at bounding box center [408, 480] width 30 height 30
type input "10/14/2025"
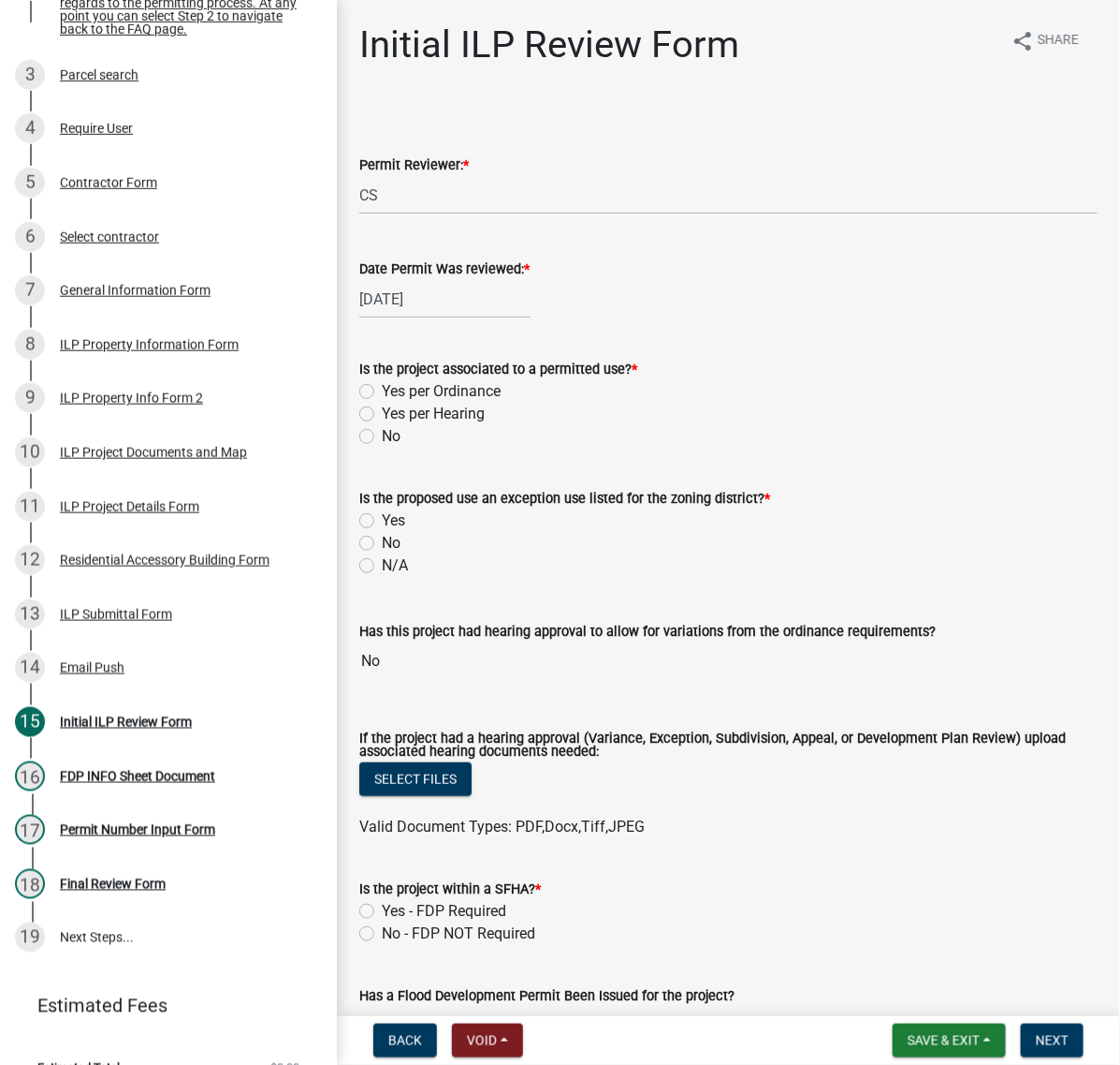
click at [382, 402] on label "Yes per Ordinance" at bounding box center [442, 391] width 119 height 23
click at [382, 392] on input "Yes per Ordinance" at bounding box center [388, 386] width 12 height 12
radio input "true"
click at [382, 554] on label "No" at bounding box center [391, 543] width 19 height 23
click at [382, 544] on input "No" at bounding box center [388, 538] width 12 height 12
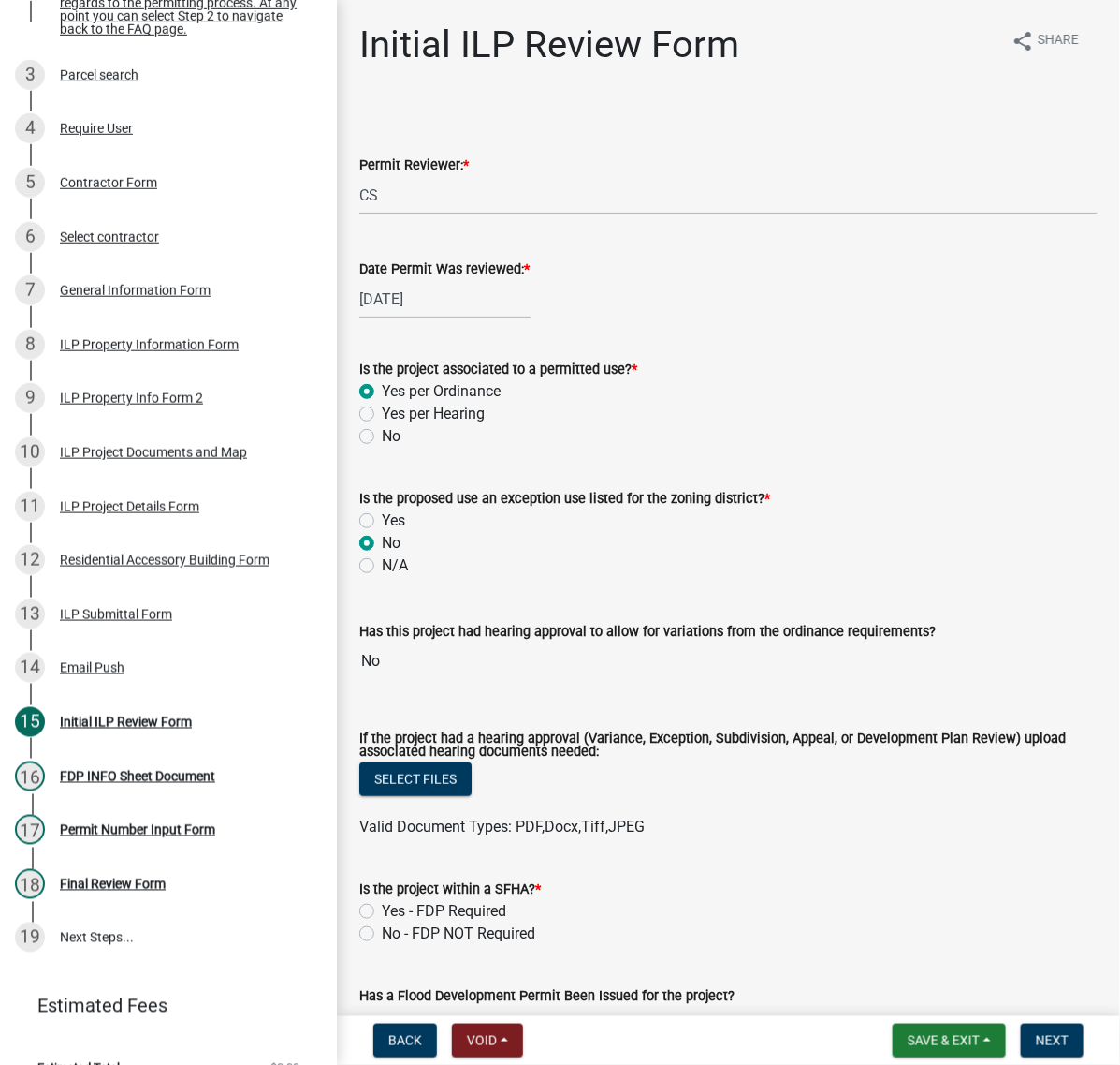
radio input "true"
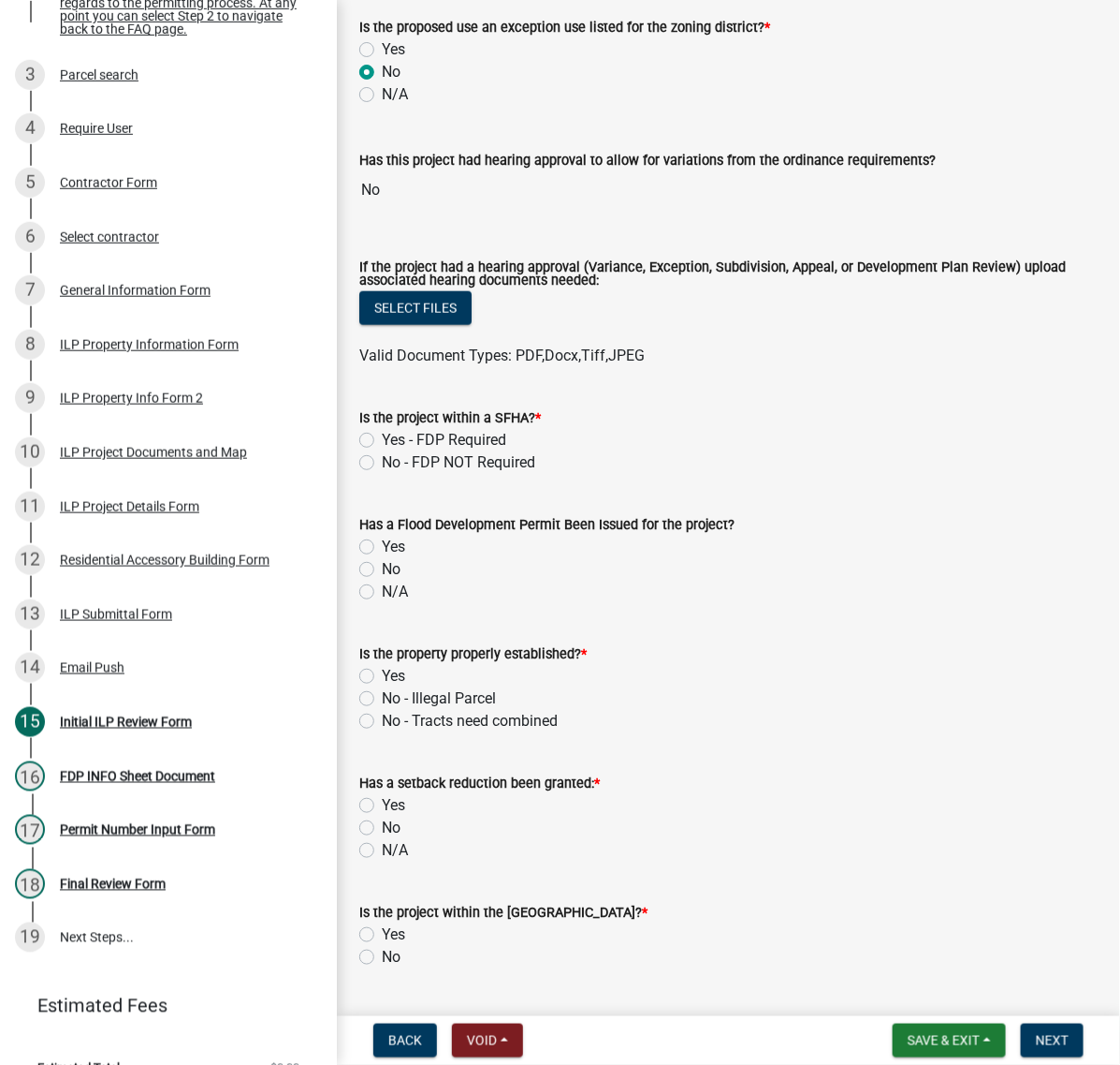
scroll to position [586, 0]
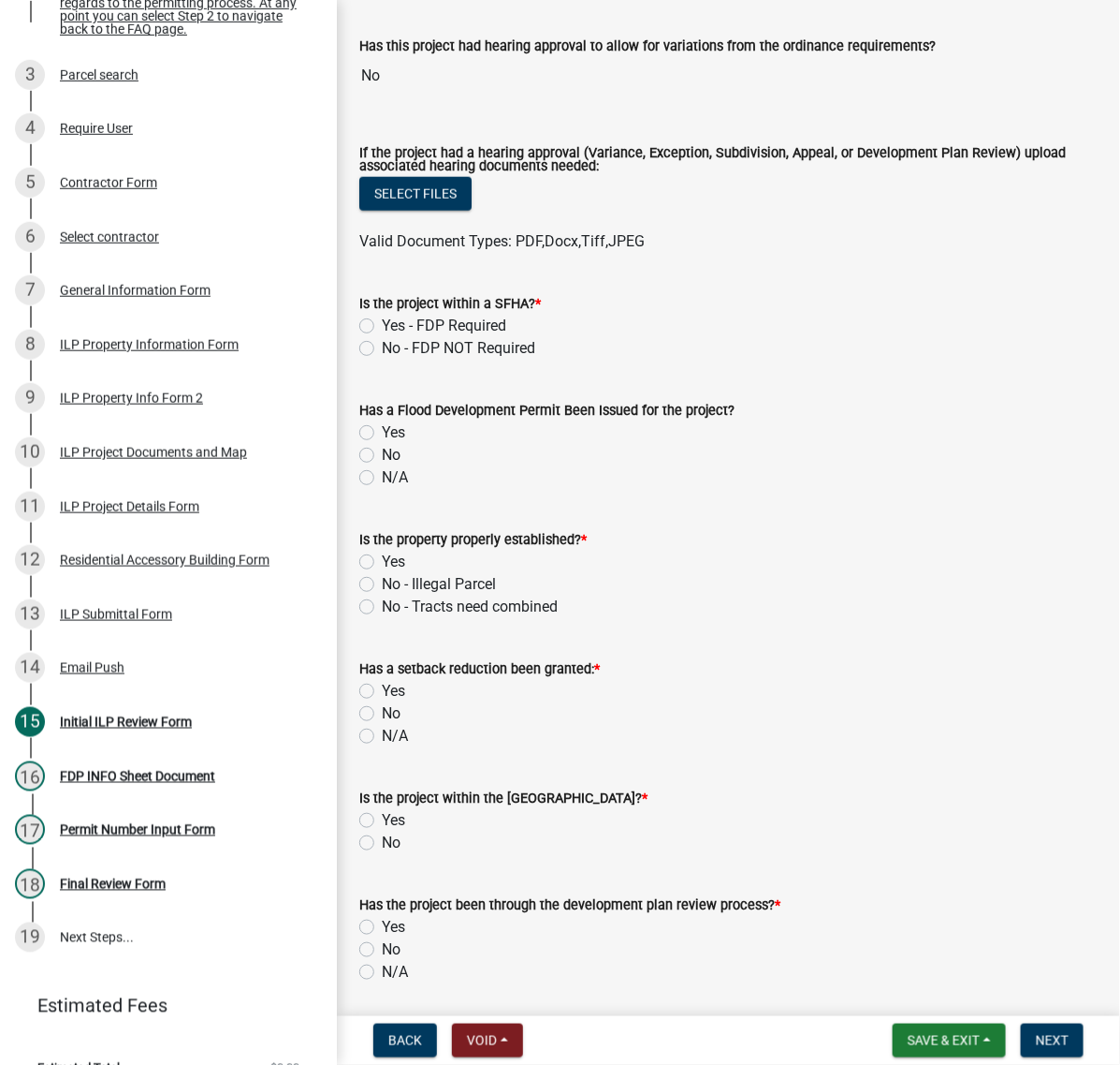
click at [382, 360] on label "No - FDP NOT Required" at bounding box center [458, 348] width 153 height 23
click at [382, 350] on input "No - FDP NOT Required" at bounding box center [388, 343] width 12 height 12
radio input "true"
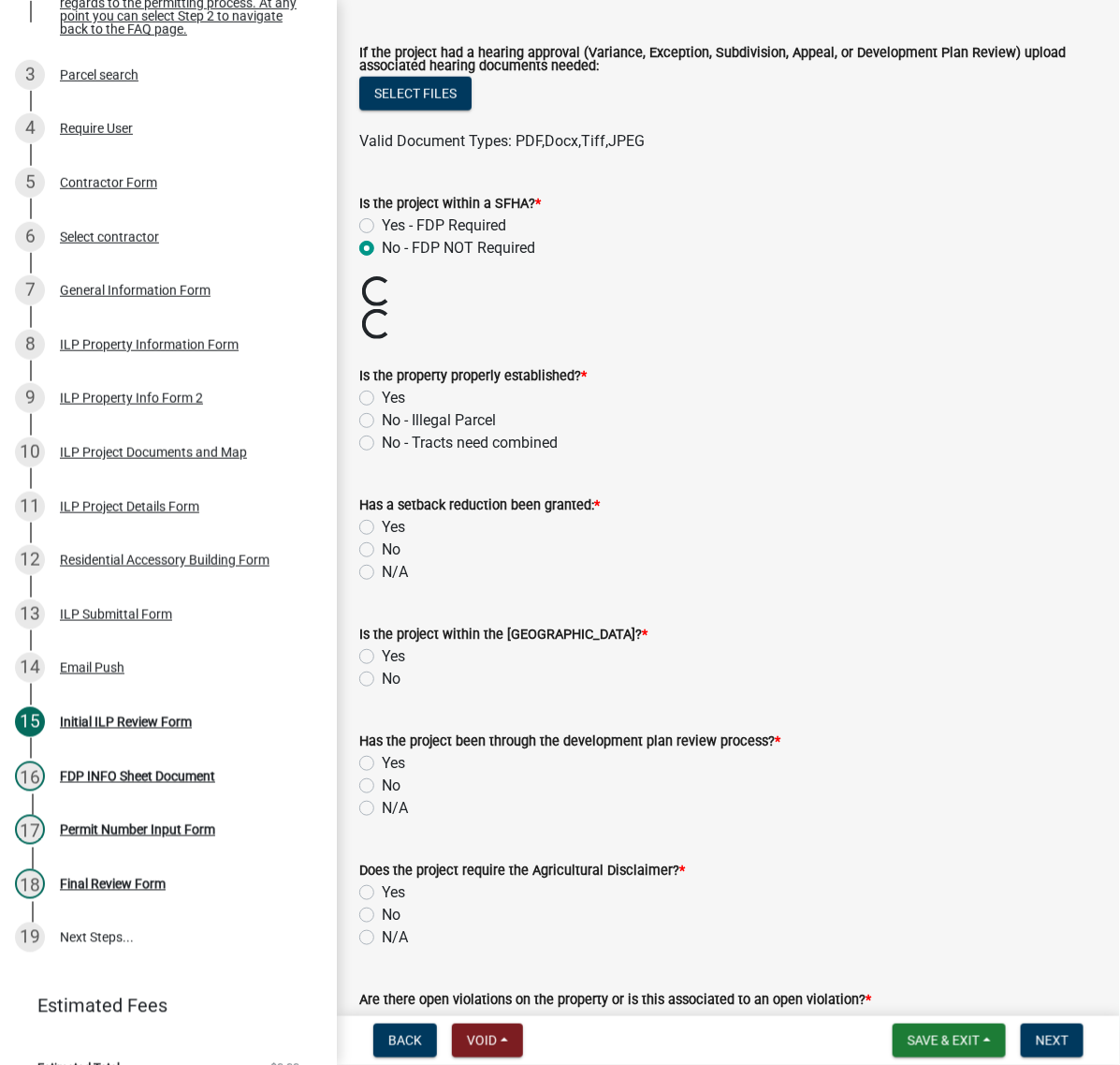
scroll to position [819, 0]
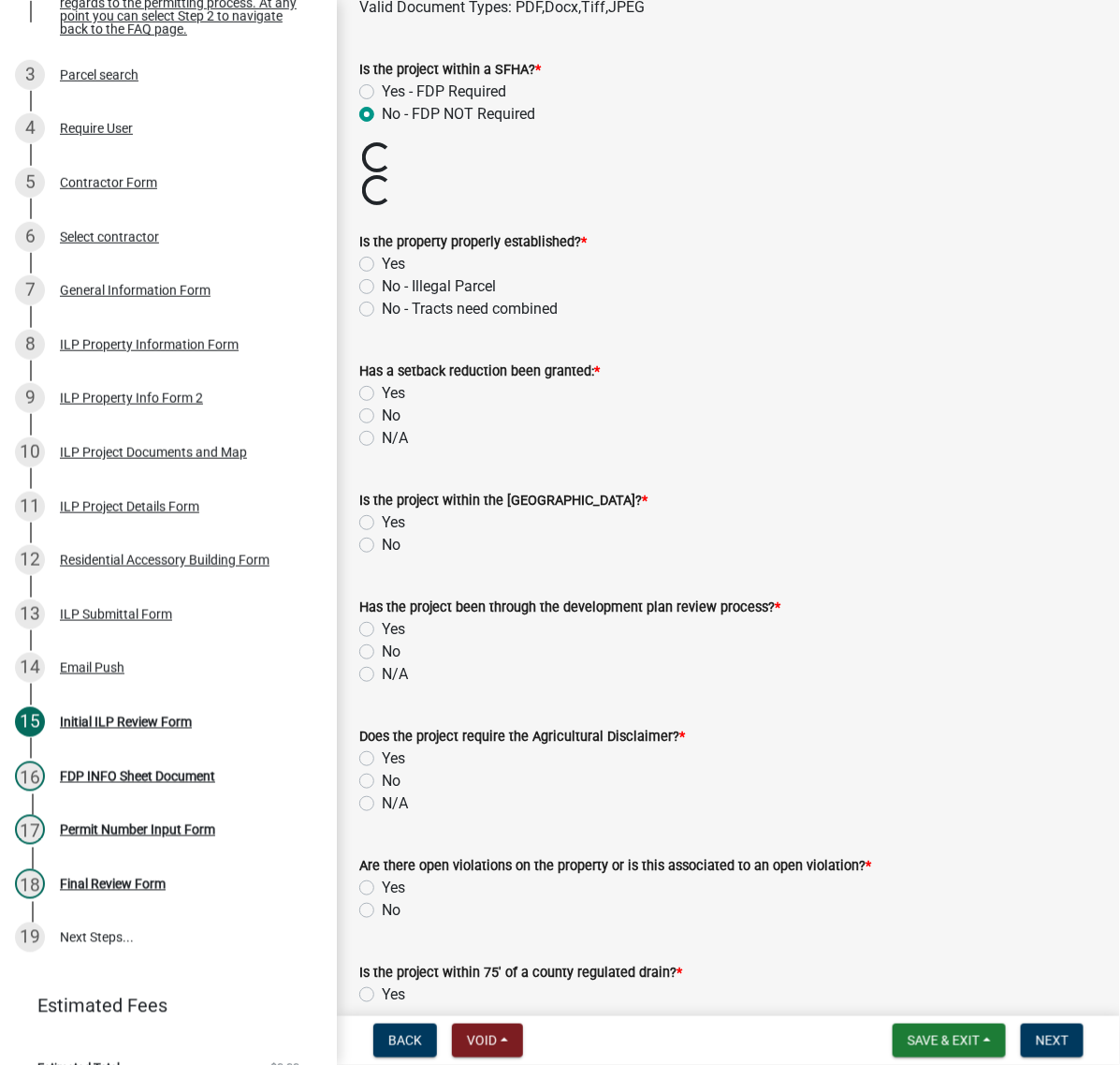
click at [382, 275] on label "Yes" at bounding box center [394, 264] width 24 height 23
click at [382, 265] on input "Yes" at bounding box center [388, 259] width 12 height 12
radio input "true"
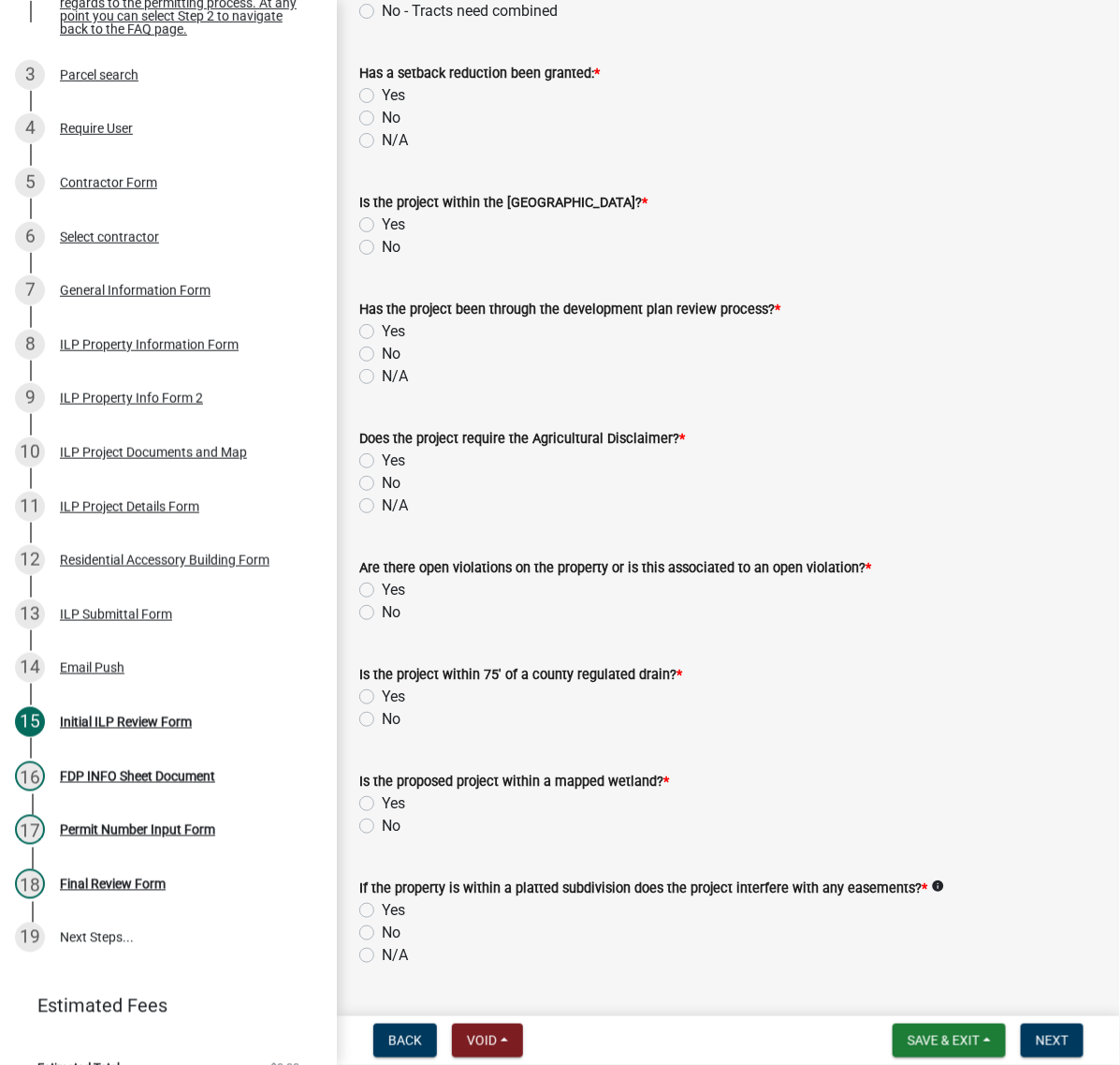
scroll to position [1053, 0]
click at [382, 128] on label "No" at bounding box center [391, 116] width 19 height 23
click at [382, 117] on input "No" at bounding box center [388, 111] width 12 height 12
radio input "true"
click at [382, 257] on label "No" at bounding box center [391, 245] width 19 height 23
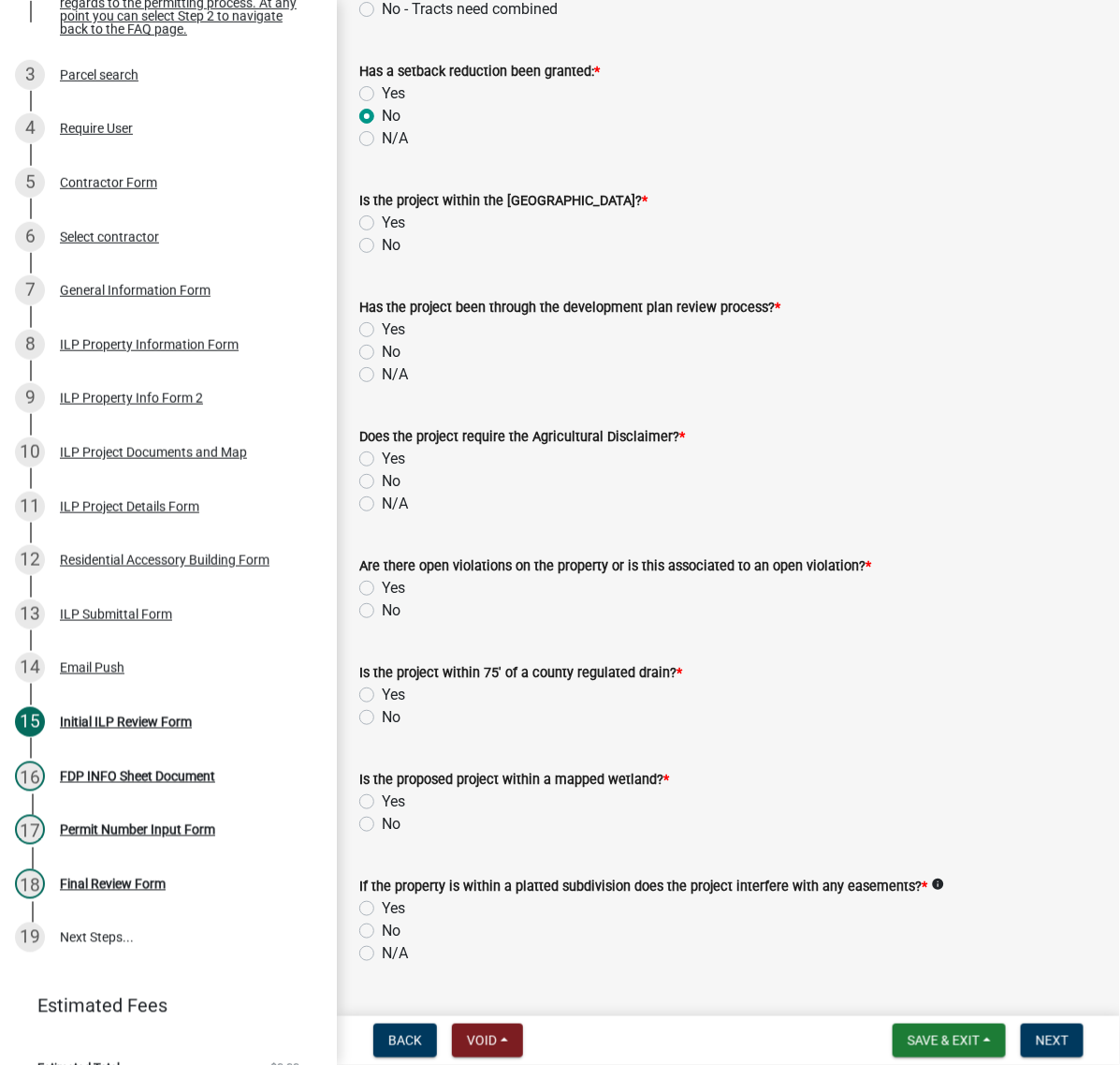
click at [382, 247] on input "No" at bounding box center [388, 240] width 12 height 12
radio input "true"
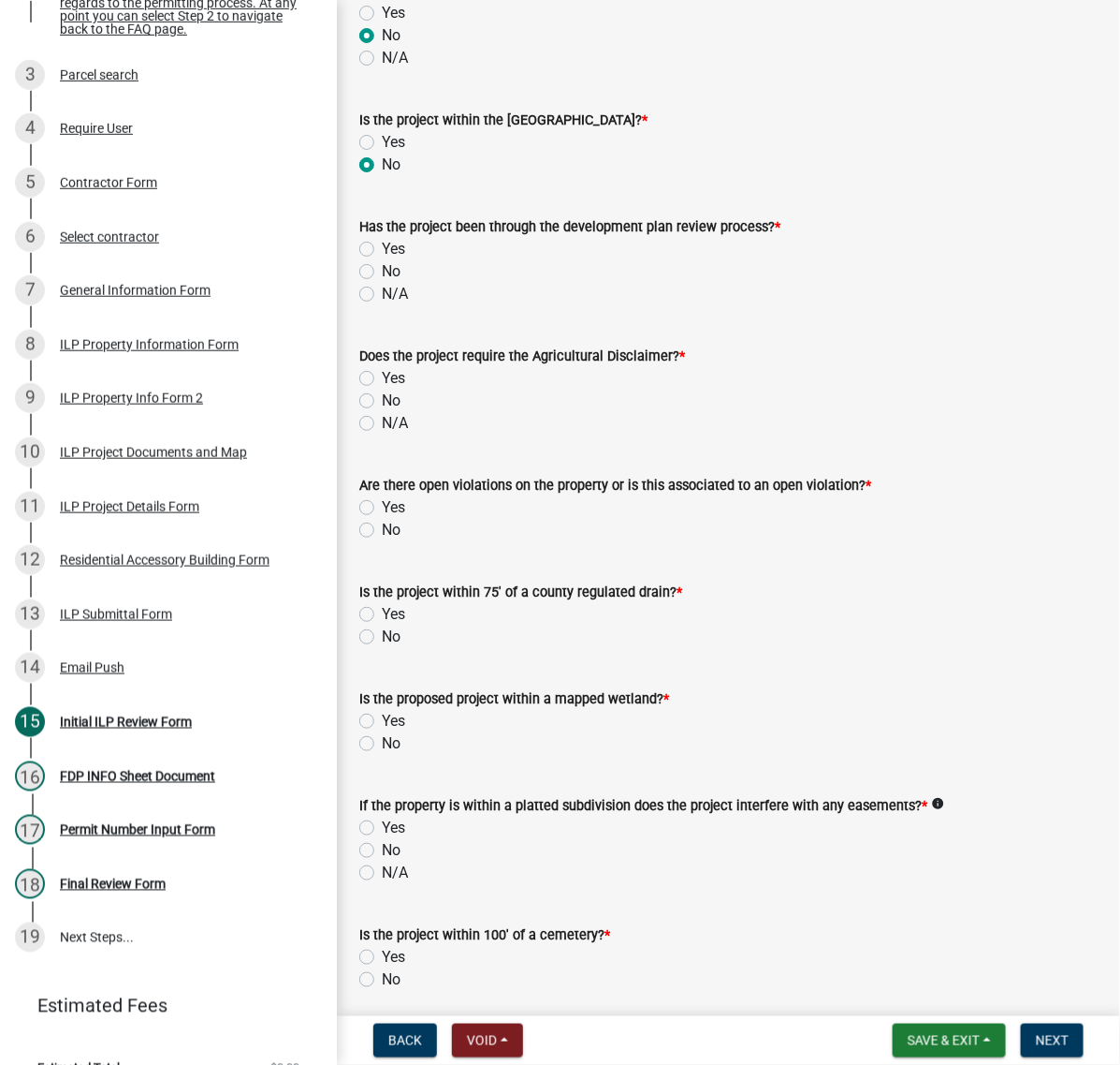
scroll to position [1170, 0]
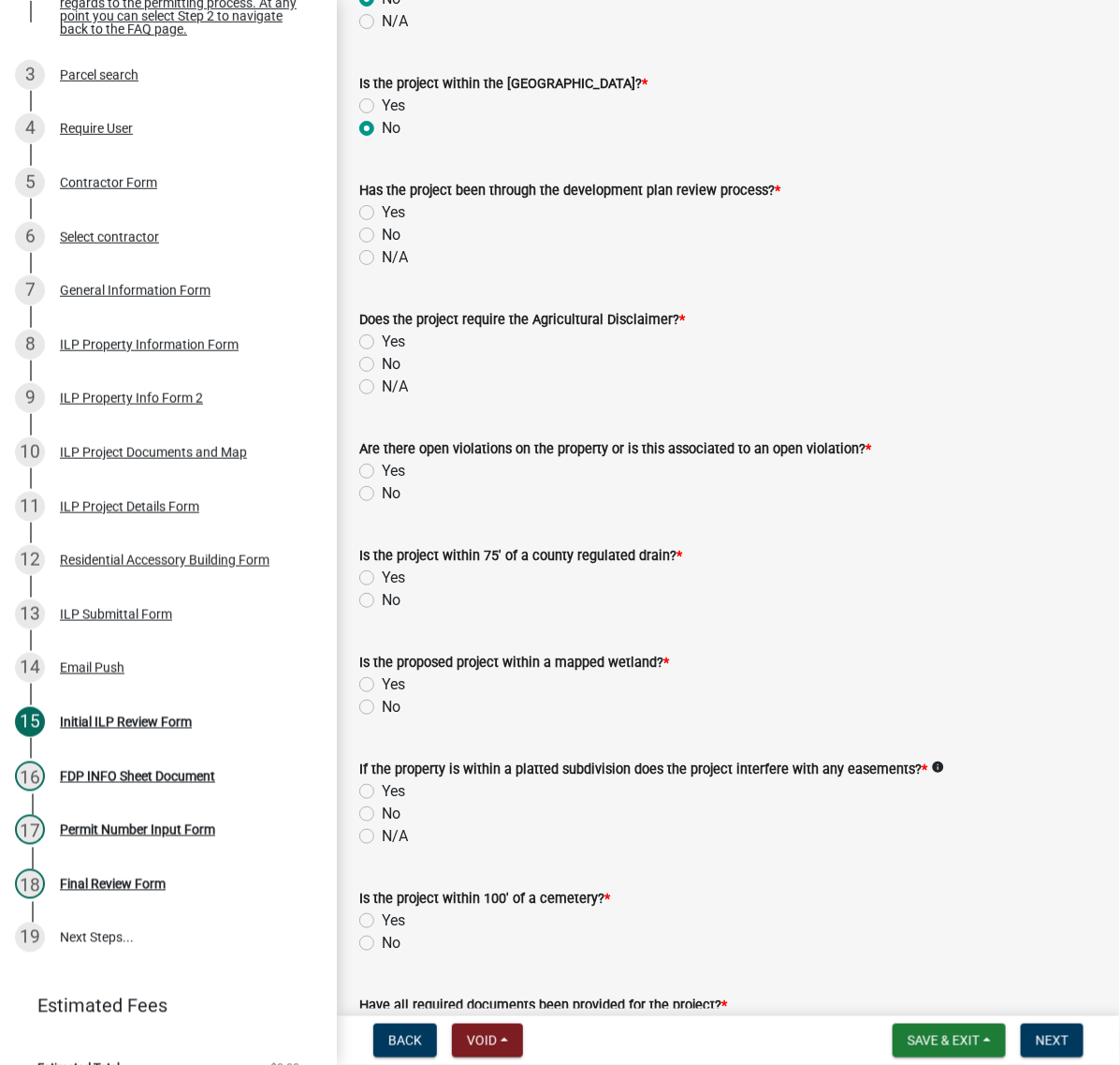
click at [366, 247] on div "No" at bounding box center [729, 235] width 739 height 23
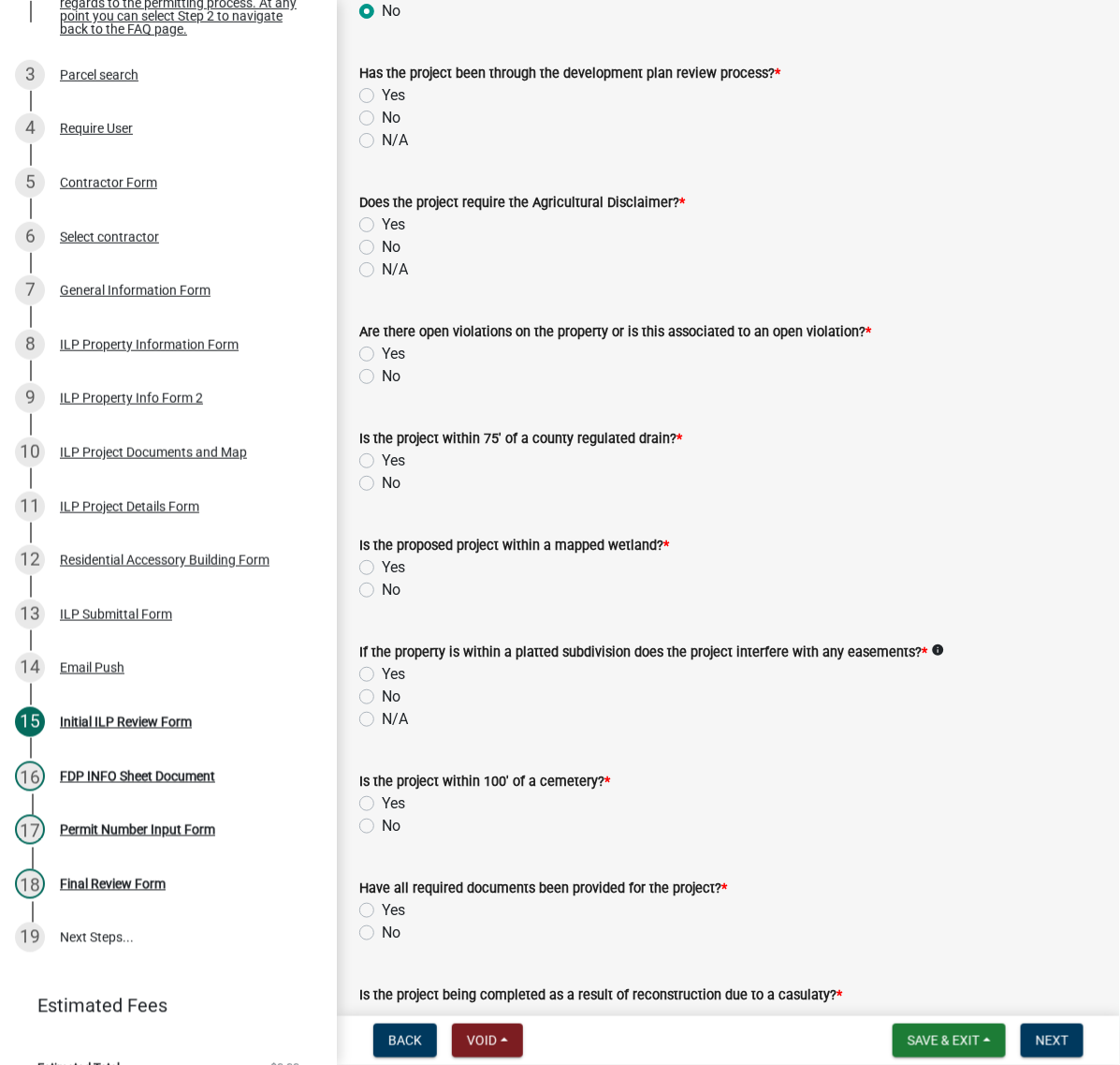
click at [382, 129] on label "No" at bounding box center [391, 118] width 19 height 23
click at [382, 119] on input "No" at bounding box center [388, 113] width 12 height 12
radio input "true"
click at [933, 1042] on span "Save & Exit" at bounding box center [944, 1039] width 72 height 15
click at [899, 961] on button "Save & Exit" at bounding box center [931, 983] width 150 height 45
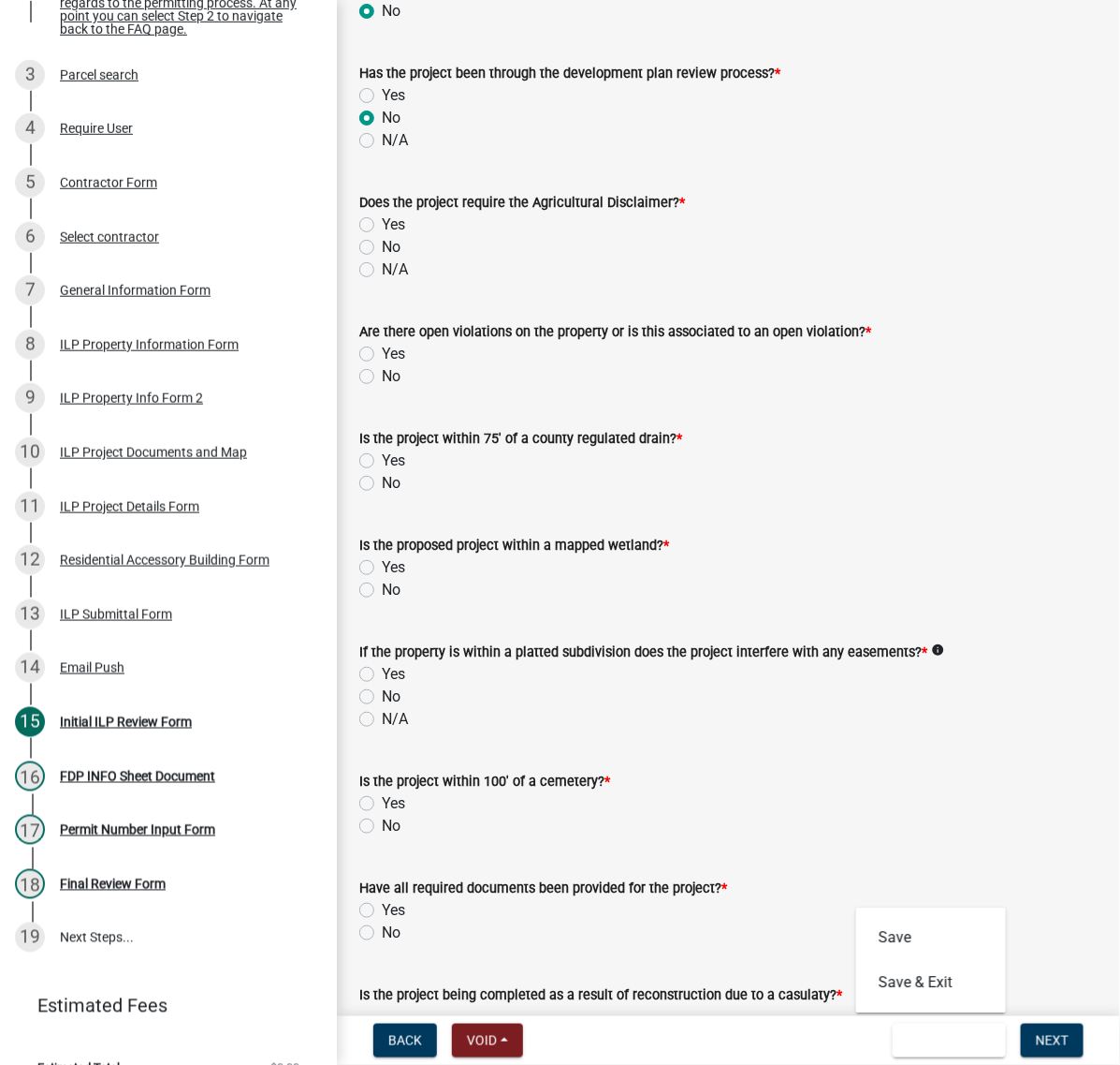
scroll to position [0, 0]
